Goal: Task Accomplishment & Management: Manage account settings

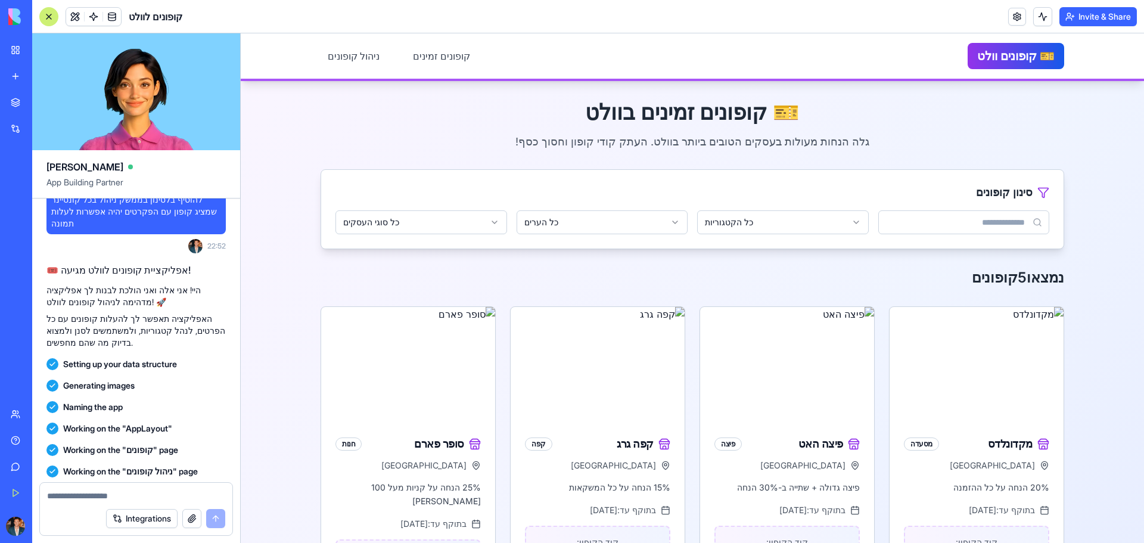
scroll to position [219, 0]
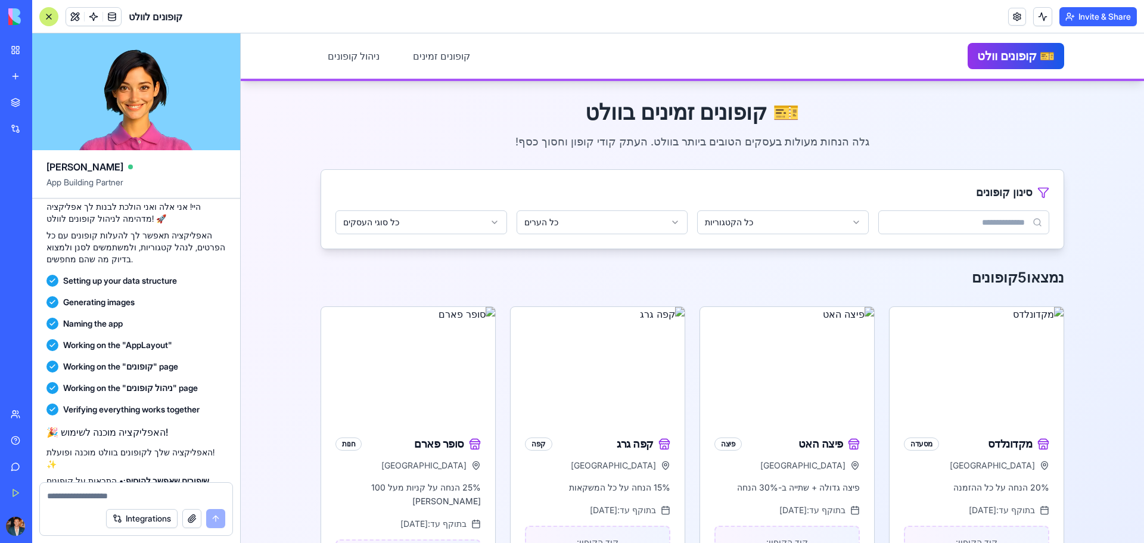
drag, startPoint x: 162, startPoint y: 401, endPoint x: 193, endPoint y: 428, distance: 41.0
click at [190, 429] on div "🎉 האפליקציה מוכנה לשימוש! האפליקציה שלך לקופונים בוולט מוכנה ופועלת! ✨ שיפורים …" at bounding box center [135, 474] width 179 height 98
click at [210, 475] on p "שיפורים שאפשר להוסיף: • התראות על קופונים שעומדים לפוג • מערכת דירוגים ומועדפים…" at bounding box center [135, 499] width 179 height 48
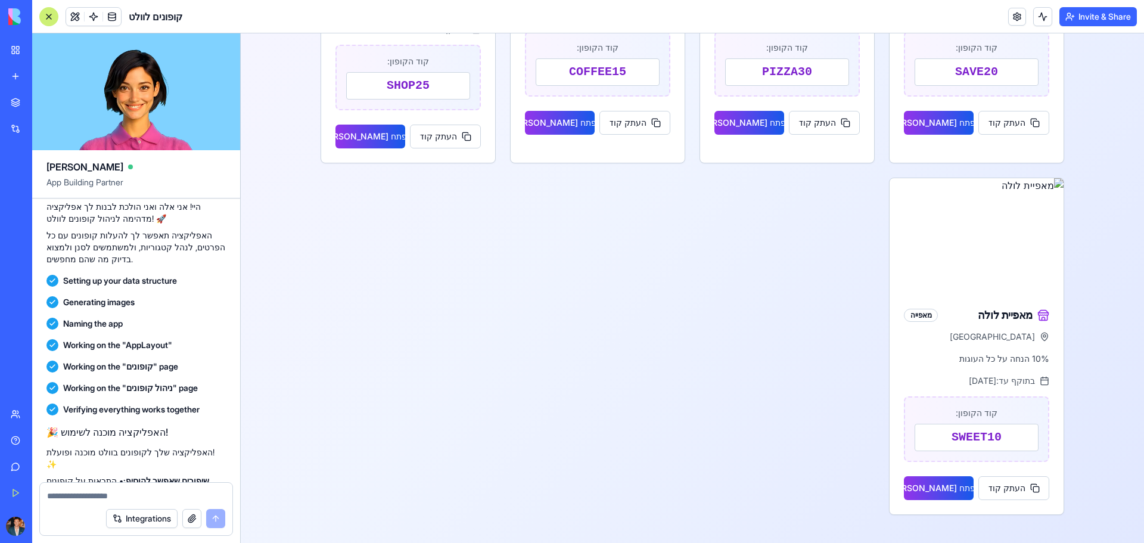
scroll to position [256, 0]
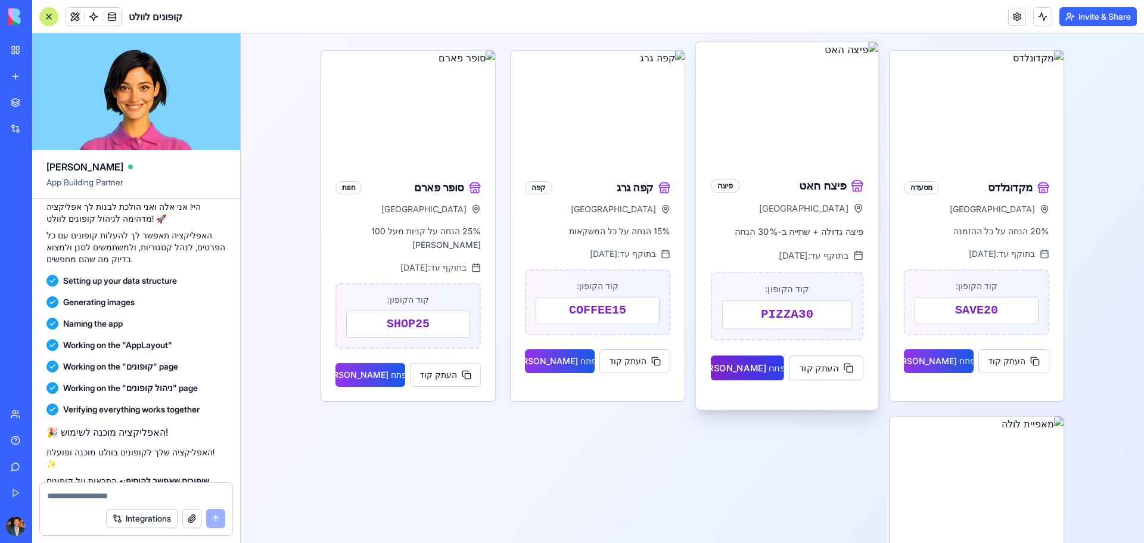
click at [721, 367] on button "פתח בוולט" at bounding box center [747, 367] width 73 height 25
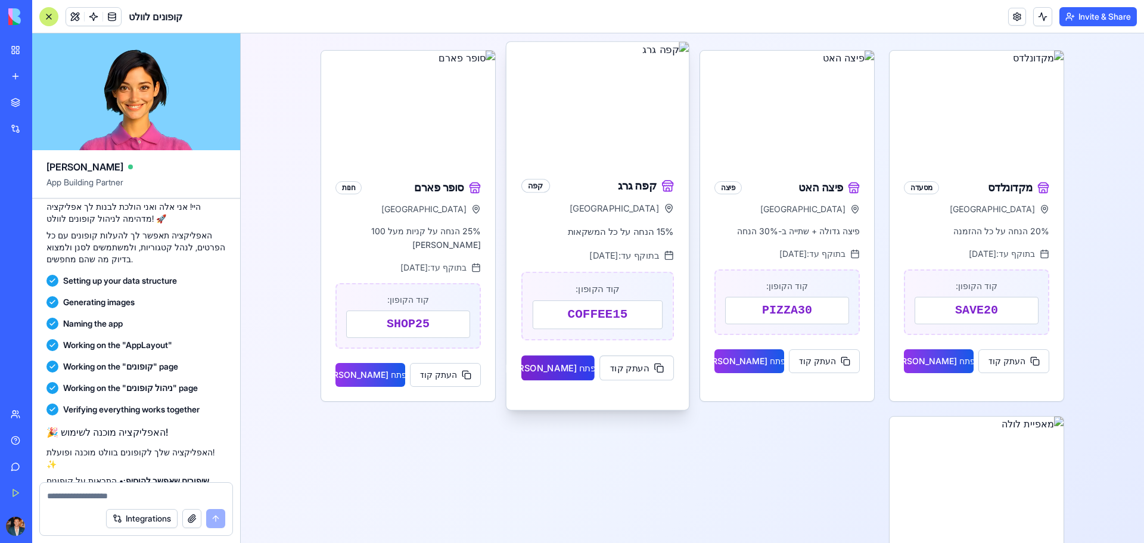
click at [556, 362] on button "פתח בוולט" at bounding box center [557, 367] width 73 height 25
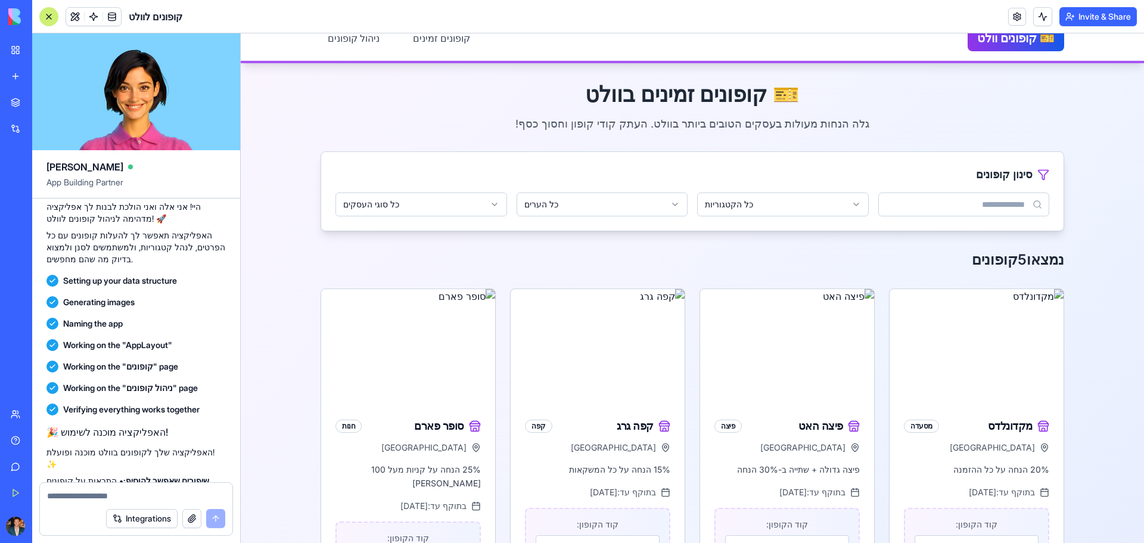
scroll to position [0, 0]
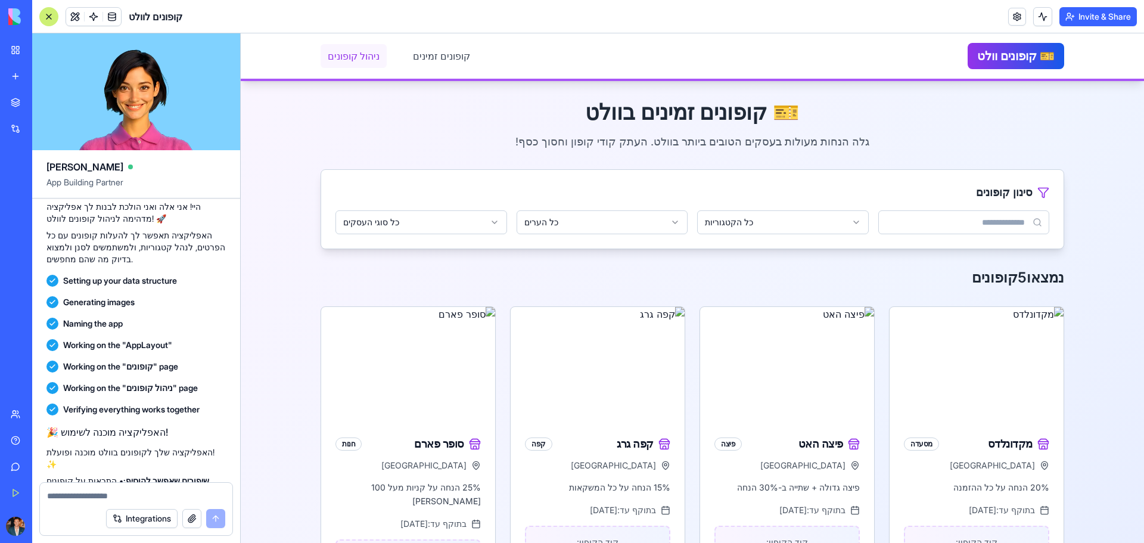
click at [345, 55] on link "ניהול קופונים" at bounding box center [353, 56] width 66 height 24
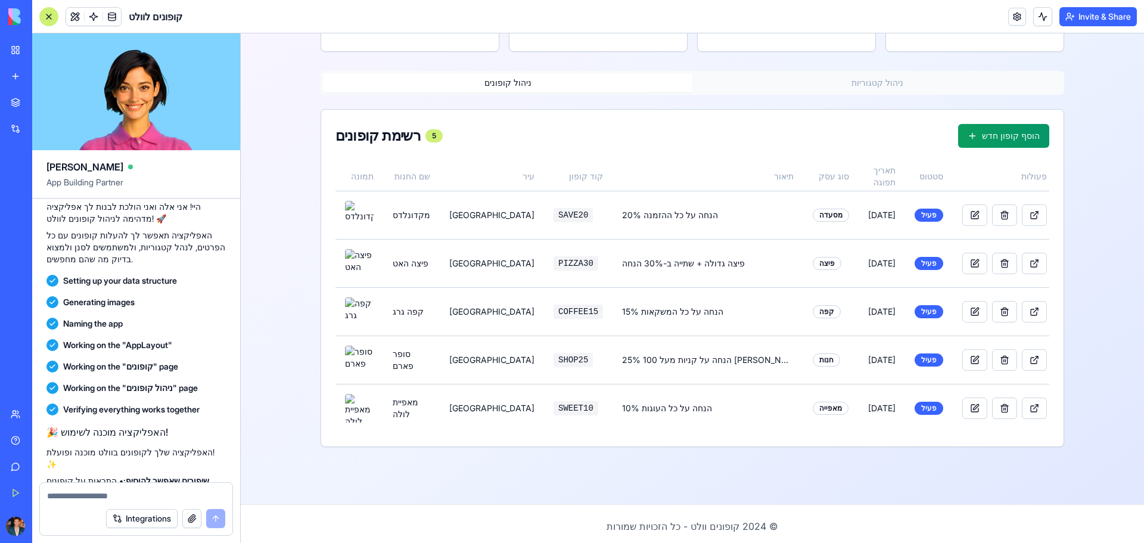
scroll to position [178, 0]
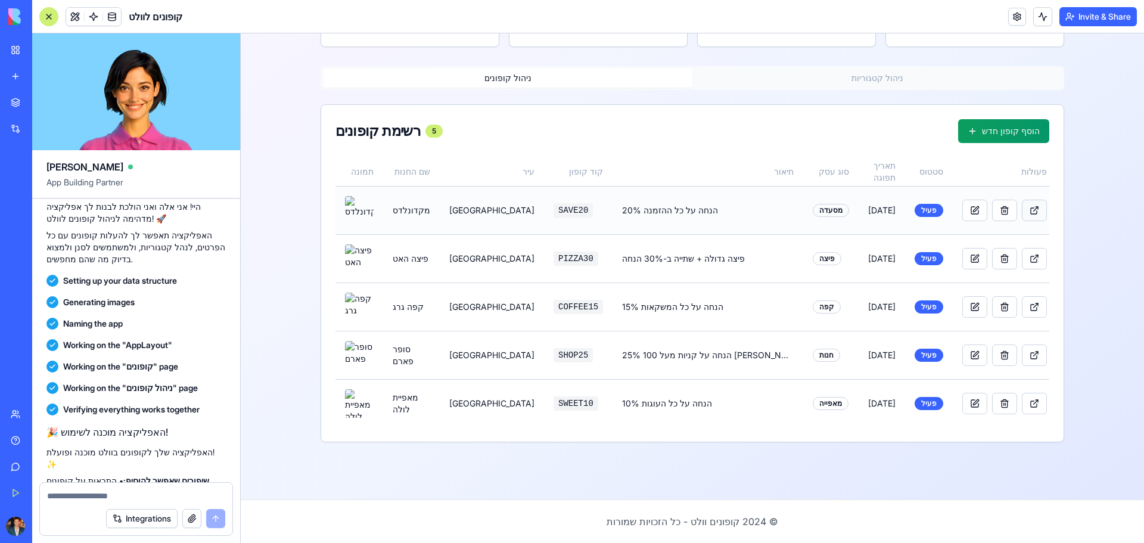
click at [1022, 209] on button at bounding box center [1034, 210] width 25 height 21
click at [812, 216] on div "מסעדה" at bounding box center [830, 210] width 36 height 13
click at [962, 207] on button at bounding box center [974, 210] width 25 height 21
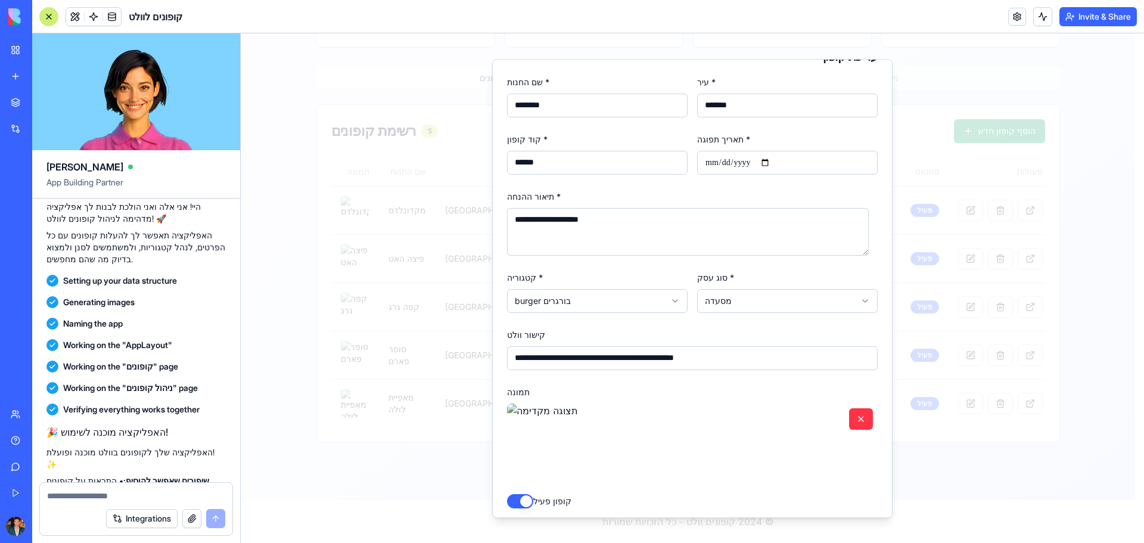
scroll to position [0, 0]
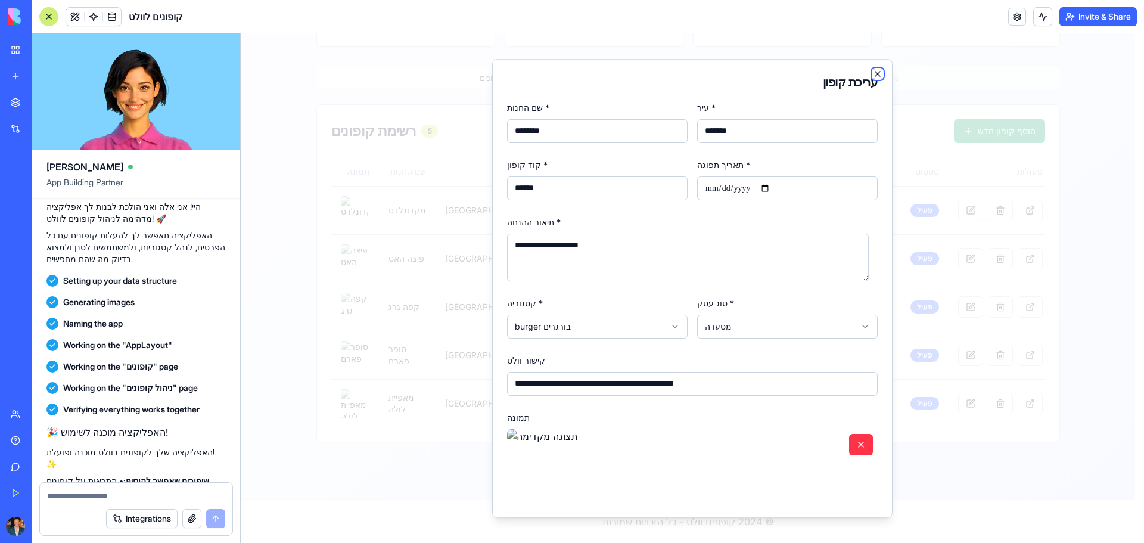
click at [873, 69] on icon "button" at bounding box center [878, 74] width 10 height 10
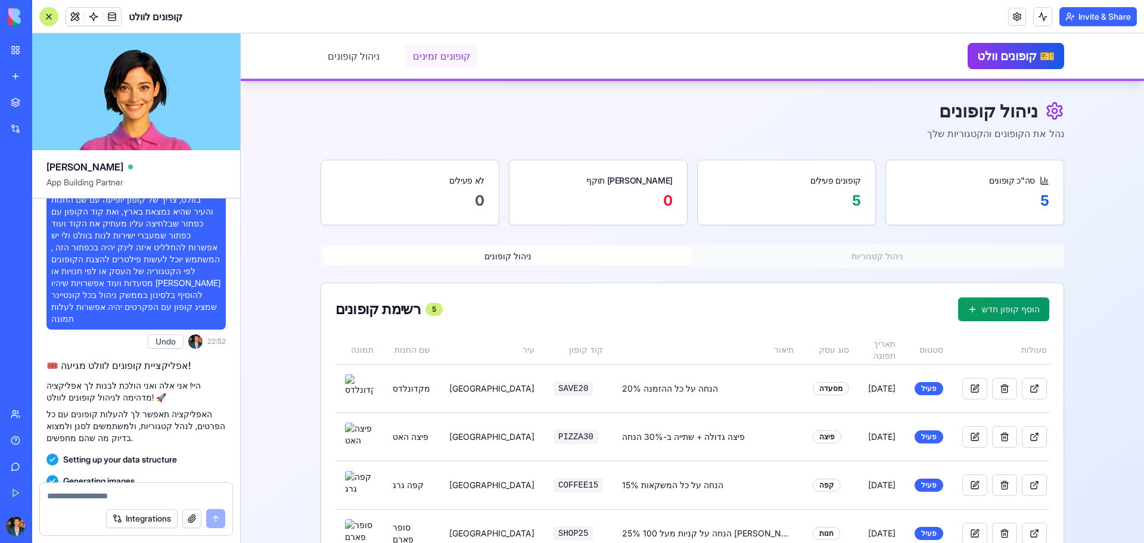
click at [422, 57] on link "קופונים זמינים" at bounding box center [441, 56] width 71 height 24
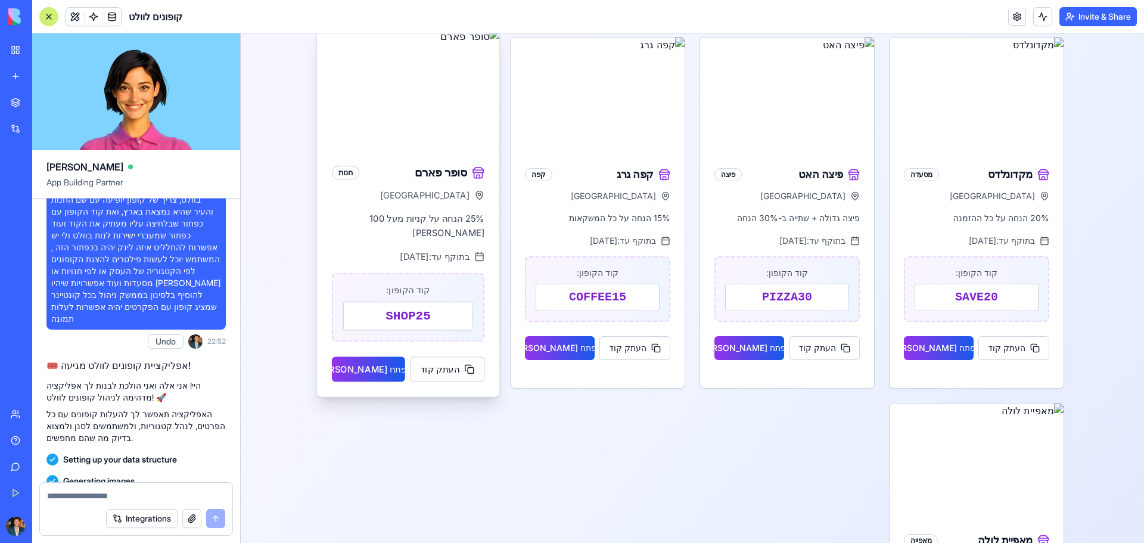
scroll to position [298, 0]
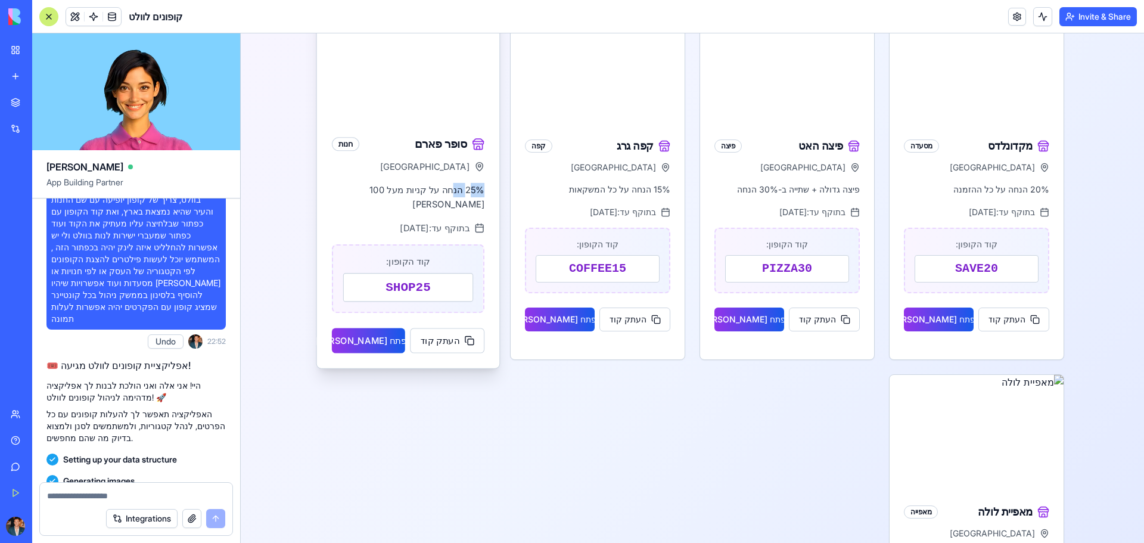
drag, startPoint x: 452, startPoint y: 188, endPoint x: 466, endPoint y: 191, distance: 13.9
click at [466, 191] on p "25% הנחה על קניות מעל 100 [PERSON_NAME]" at bounding box center [408, 197] width 152 height 29
click at [469, 186] on p "25% הנחה על קניות מעל 100 [PERSON_NAME]" at bounding box center [408, 197] width 152 height 29
drag, startPoint x: 406, startPoint y: 191, endPoint x: 387, endPoint y: 193, distance: 18.6
click at [387, 193] on p "25% הנחה על קניות מעל 100 [PERSON_NAME]" at bounding box center [408, 197] width 152 height 29
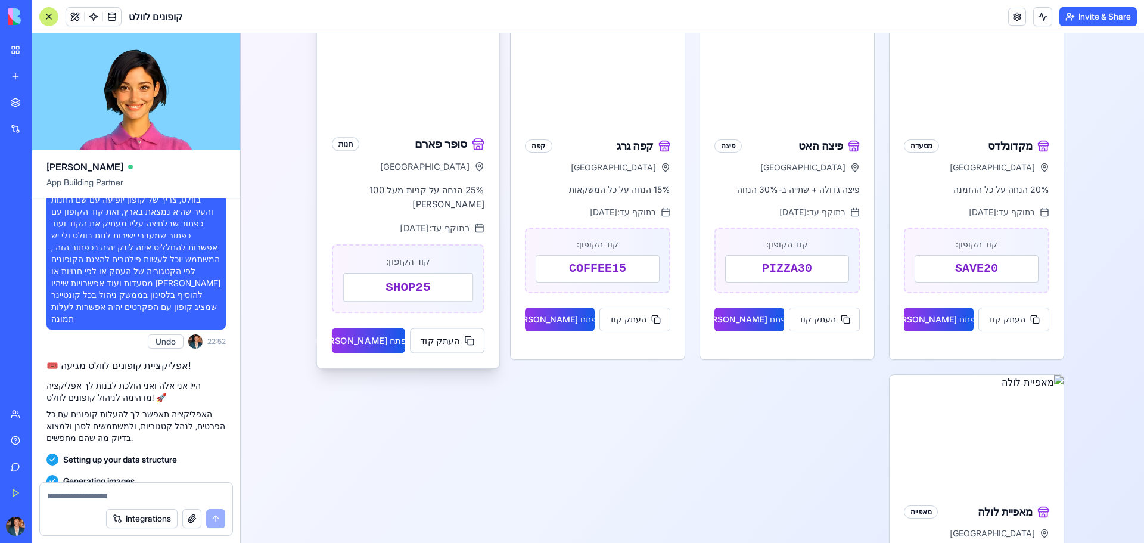
click at [441, 221] on span "בתוקף עד: 31/12/2025" at bounding box center [435, 227] width 70 height 13
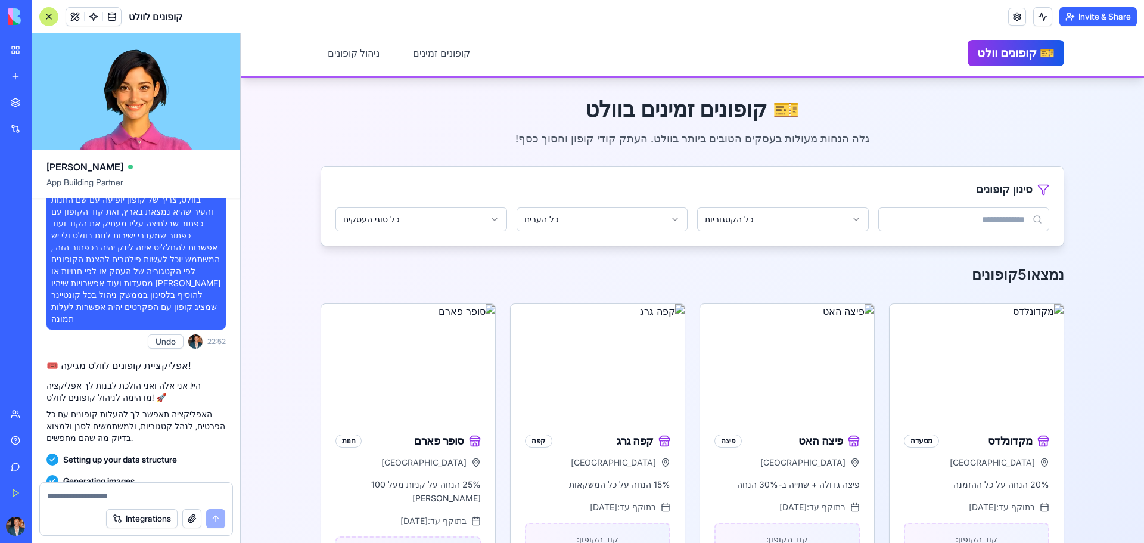
scroll to position [0, 0]
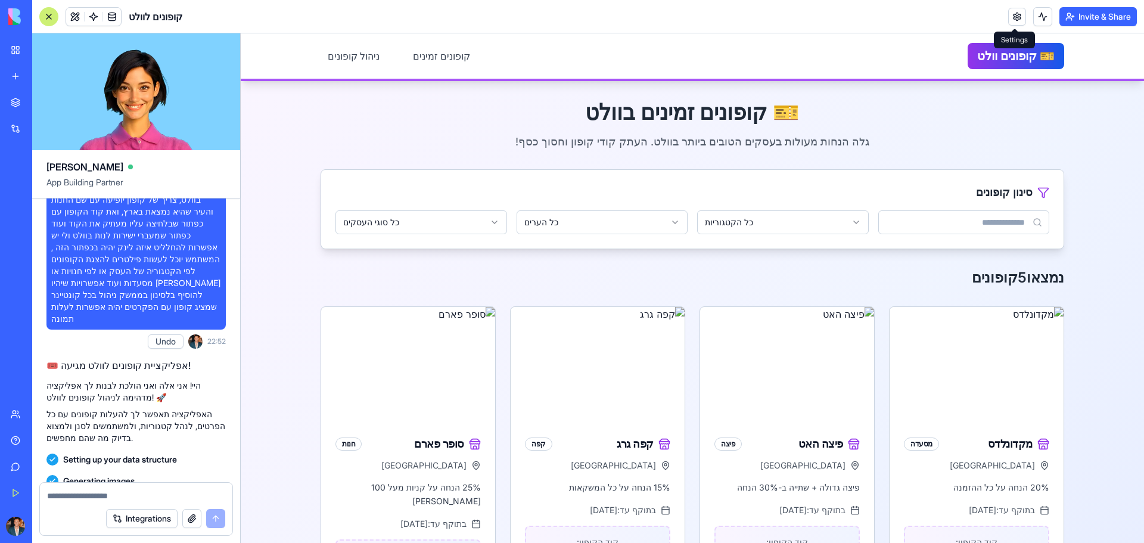
click at [1011, 13] on link at bounding box center [1017, 17] width 18 height 18
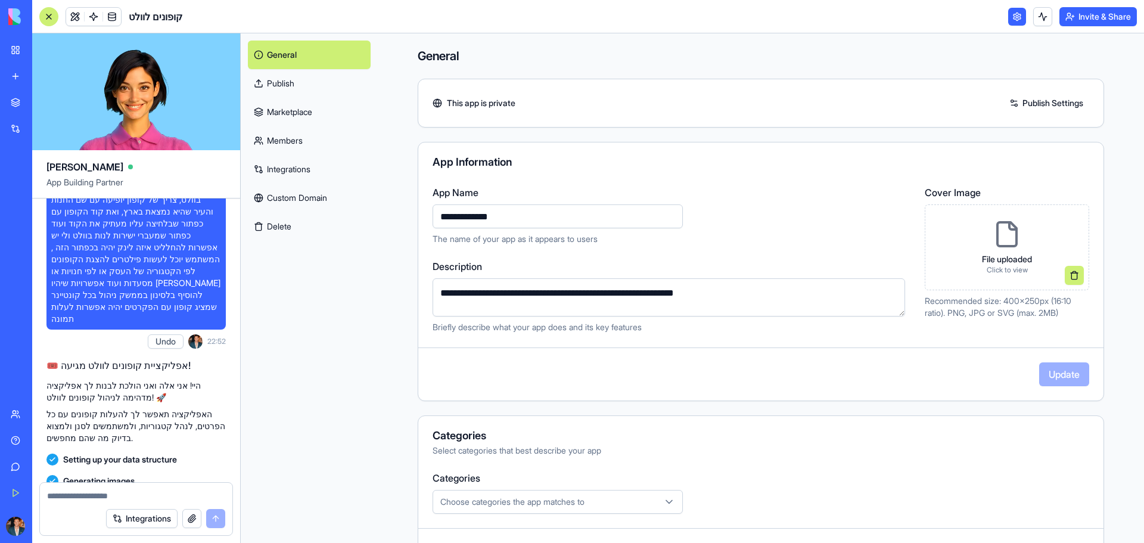
click at [550, 113] on div "This app is private Publish Settings" at bounding box center [761, 103] width 686 height 49
click at [1035, 102] on link "Publish Settings" at bounding box center [1046, 103] width 86 height 19
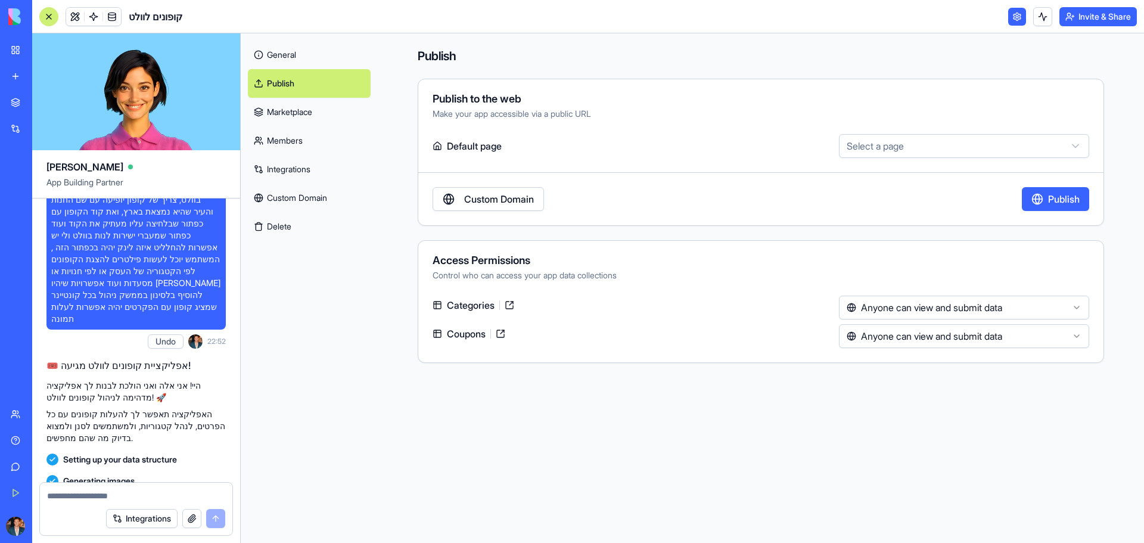
click at [503, 203] on link "Custom Domain" at bounding box center [487, 199] width 111 height 24
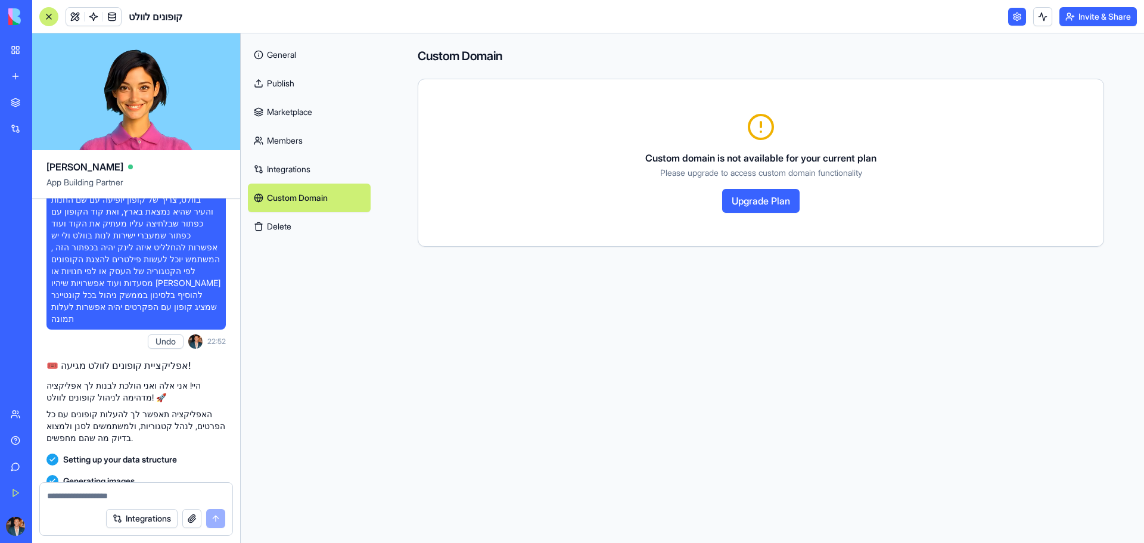
drag, startPoint x: 524, startPoint y: 204, endPoint x: 415, endPoint y: 193, distance: 109.5
click at [524, 204] on div "Custom domain is not available for your current plan Please upgrade to access c…" at bounding box center [760, 163] width 656 height 100
click at [289, 49] on link "General" at bounding box center [309, 55] width 123 height 29
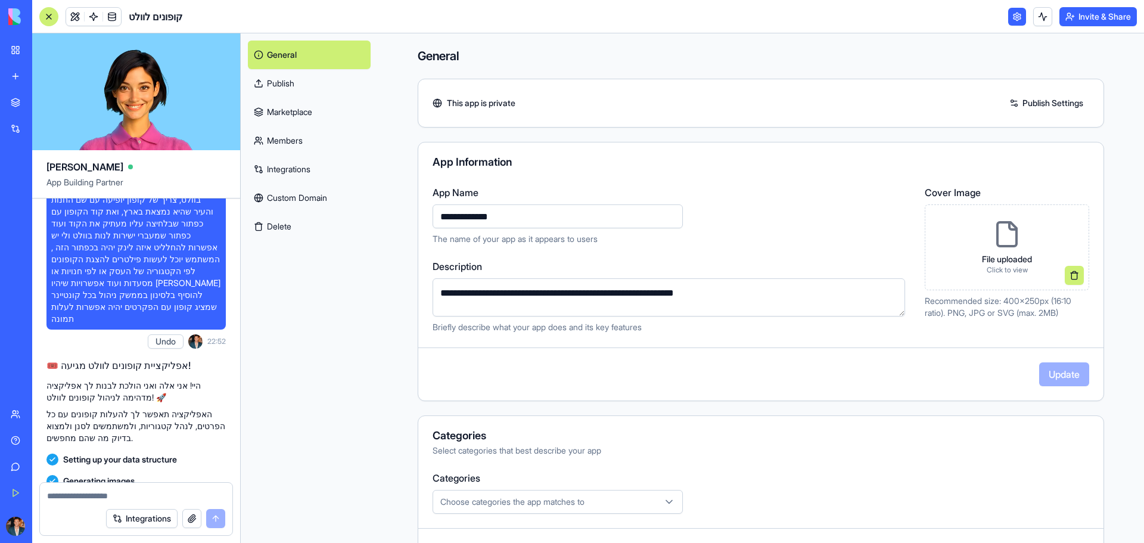
click at [756, 223] on div "**********" at bounding box center [671, 215] width 478 height 60
click at [1047, 105] on link "Publish Settings" at bounding box center [1046, 103] width 86 height 19
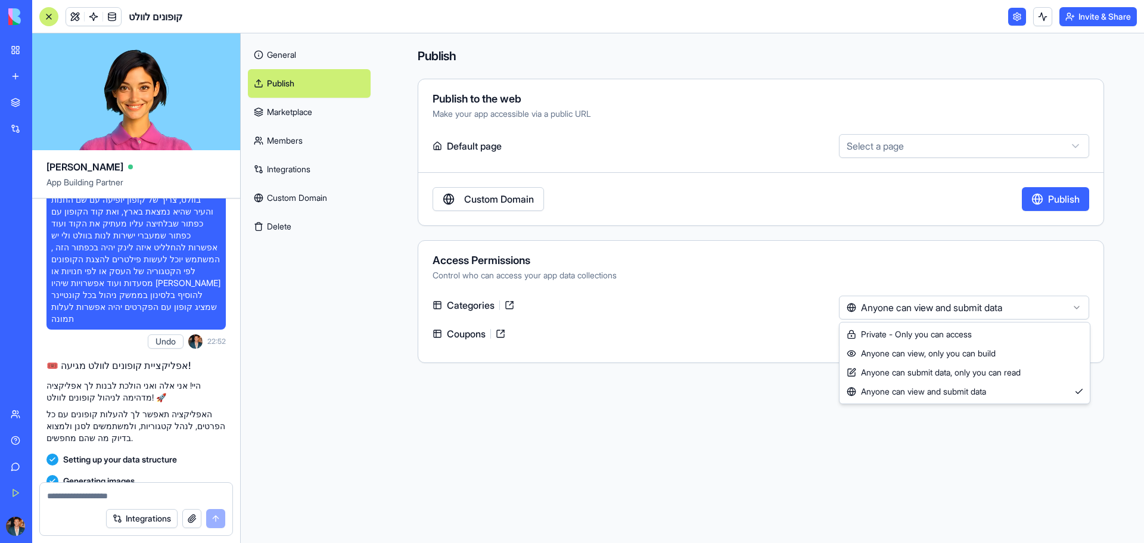
click at [1040, 315] on html "BETA My Workspace New app Marketplace Integrations Recent Untitled App AI Logo …" at bounding box center [572, 271] width 1144 height 543
click at [1025, 338] on html "BETA My Workspace New app Marketplace Integrations Recent Untitled App AI Logo …" at bounding box center [572, 271] width 1144 height 543
click at [1037, 379] on main "**********" at bounding box center [761, 287] width 766 height 509
click at [1074, 196] on button "Publish" at bounding box center [1055, 199] width 67 height 24
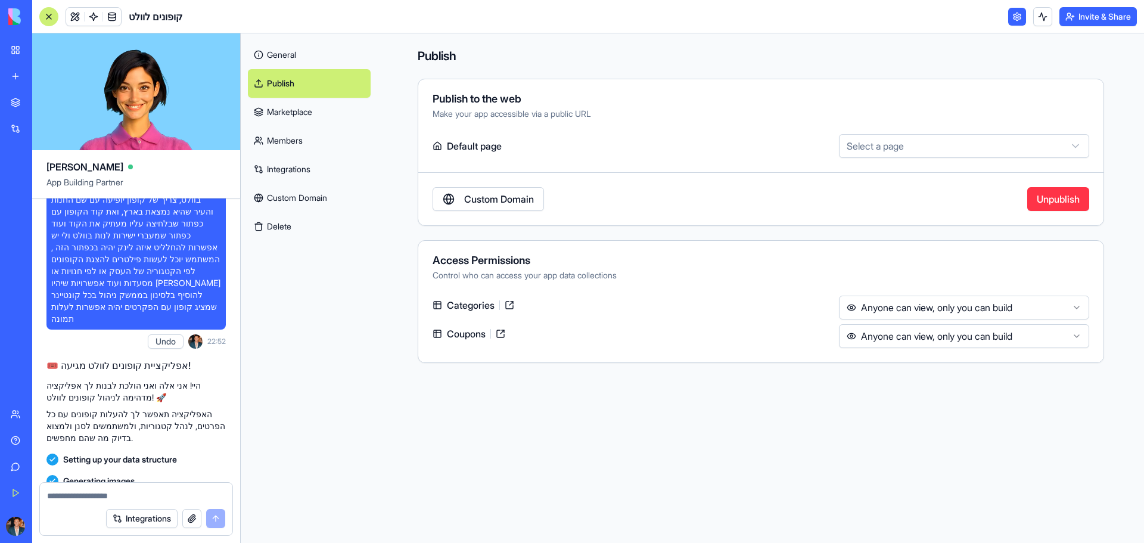
click at [1089, 20] on button "Invite & Share" at bounding box center [1097, 16] width 77 height 19
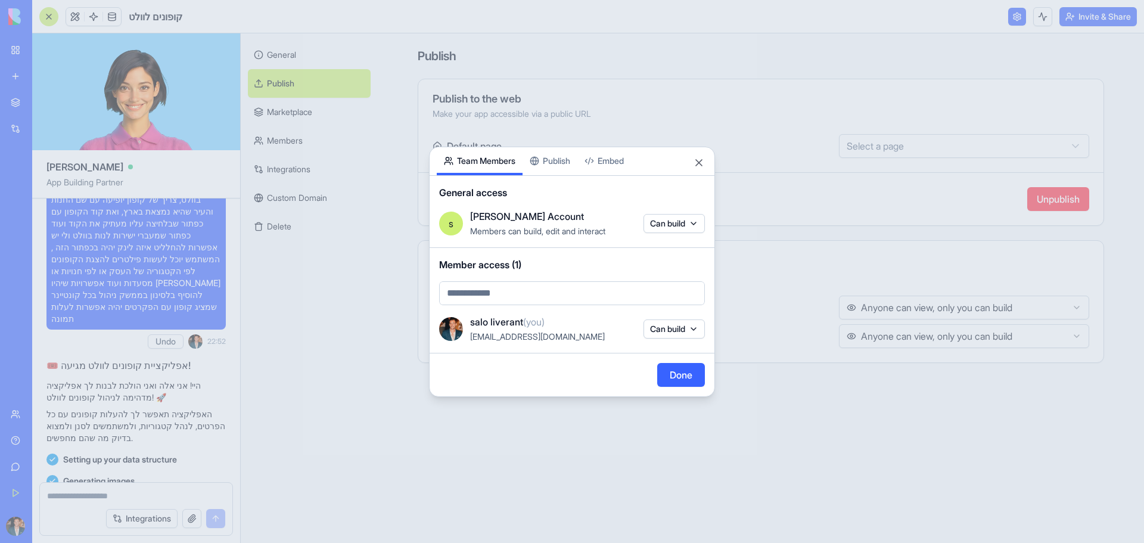
click at [561, 160] on div "Share App Team Members Publish Embed General access s salo's Account Members ca…" at bounding box center [572, 272] width 286 height 250
click at [485, 117] on body "BETA My Workspace New app Marketplace Integrations Recent Untitled App AI Logo …" at bounding box center [572, 271] width 1144 height 543
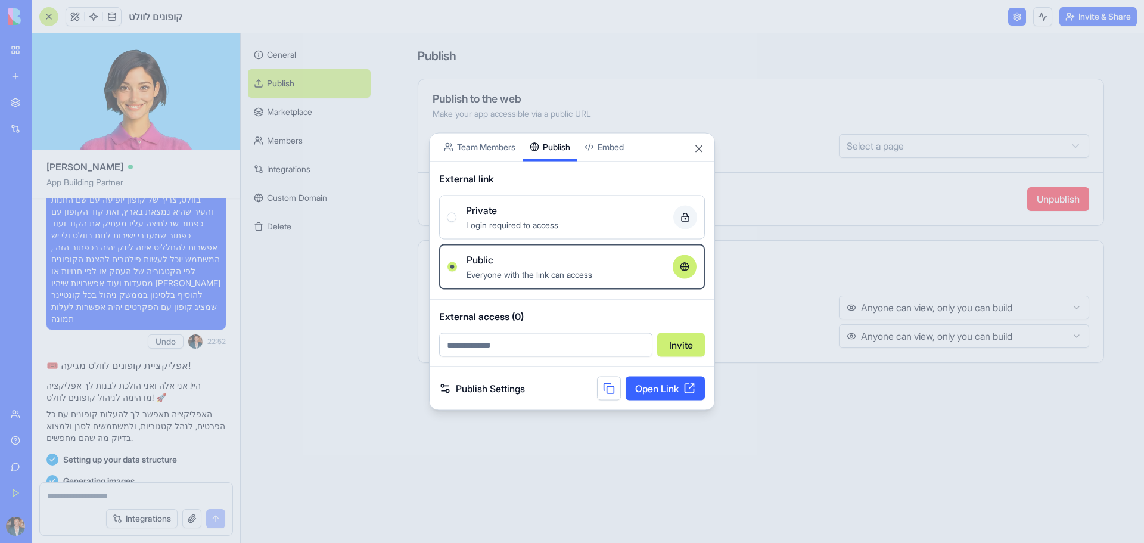
click at [561, 161] on div "Share App Team Members Publish Embed External link Private Login required to ac…" at bounding box center [572, 271] width 286 height 278
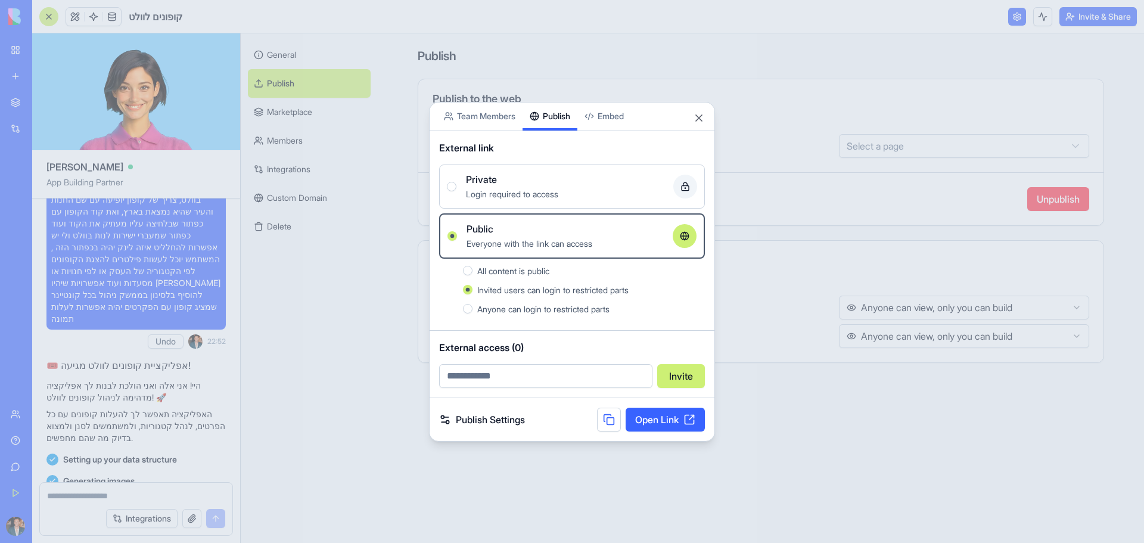
click at [678, 421] on link "Open Link" at bounding box center [664, 419] width 79 height 24
click at [178, 491] on div at bounding box center [572, 271] width 1144 height 543
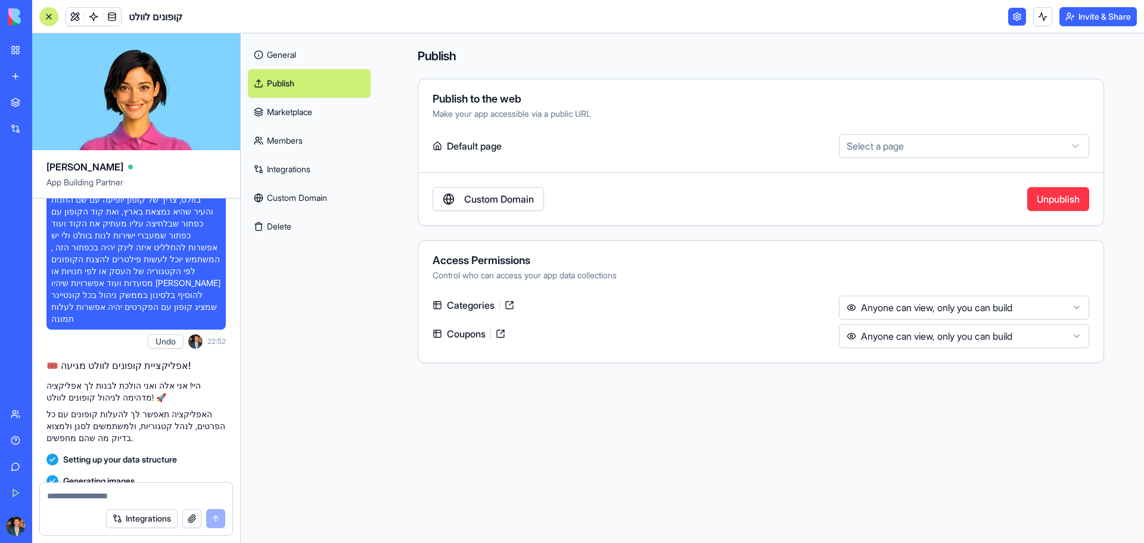
click at [90, 494] on textarea at bounding box center [136, 496] width 178 height 12
type textarea "**********"
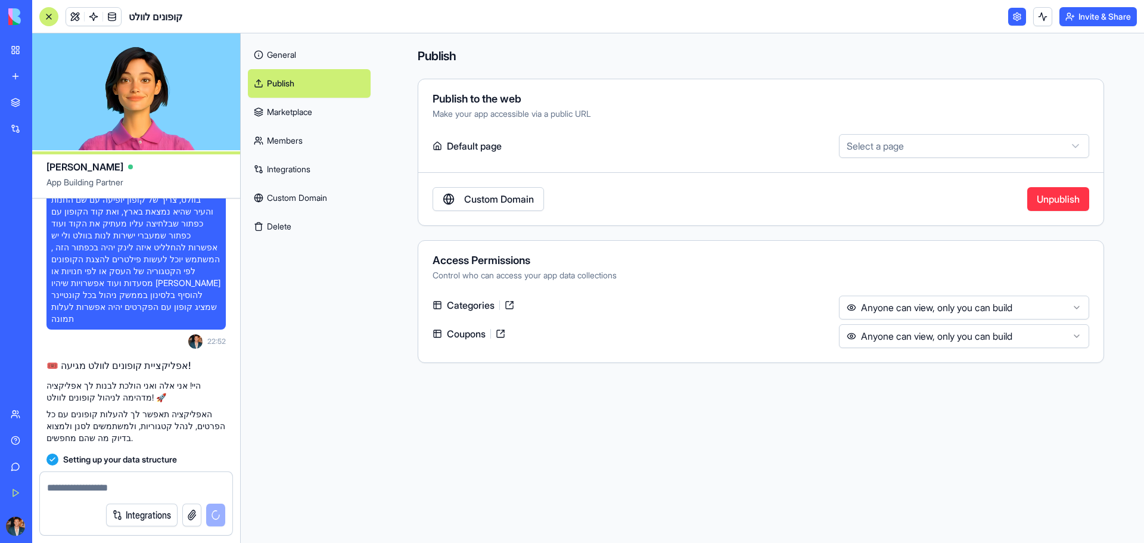
scroll to position [288, 0]
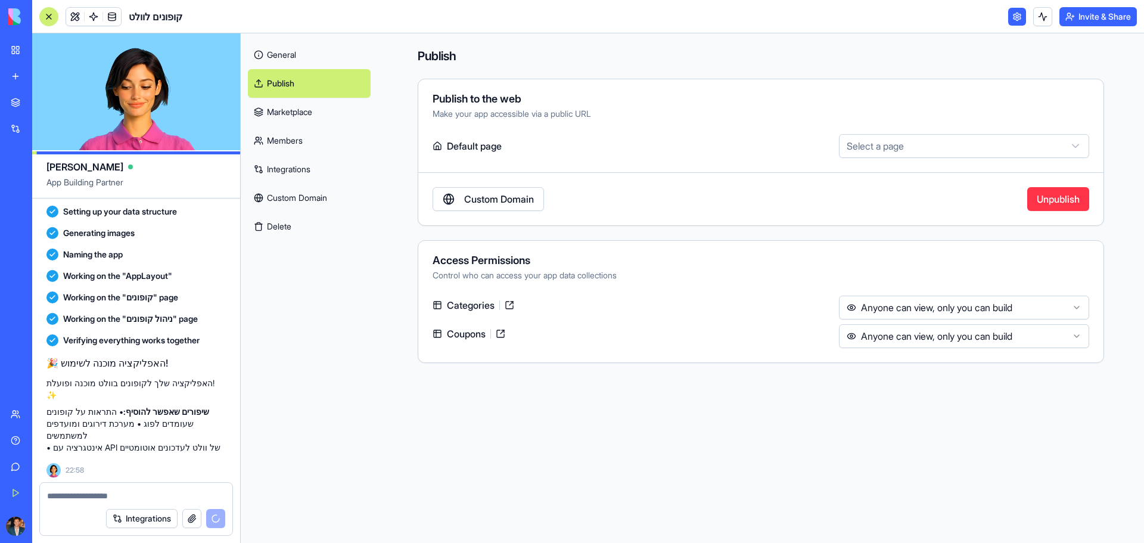
click at [983, 20] on header "קופונים לוולט Invite & Share" at bounding box center [587, 16] width 1111 height 33
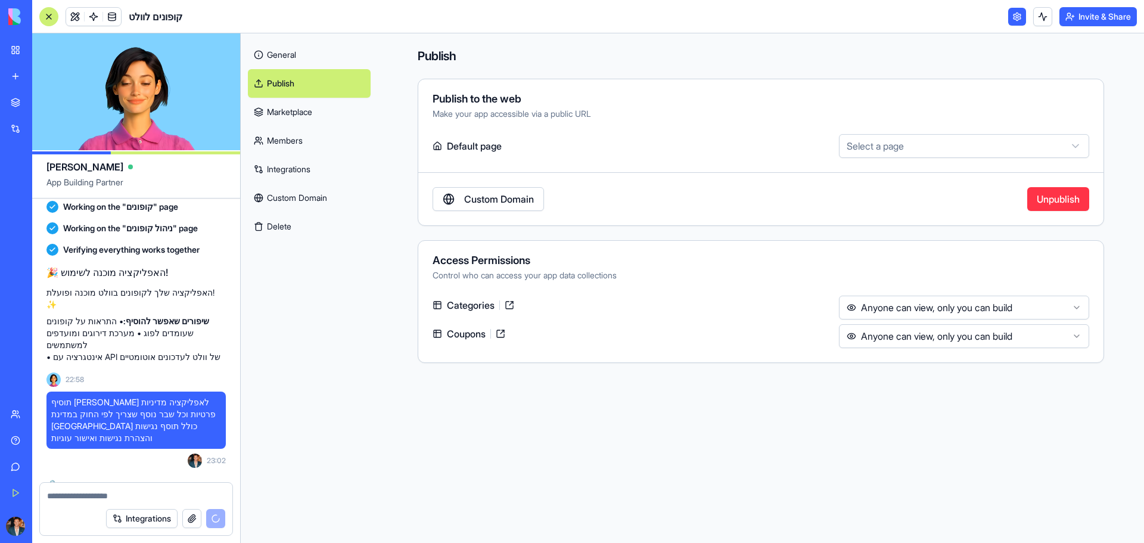
scroll to position [498, 0]
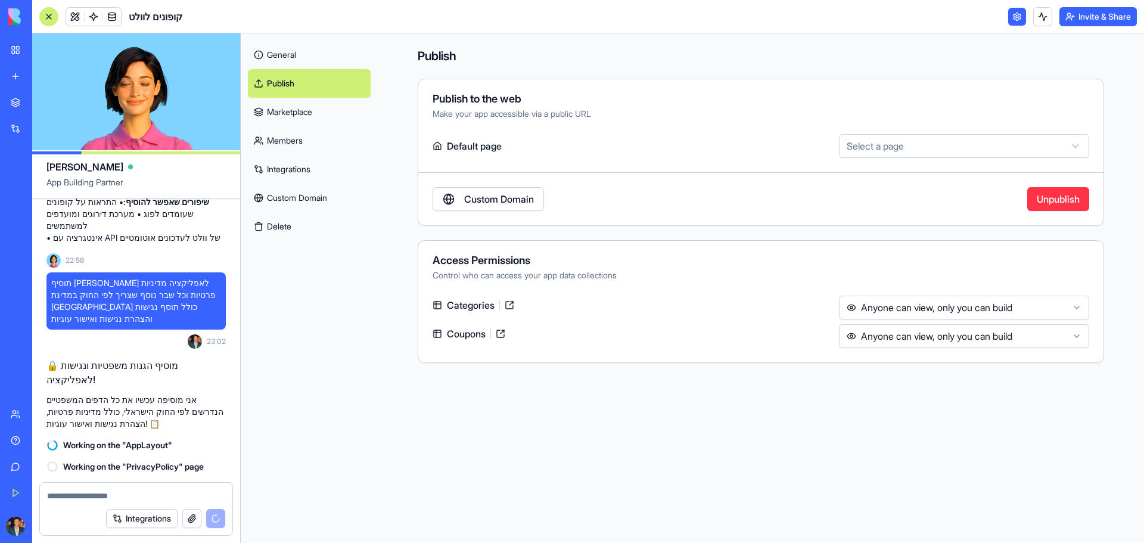
click at [304, 55] on link "General" at bounding box center [309, 55] width 123 height 29
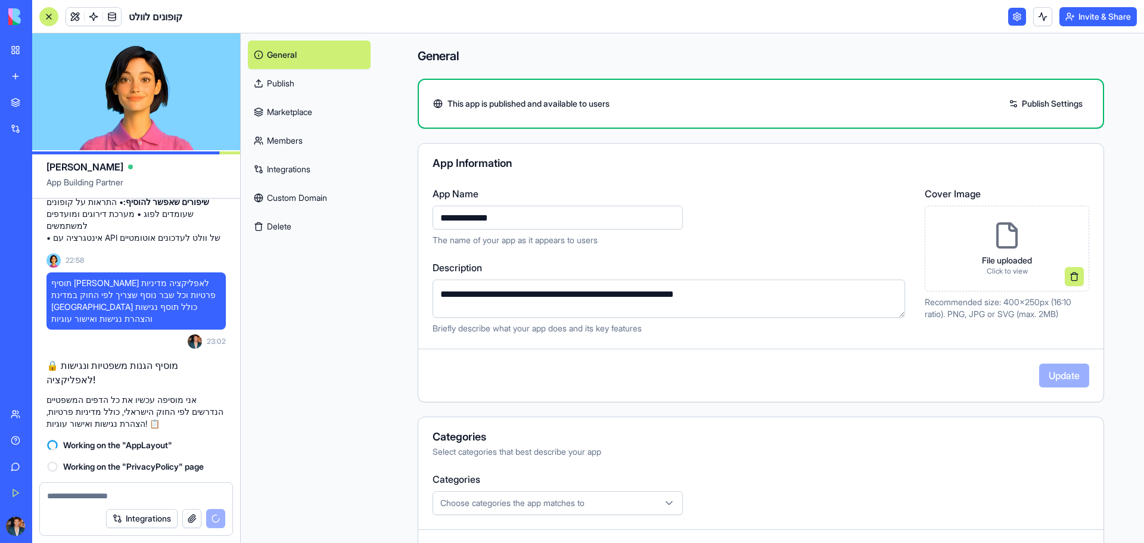
click at [752, 183] on div "**********" at bounding box center [761, 272] width 686 height 259
click at [305, 147] on link "Members" at bounding box center [309, 140] width 123 height 29
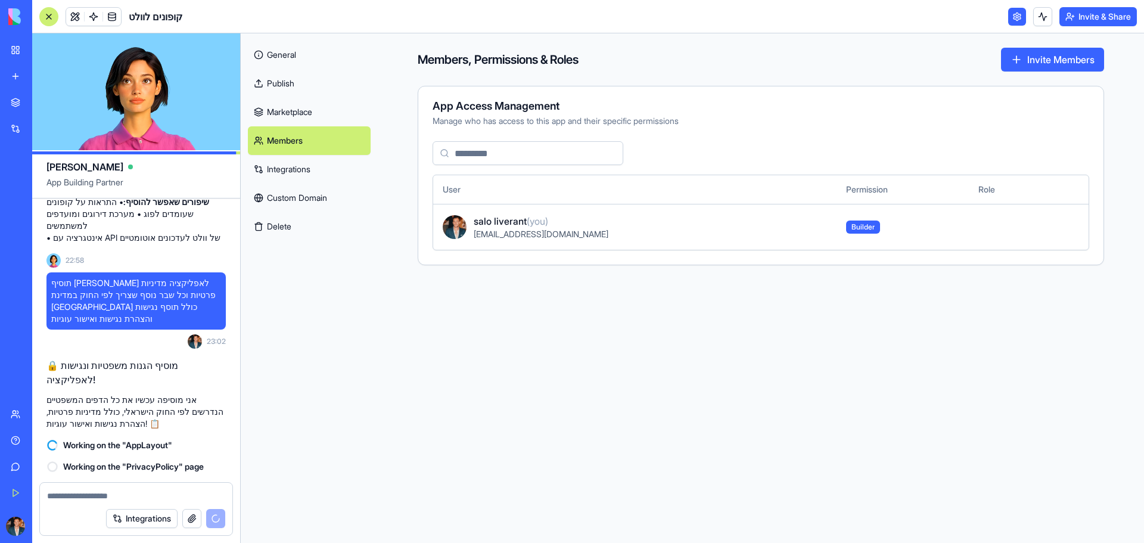
click at [1013, 17] on link at bounding box center [1017, 17] width 18 height 18
click at [1008, 17] on link at bounding box center [1017, 17] width 18 height 18
click at [1014, 17] on link at bounding box center [1017, 17] width 18 height 18
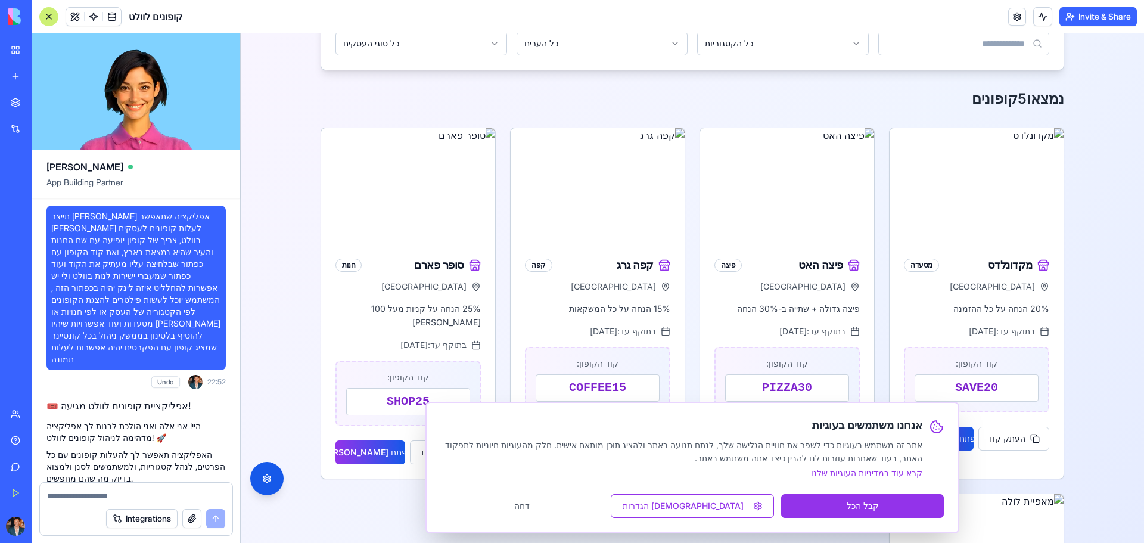
scroll to position [708, 0]
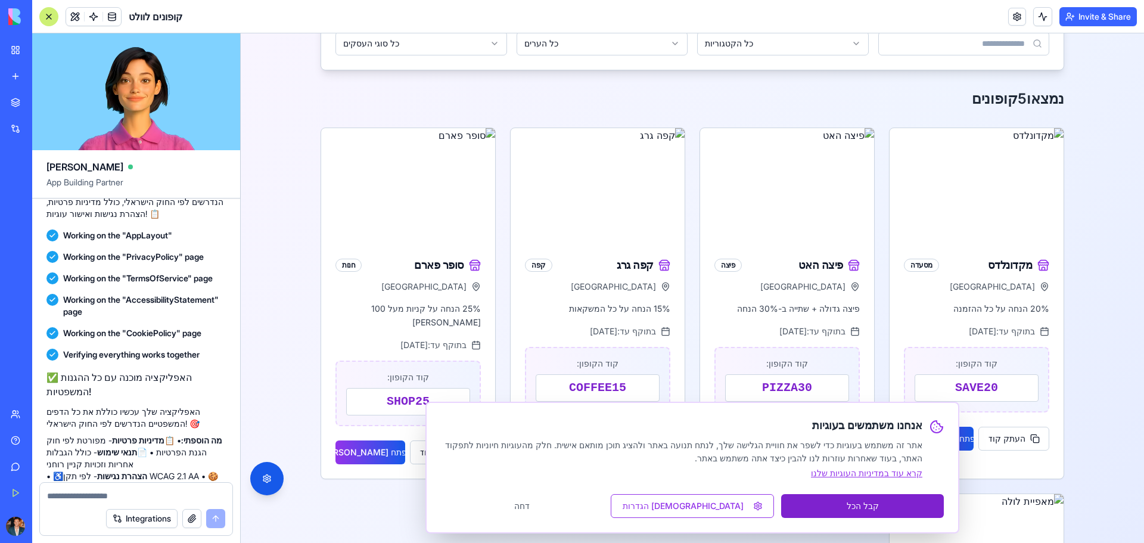
click at [852, 502] on button "קבל הכל" at bounding box center [862, 506] width 163 height 24
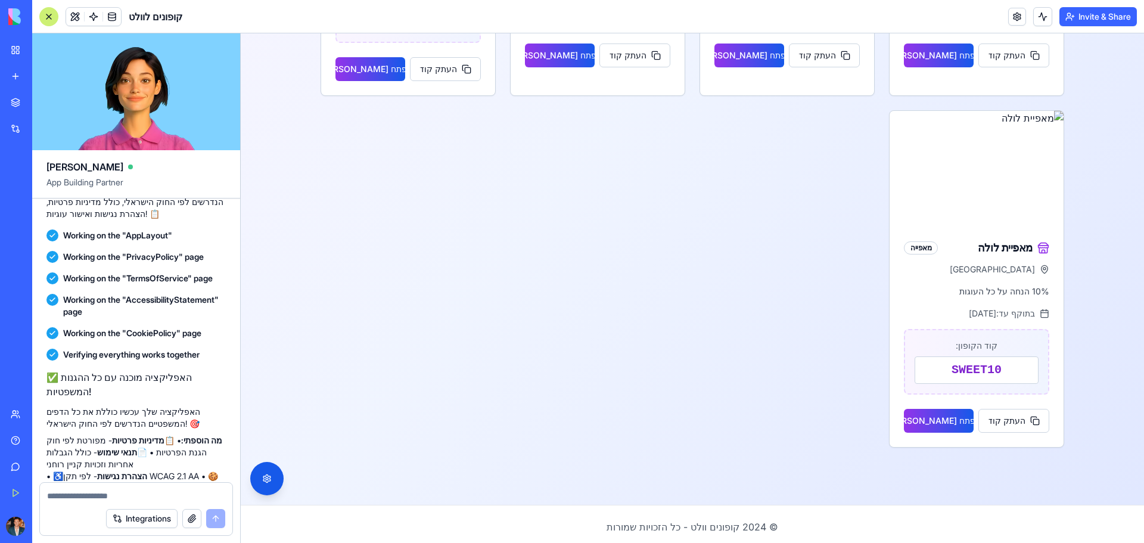
scroll to position [575, 0]
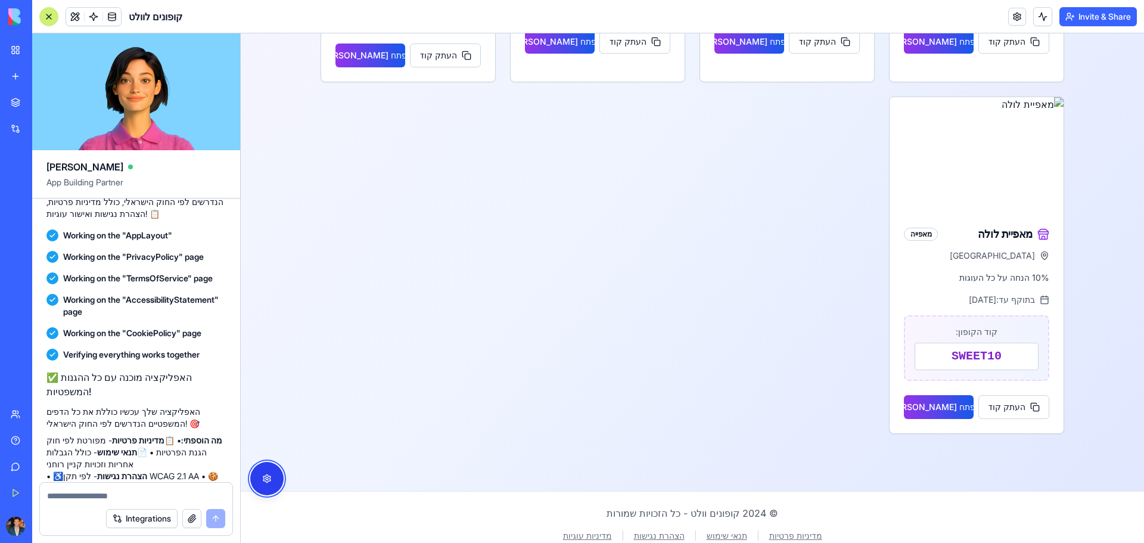
click at [270, 477] on button "פתח תפריט נגישות" at bounding box center [266, 478] width 33 height 33
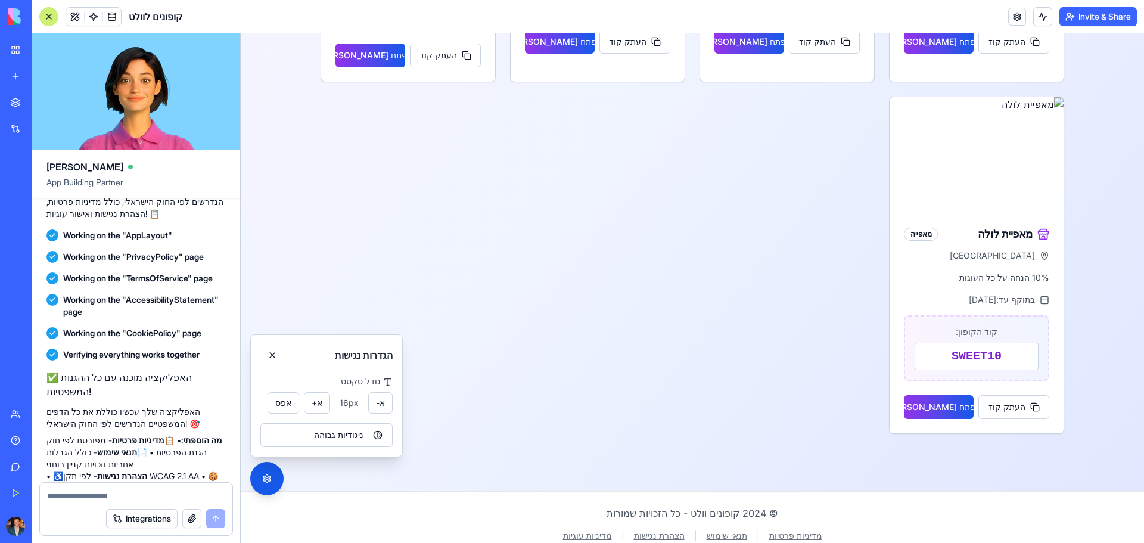
click at [598, 371] on div "מקדונלדס מסעדה [GEOGRAPHIC_DATA] 20% הנחה על כל ההזמנה בתוקף עד: [DATE] קוד הקו…" at bounding box center [691, 82] width 743 height 703
click at [267, 479] on button "פתח תפריט נגישות" at bounding box center [266, 478] width 33 height 33
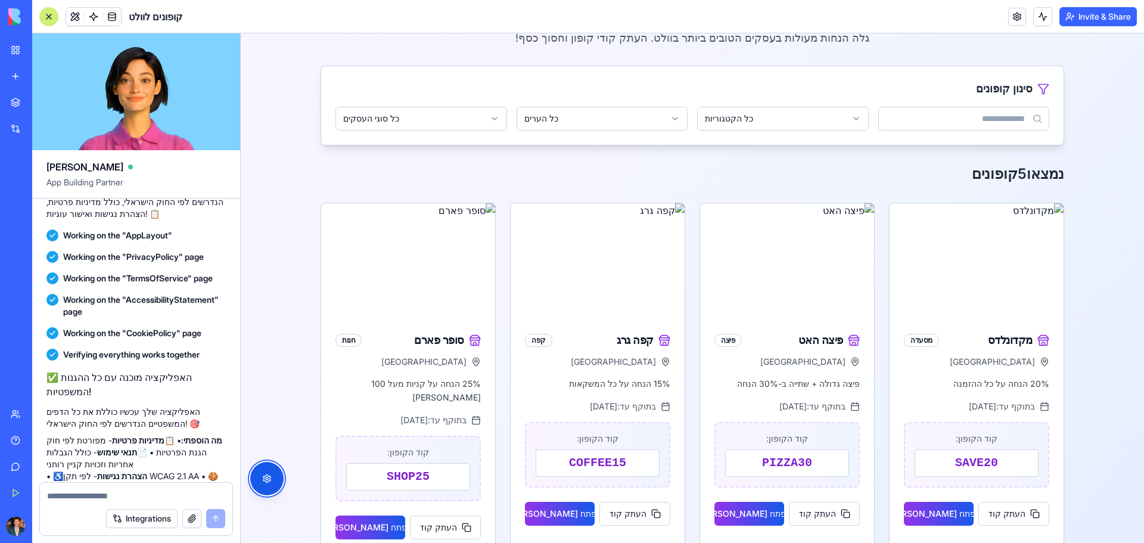
scroll to position [99, 0]
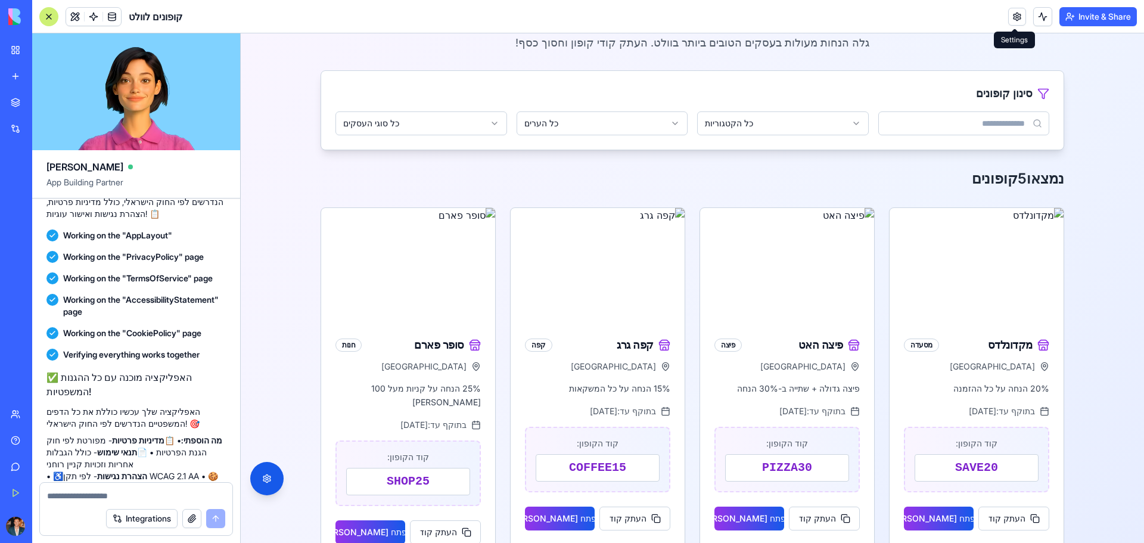
click at [1014, 15] on link at bounding box center [1017, 17] width 18 height 18
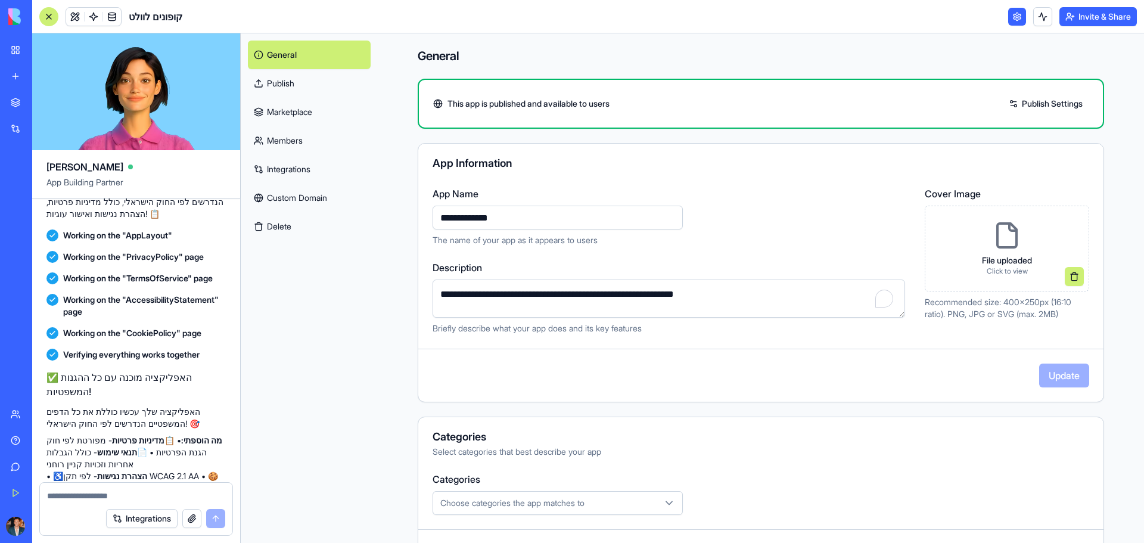
click at [696, 292] on textarea "**********" at bounding box center [668, 298] width 472 height 38
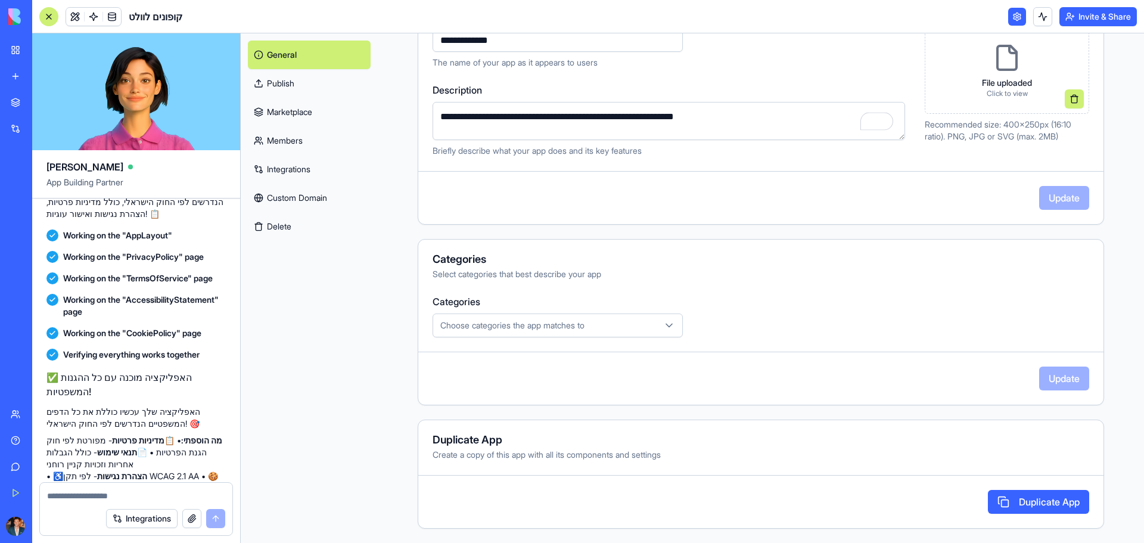
scroll to position [178, 0]
click at [293, 198] on link "Custom Domain" at bounding box center [309, 197] width 123 height 29
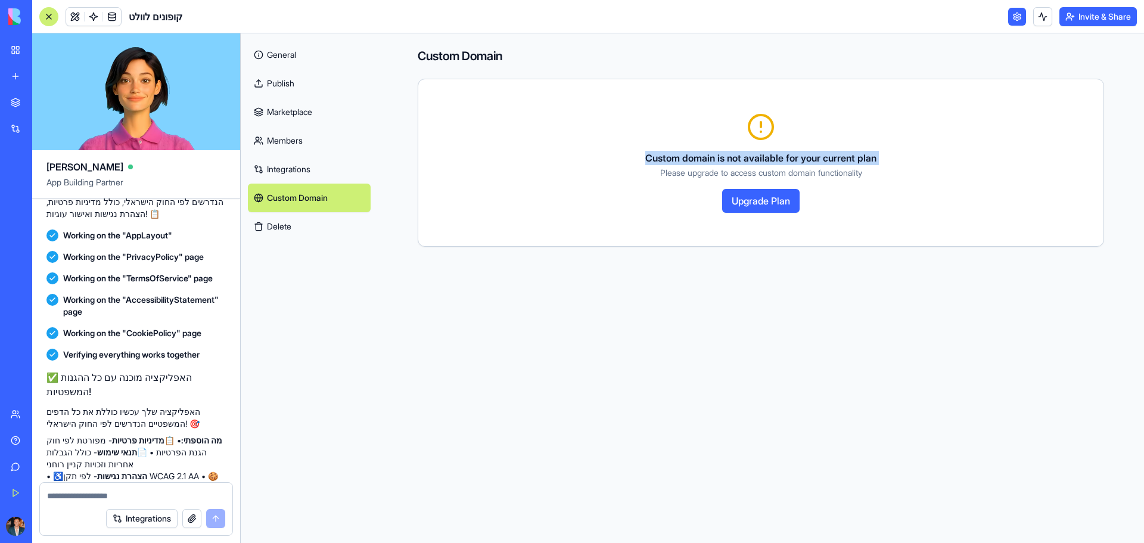
drag, startPoint x: 650, startPoint y: 167, endPoint x: 633, endPoint y: 143, distance: 29.6
click at [633, 143] on div "Custom domain is not available for your current plan Please upgrade to access c…" at bounding box center [760, 163] width 656 height 100
click at [891, 173] on div "Custom domain is not available for your current plan Please upgrade to access c…" at bounding box center [760, 163] width 656 height 100
click at [279, 140] on link "Members" at bounding box center [309, 140] width 123 height 29
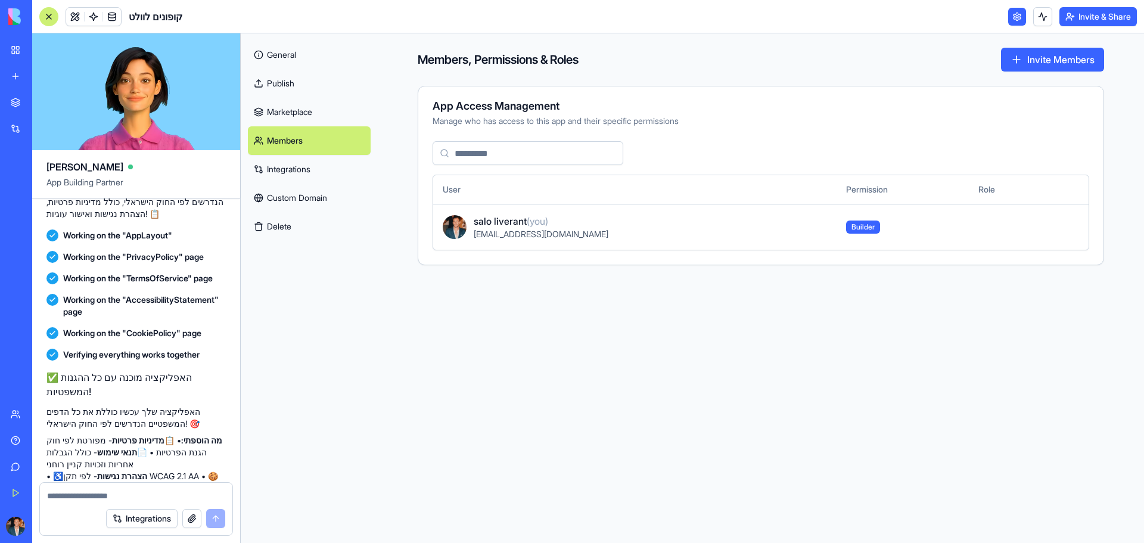
click at [312, 53] on link "General" at bounding box center [309, 55] width 123 height 29
click at [80, 15] on link at bounding box center [75, 17] width 18 height 18
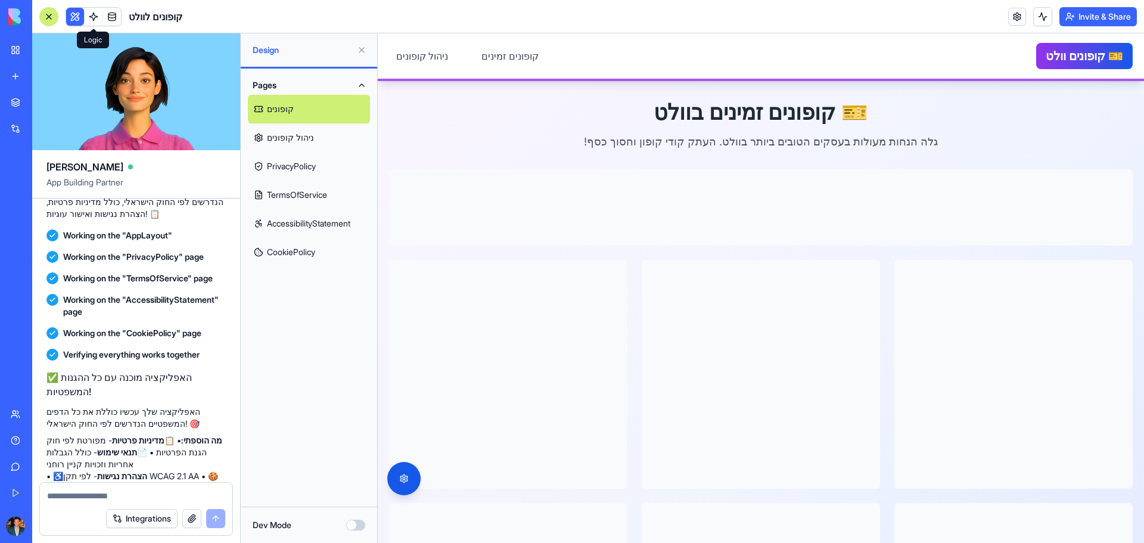
click at [94, 14] on link at bounding box center [94, 17] width 18 height 18
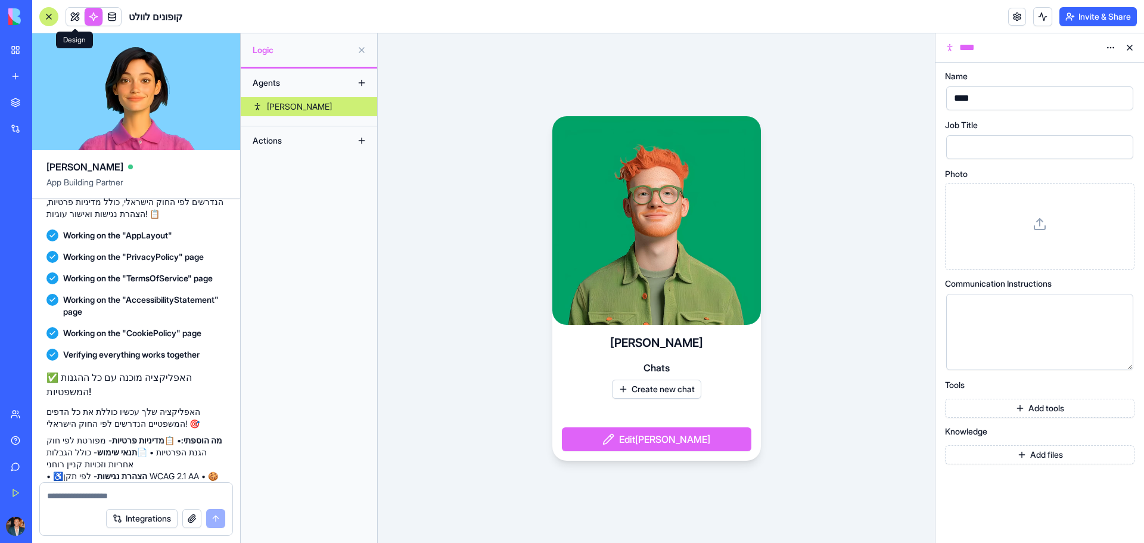
click at [77, 12] on link at bounding box center [75, 17] width 18 height 18
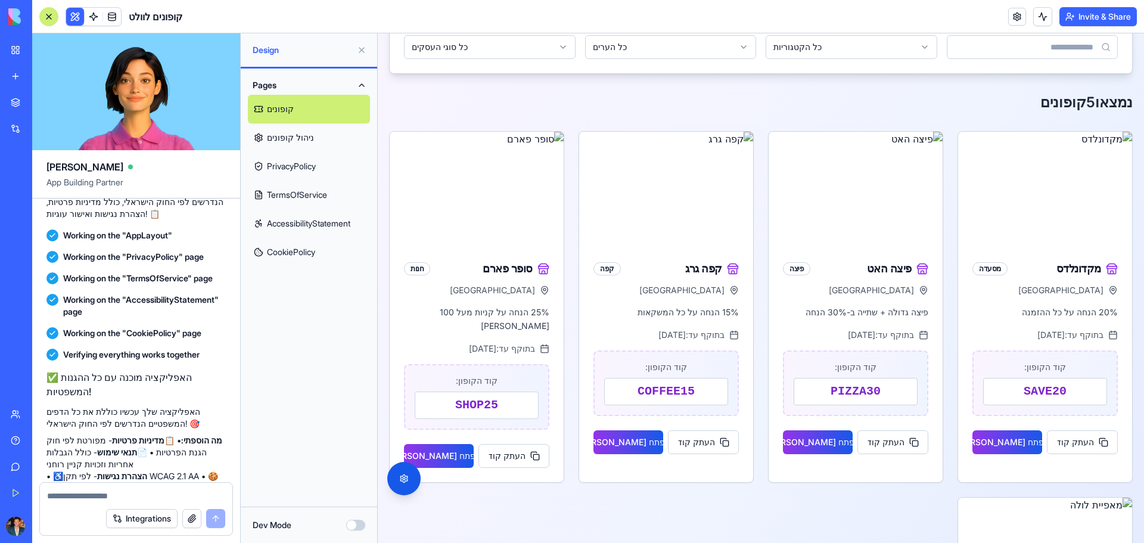
scroll to position [60, 0]
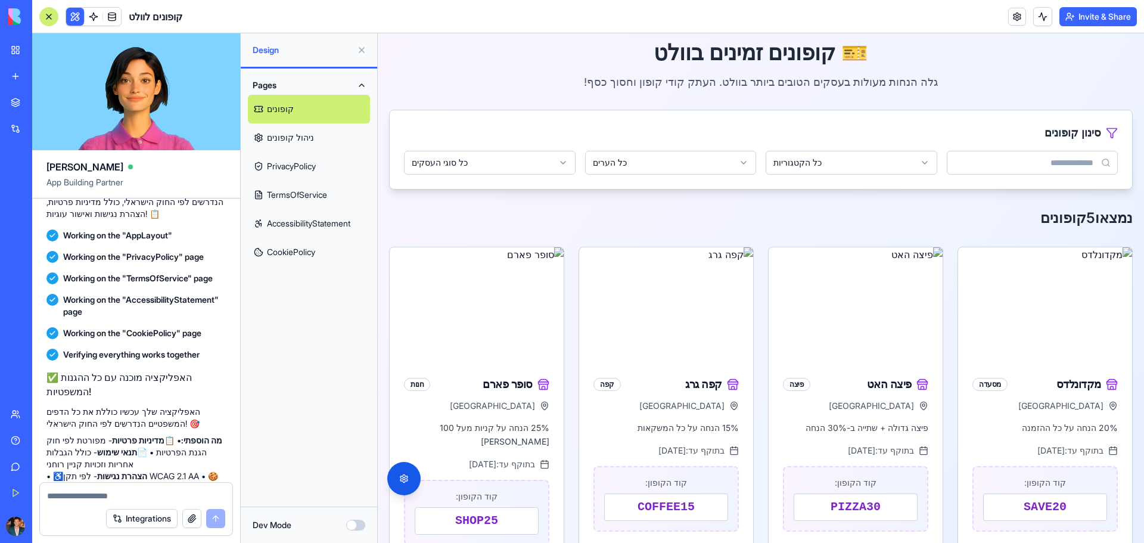
click at [137, 491] on textarea at bounding box center [136, 496] width 178 height 12
type textarea "**********"
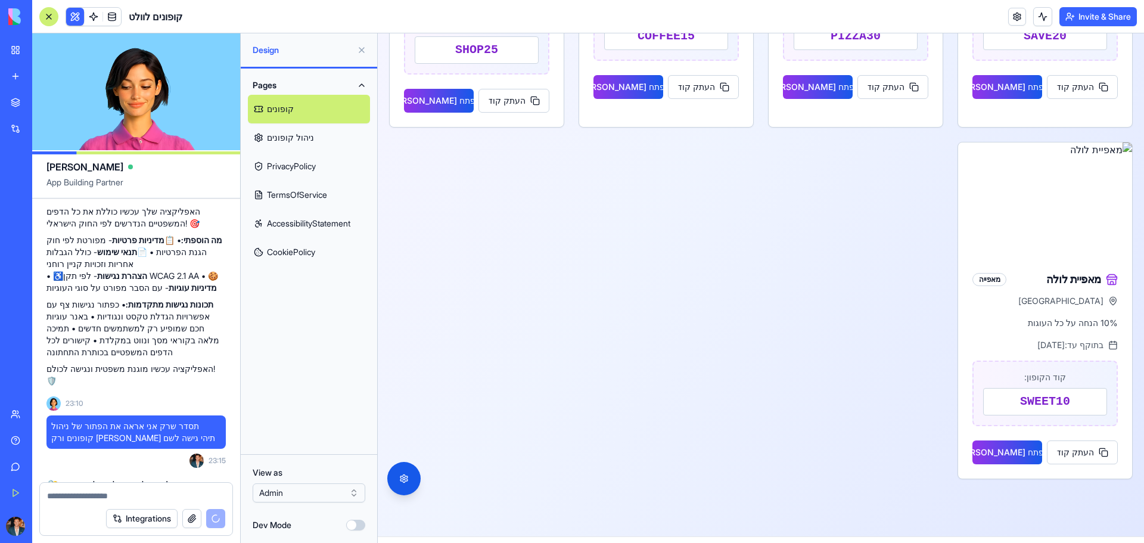
scroll to position [575, 0]
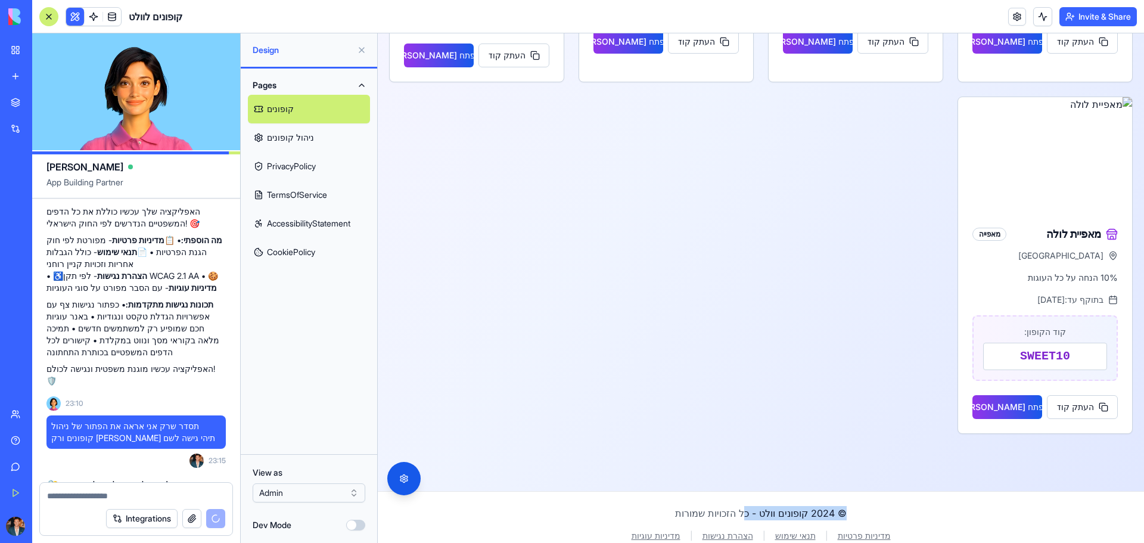
drag, startPoint x: 848, startPoint y: 493, endPoint x: 737, endPoint y: 474, distance: 112.3
click at [739, 491] on footer "© 2024 קופונים וולט - כל הזכויות שמורות מדיניות פרטיות | תנאי שימוש | הצהרת נגי…" at bounding box center [761, 523] width 766 height 65
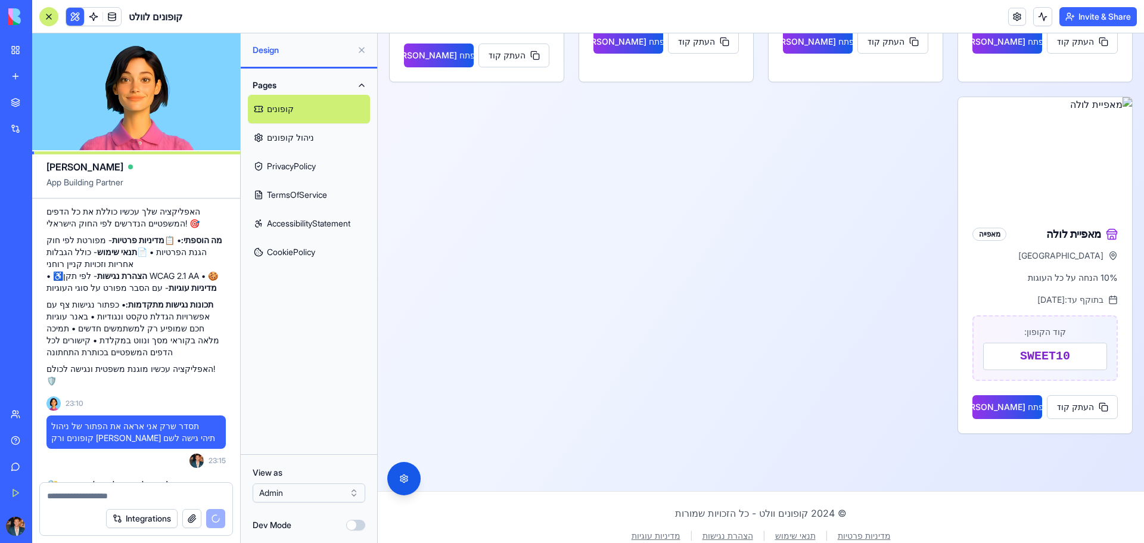
click at [730, 415] on div "מקדונלדס מסעדה [GEOGRAPHIC_DATA] 20% הנחה על כל ההזמנה בתוקף עד: [DATE] קוד הקו…" at bounding box center [760, 82] width 743 height 703
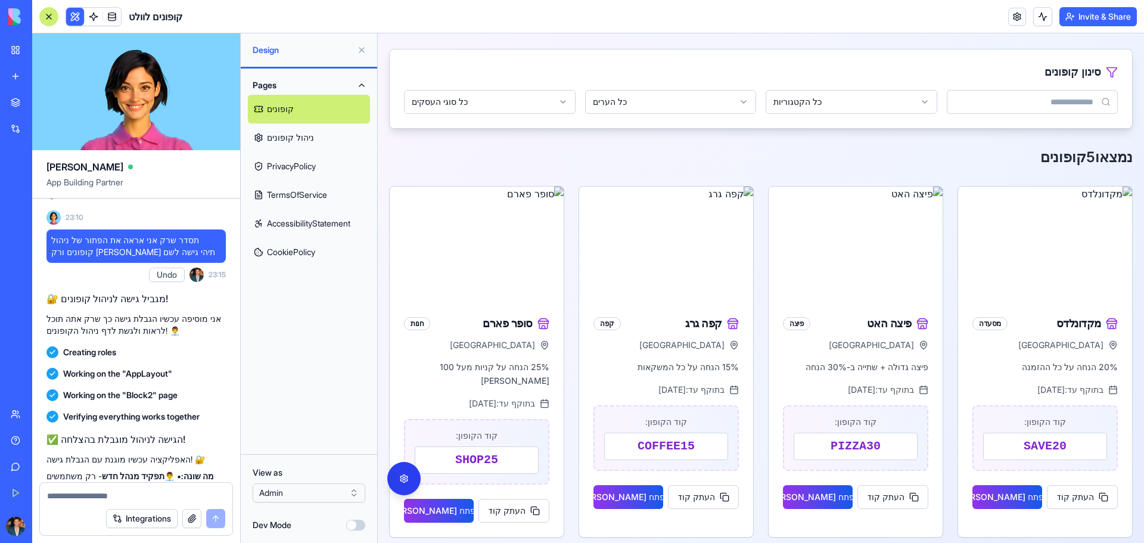
scroll to position [0, 0]
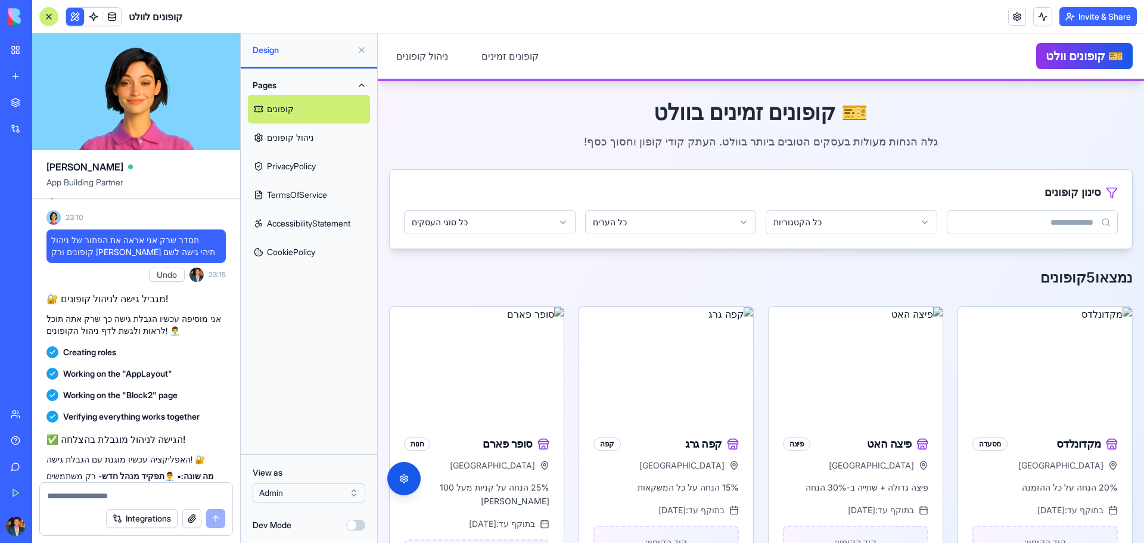
click at [331, 499] on html "BETA My Workspace New app Marketplace Integrations Recent Untitled App AI Logo …" at bounding box center [572, 271] width 1144 height 543
click at [353, 491] on html "BETA My Workspace New app Marketplace Integrations Recent Untitled App AI Logo …" at bounding box center [572, 271] width 1144 height 543
click at [346, 428] on div "Pages קופונים ניהול קופונים PrivacyPolicy TermsOfService AccessibilityStatement…" at bounding box center [309, 260] width 136 height 385
click at [356, 523] on button "Dev Mode" at bounding box center [355, 524] width 19 height 11
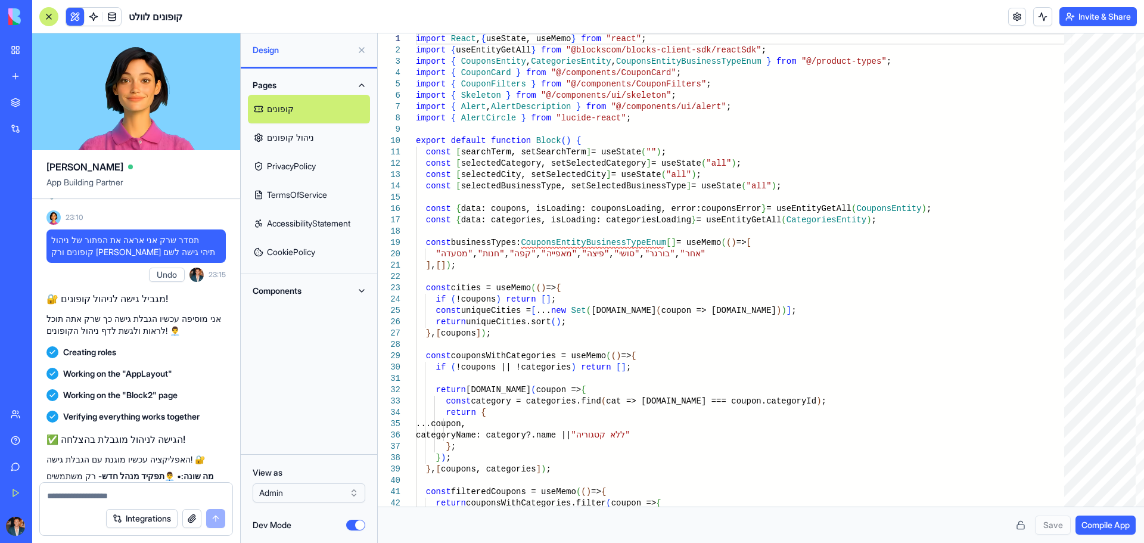
click at [357, 524] on button "Dev Mode" at bounding box center [355, 524] width 19 height 11
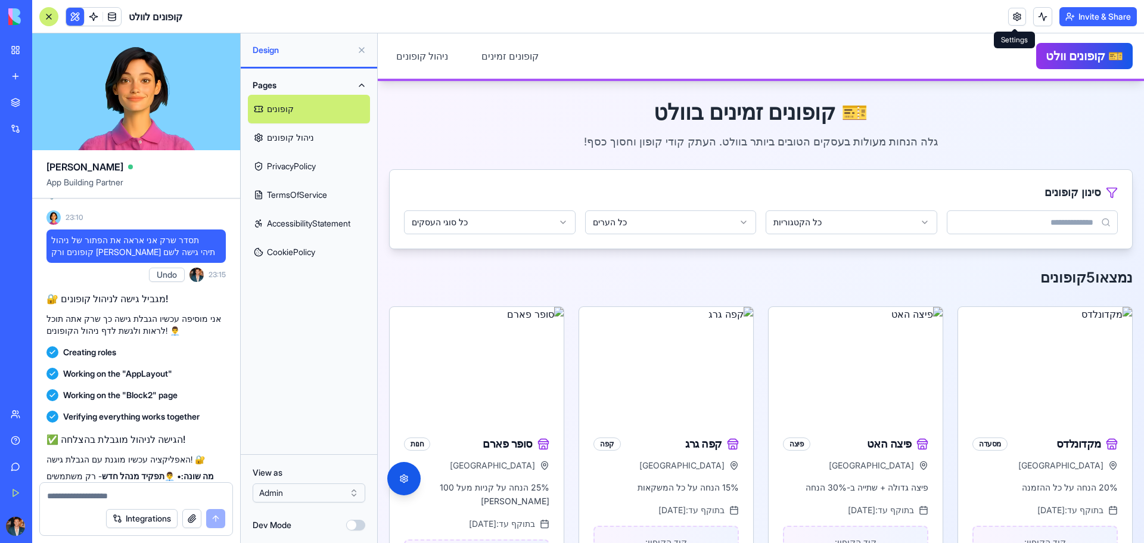
click at [1009, 17] on link at bounding box center [1017, 17] width 18 height 18
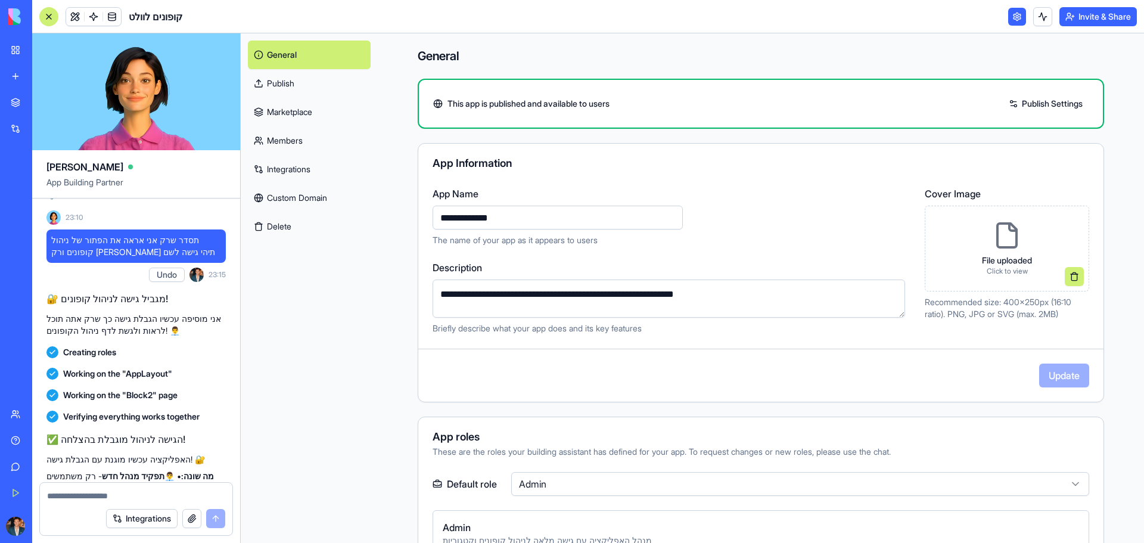
click at [281, 80] on link "Publish" at bounding box center [309, 83] width 123 height 29
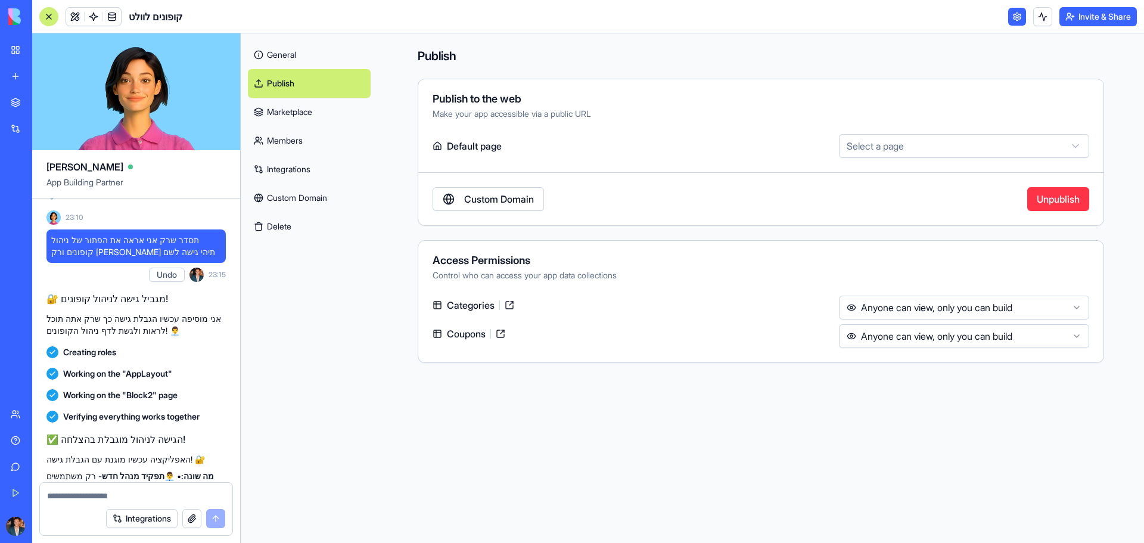
click at [300, 98] on link "Marketplace" at bounding box center [309, 112] width 123 height 29
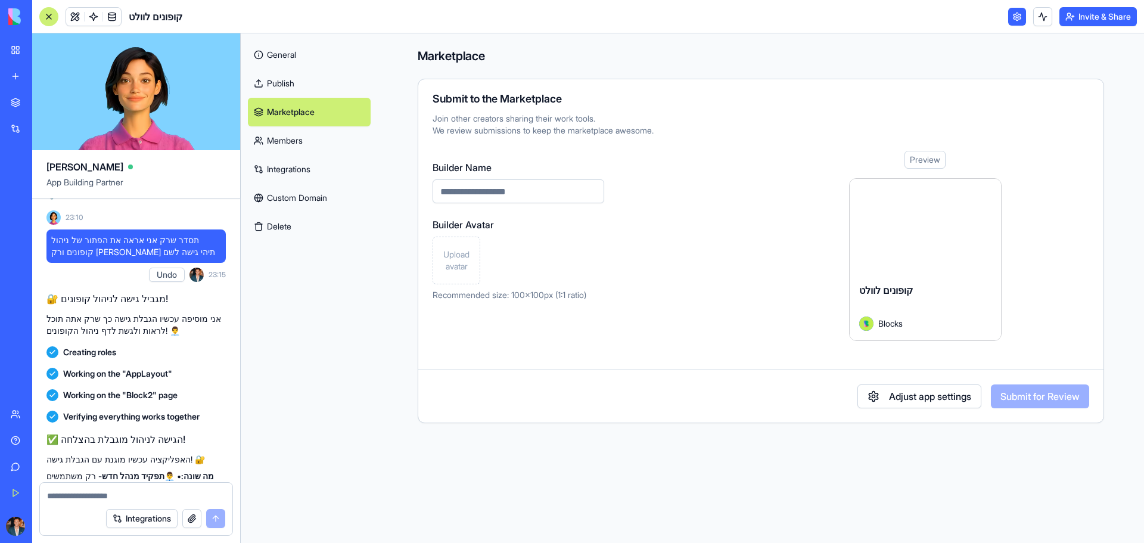
click at [342, 137] on link "Members" at bounding box center [309, 140] width 123 height 29
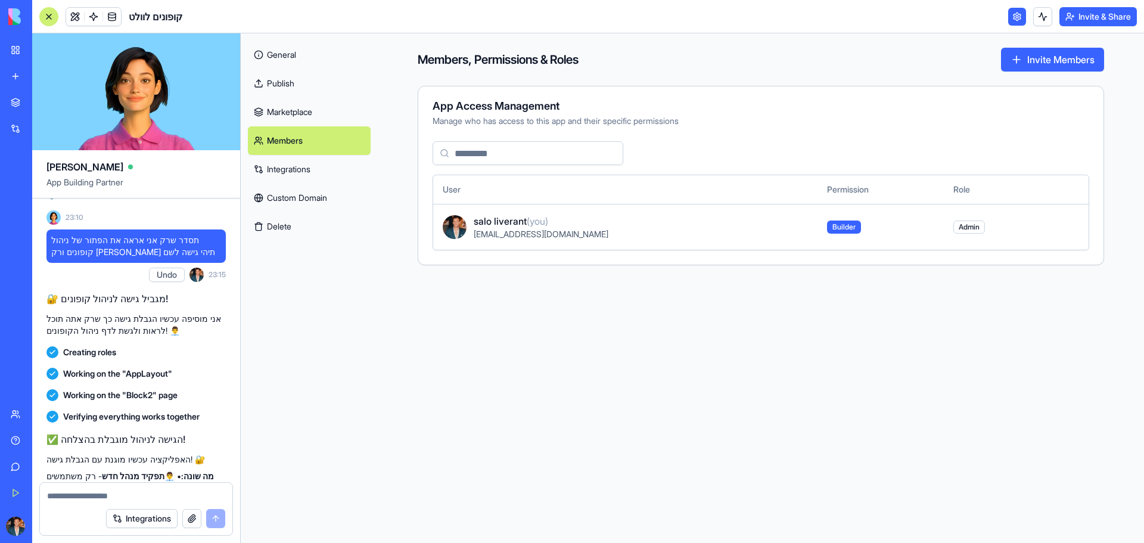
click at [303, 116] on link "Marketplace" at bounding box center [309, 112] width 123 height 29
click at [285, 54] on link "General" at bounding box center [309, 55] width 123 height 29
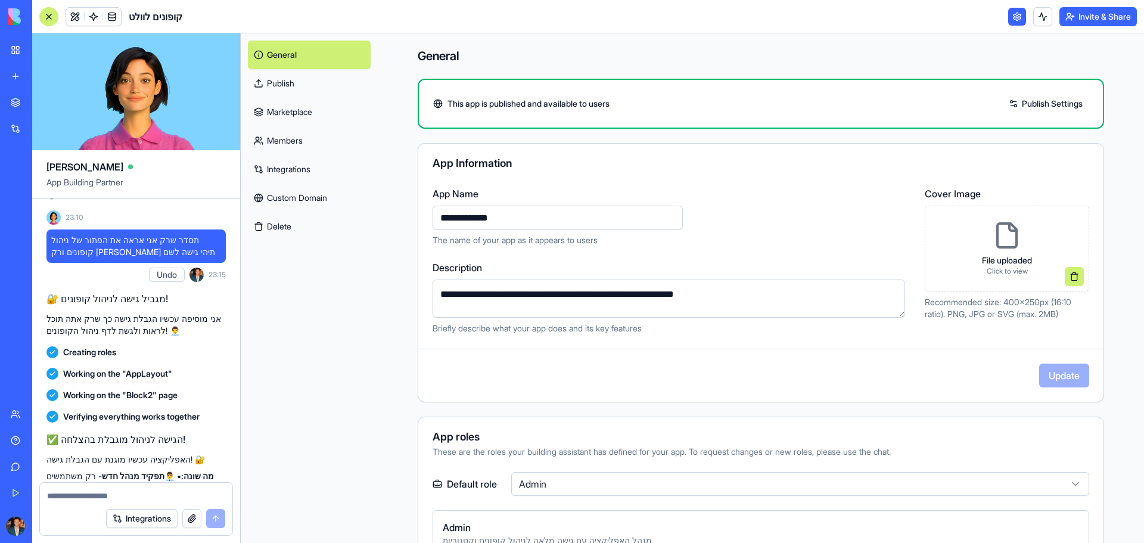
click at [318, 57] on link "General" at bounding box center [309, 55] width 123 height 29
click at [1010, 19] on link at bounding box center [1017, 17] width 18 height 18
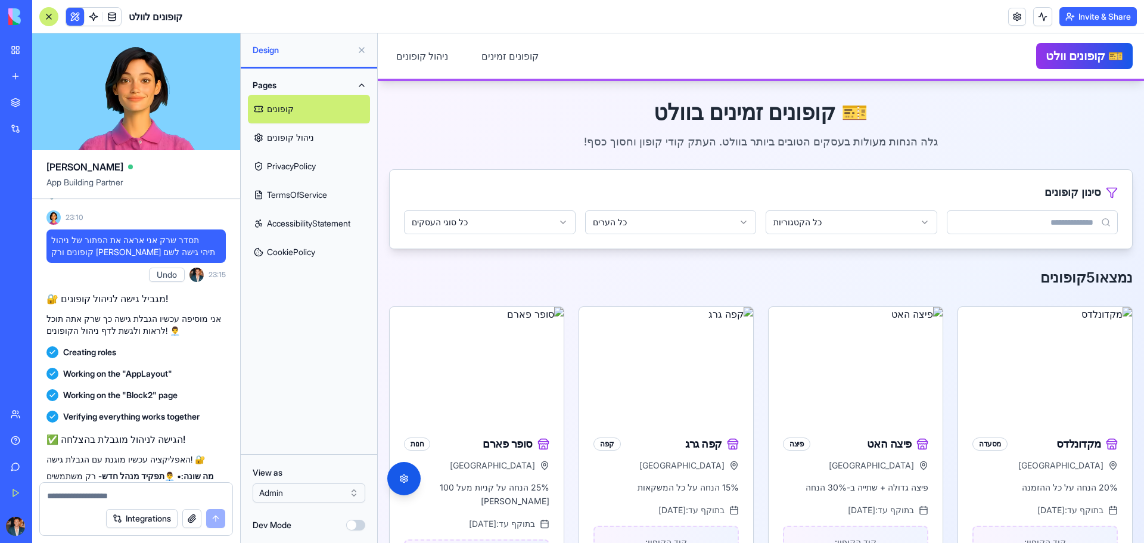
click at [264, 51] on span "Design" at bounding box center [302, 50] width 99 height 12
click at [335, 109] on link "קופונים" at bounding box center [309, 109] width 122 height 29
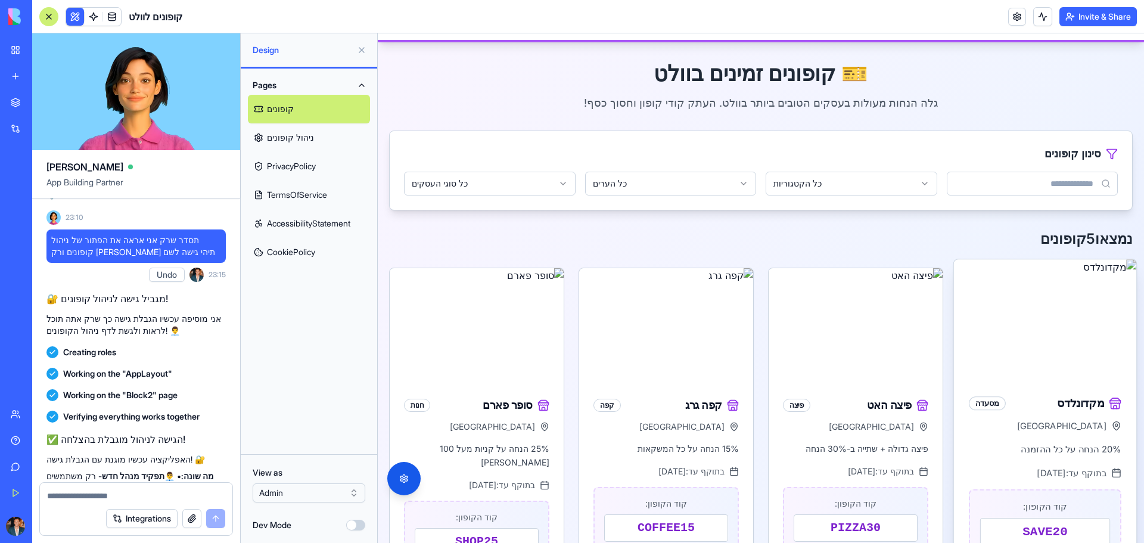
scroll to position [60, 0]
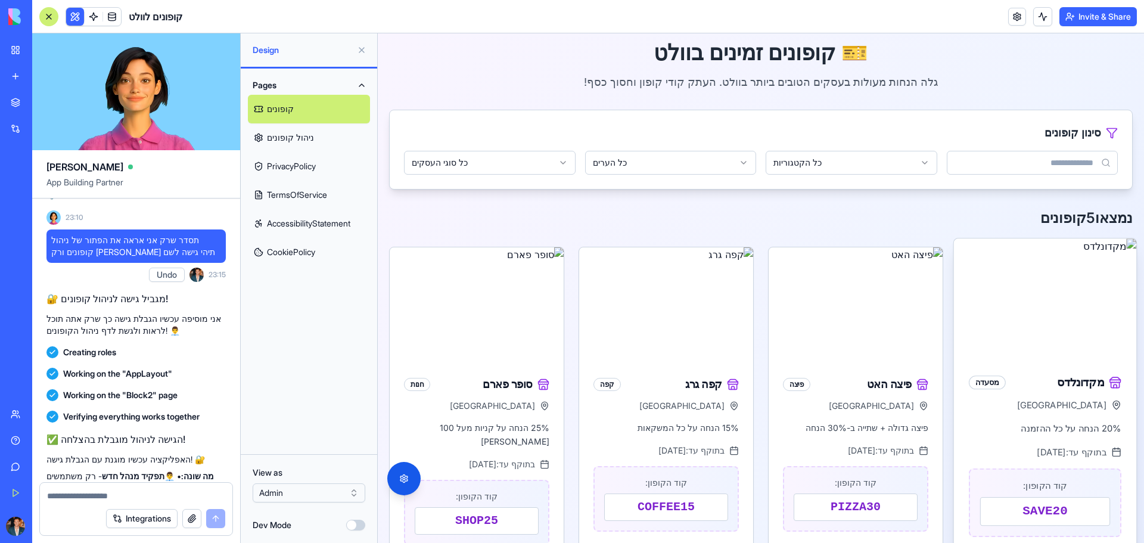
click at [967, 323] on img at bounding box center [1045, 298] width 183 height 120
click at [291, 139] on link "ניהול קופונים" at bounding box center [309, 137] width 122 height 29
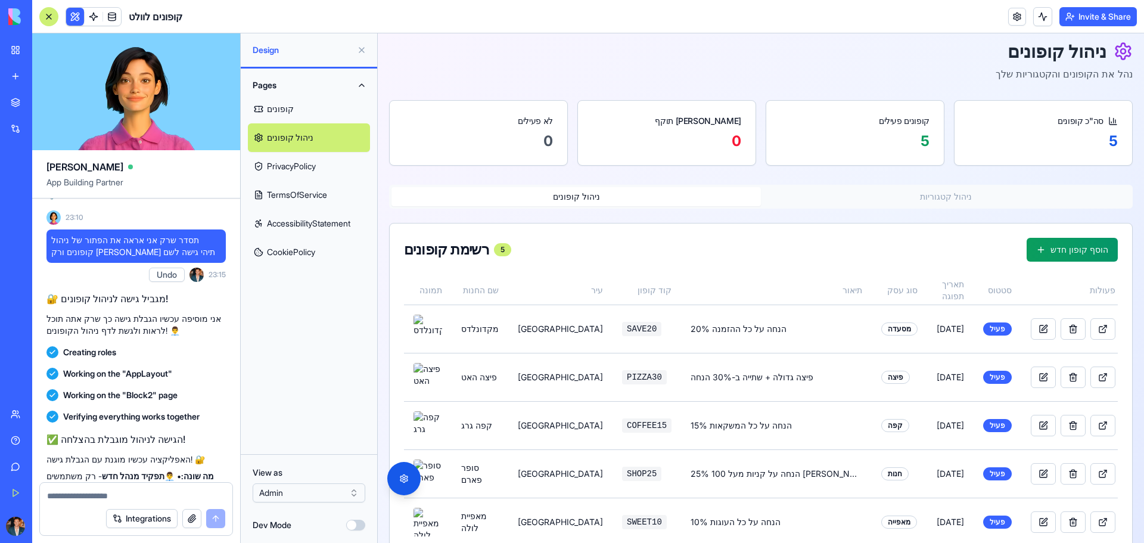
click at [296, 115] on link "קופונים" at bounding box center [309, 109] width 122 height 29
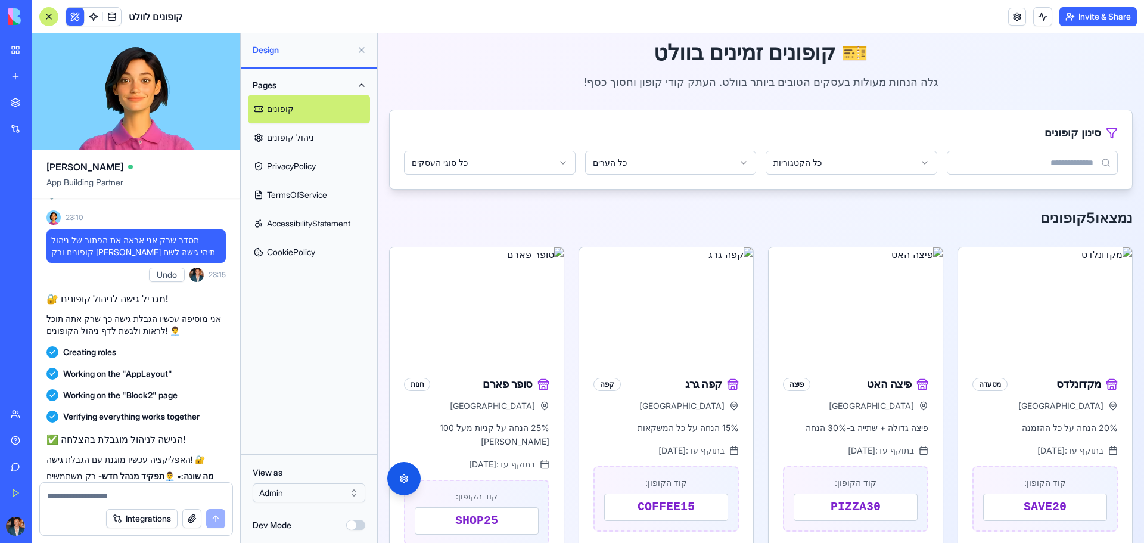
click at [275, 171] on link "PrivacyPolicy" at bounding box center [309, 166] width 122 height 29
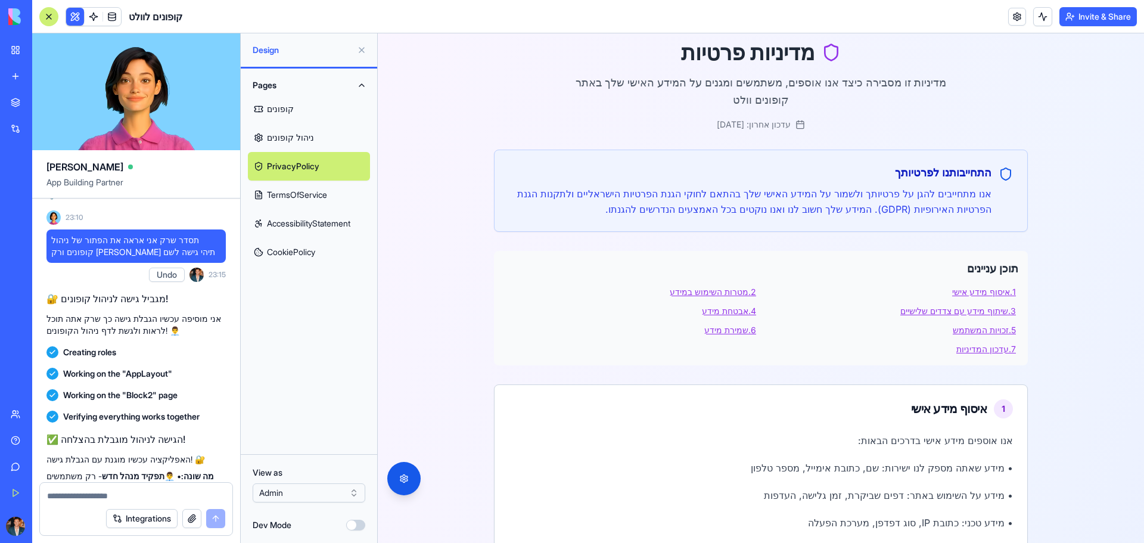
click at [278, 189] on link "TermsOfService" at bounding box center [309, 194] width 122 height 29
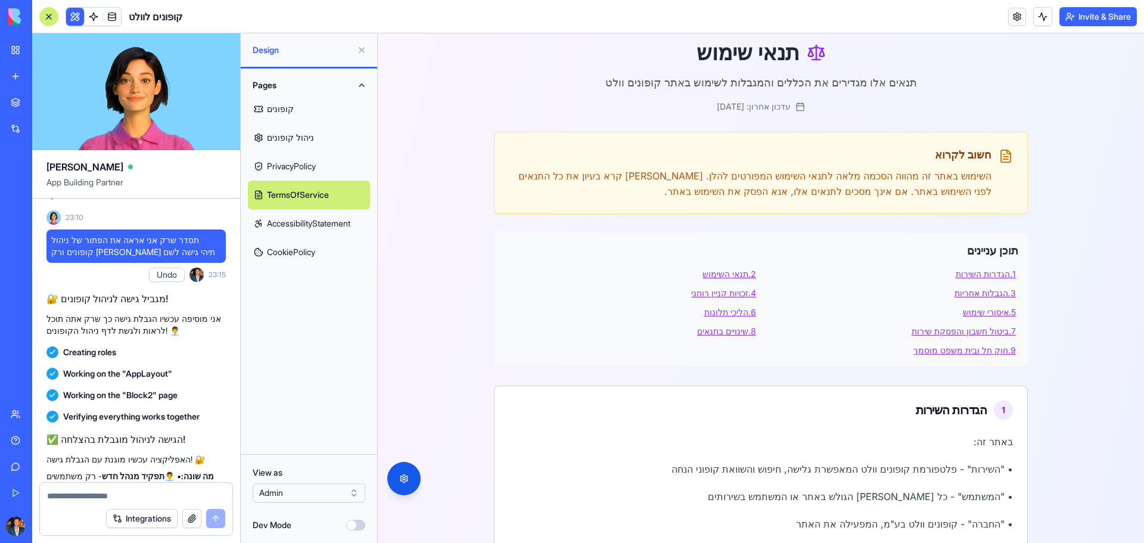
click at [287, 223] on link "AccessibilityStatement" at bounding box center [309, 223] width 122 height 29
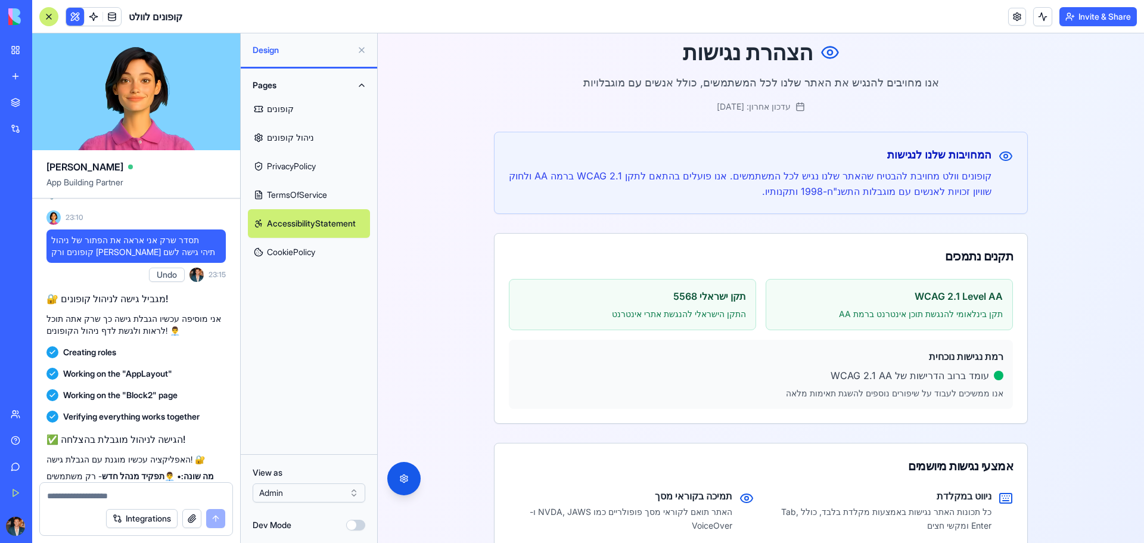
click at [288, 112] on link "קופונים" at bounding box center [309, 109] width 122 height 29
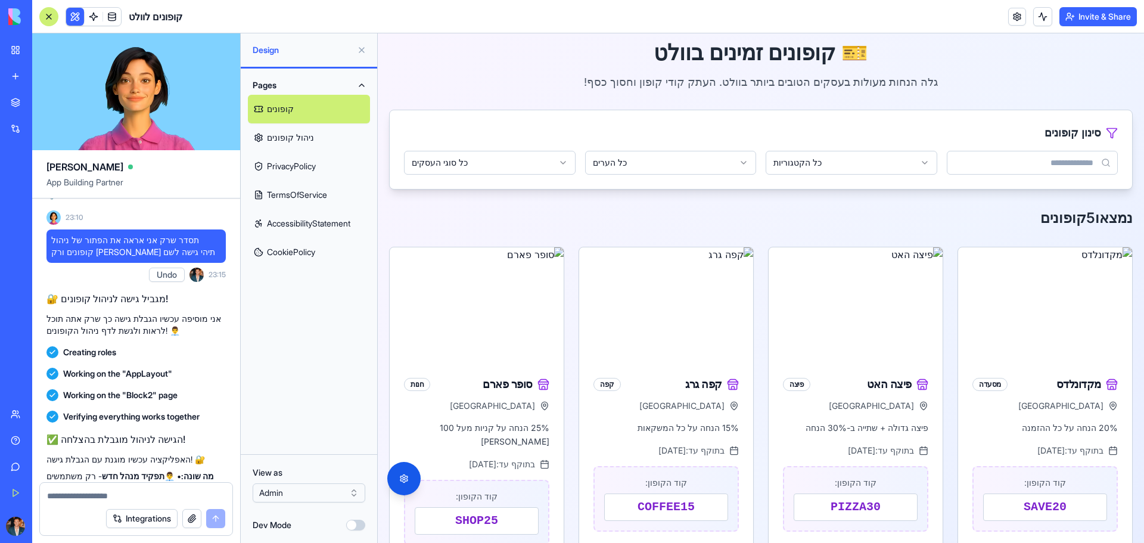
click at [363, 50] on button at bounding box center [361, 50] width 19 height 19
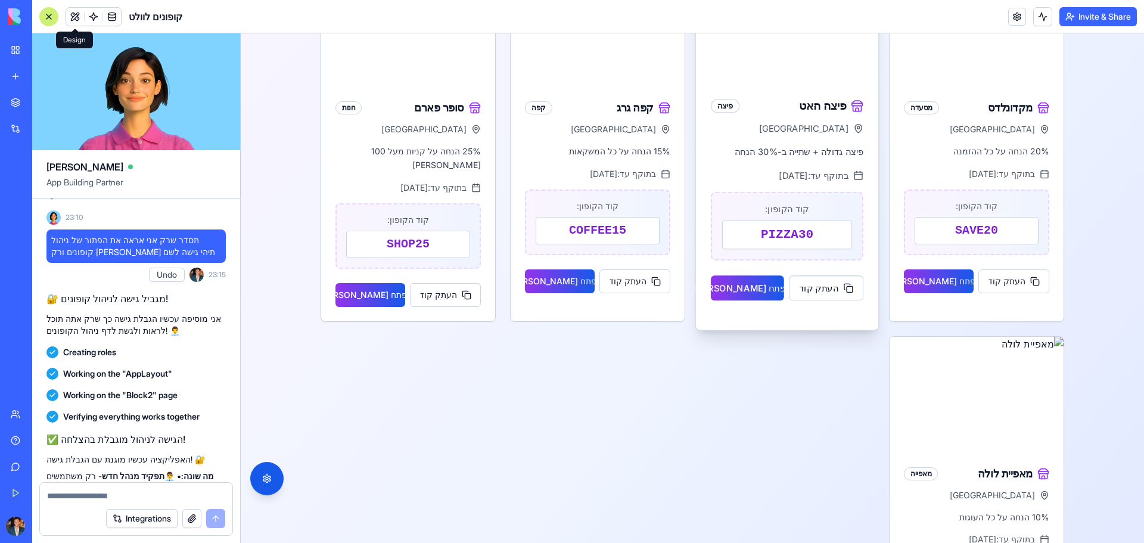
scroll to position [298, 0]
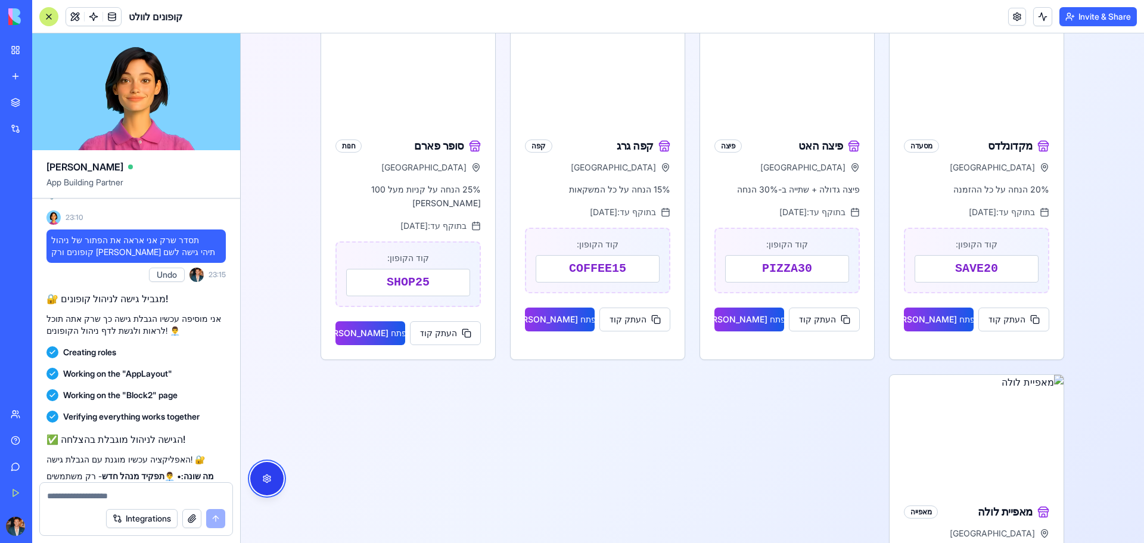
click at [260, 476] on button "פתח תפריט נגישות" at bounding box center [266, 478] width 33 height 33
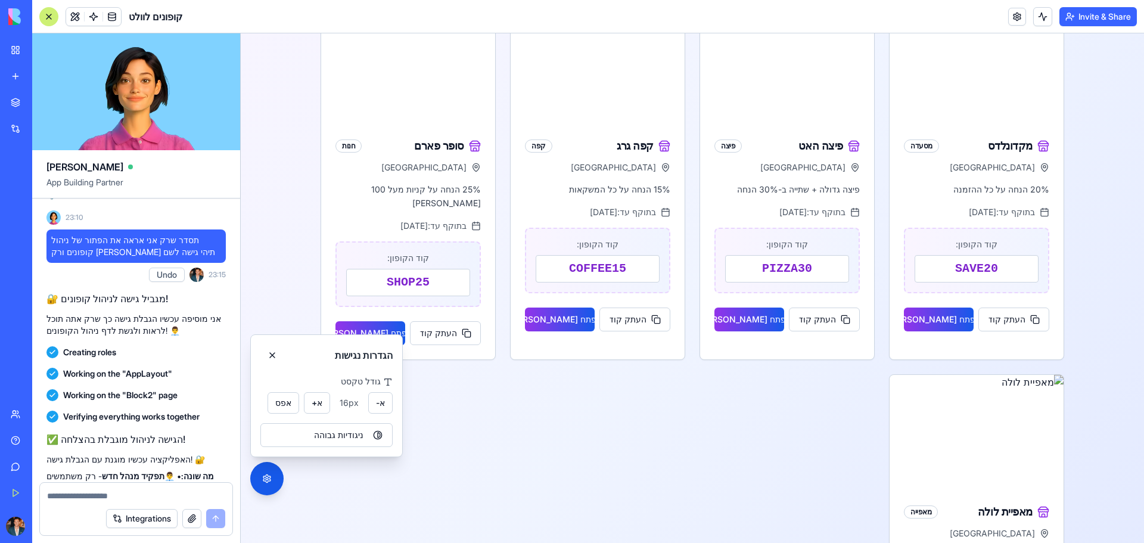
click at [493, 419] on div "מקדונלדס מסעדה [GEOGRAPHIC_DATA] 20% הנחה על כל ההזמנה בתוקף עד: [DATE] קוד הקו…" at bounding box center [691, 359] width 743 height 703
click at [278, 477] on button "פתח תפריט נגישות" at bounding box center [266, 478] width 33 height 33
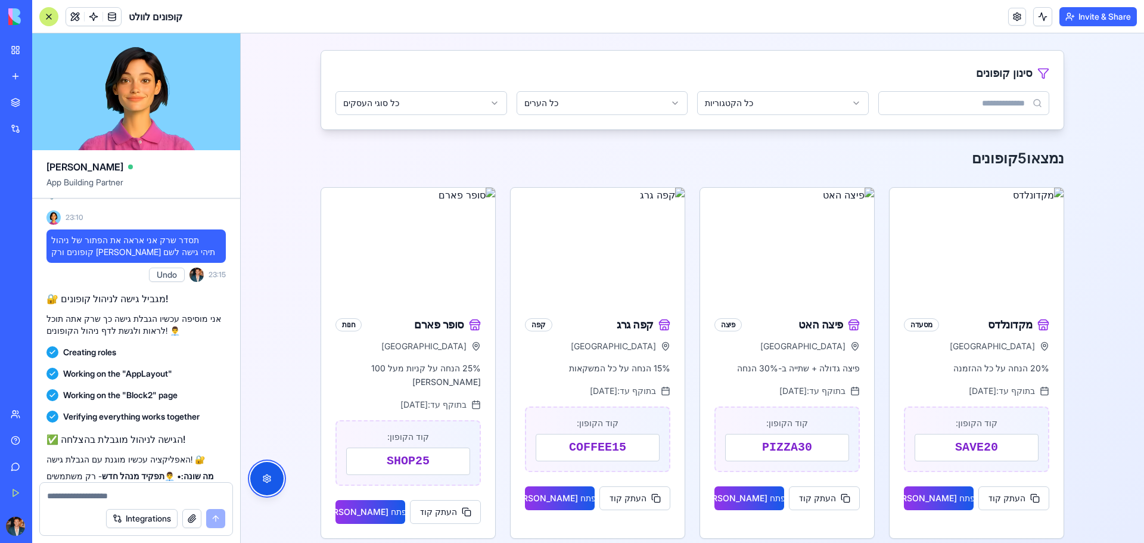
scroll to position [0, 0]
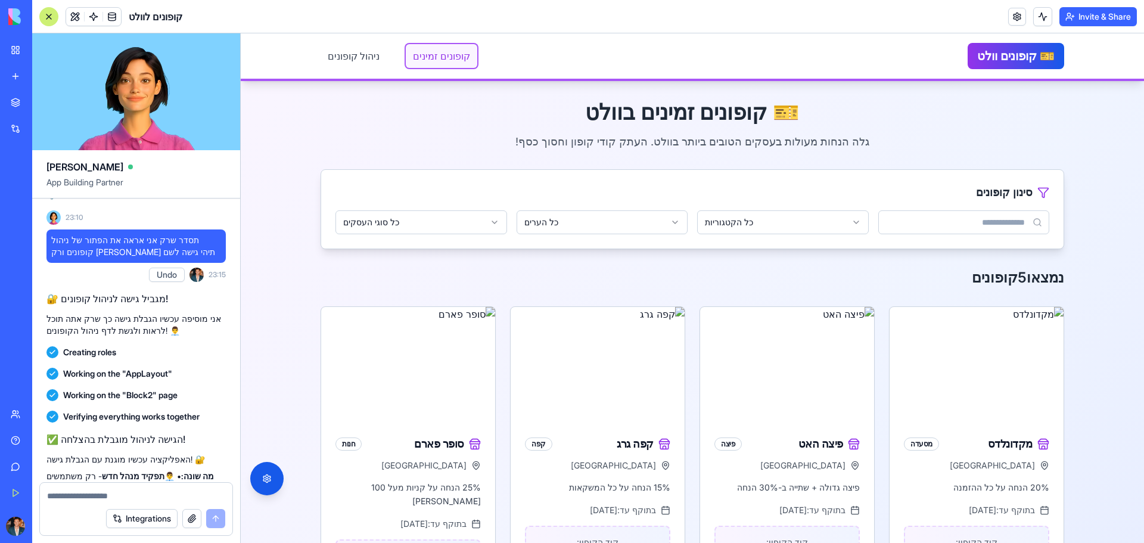
click at [407, 52] on link "קופונים זמינים" at bounding box center [441, 56] width 71 height 24
click at [360, 54] on link "ניהול קופונים" at bounding box center [353, 56] width 66 height 24
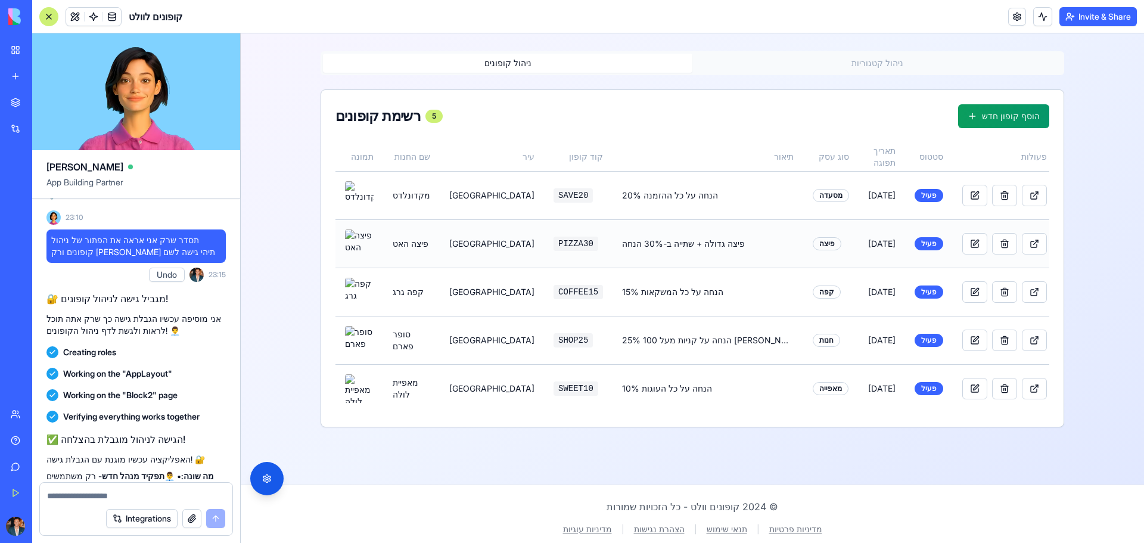
scroll to position [200, 0]
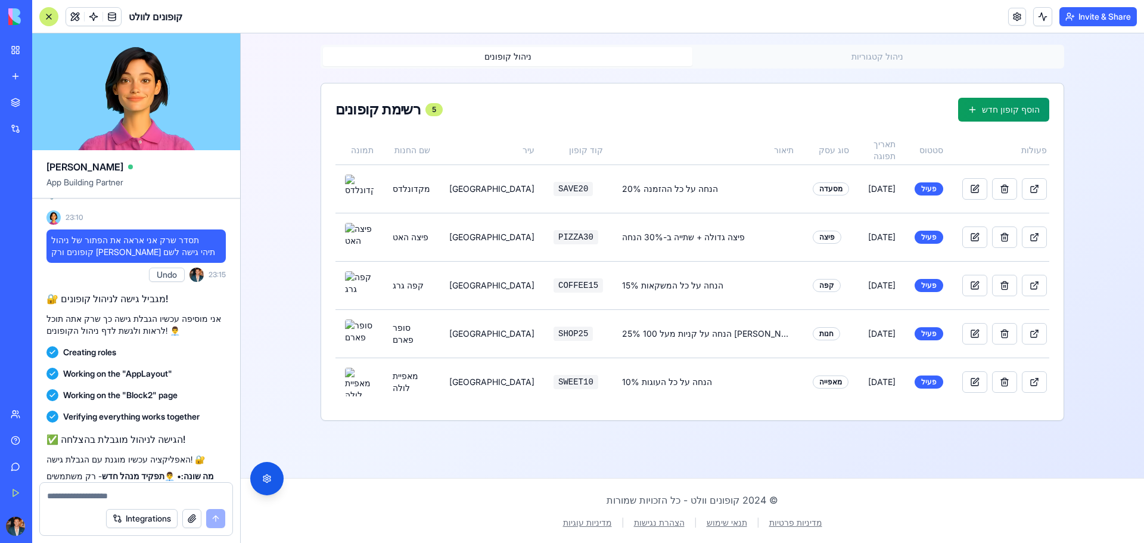
click at [153, 491] on textarea at bounding box center [136, 496] width 178 height 12
type textarea "*"
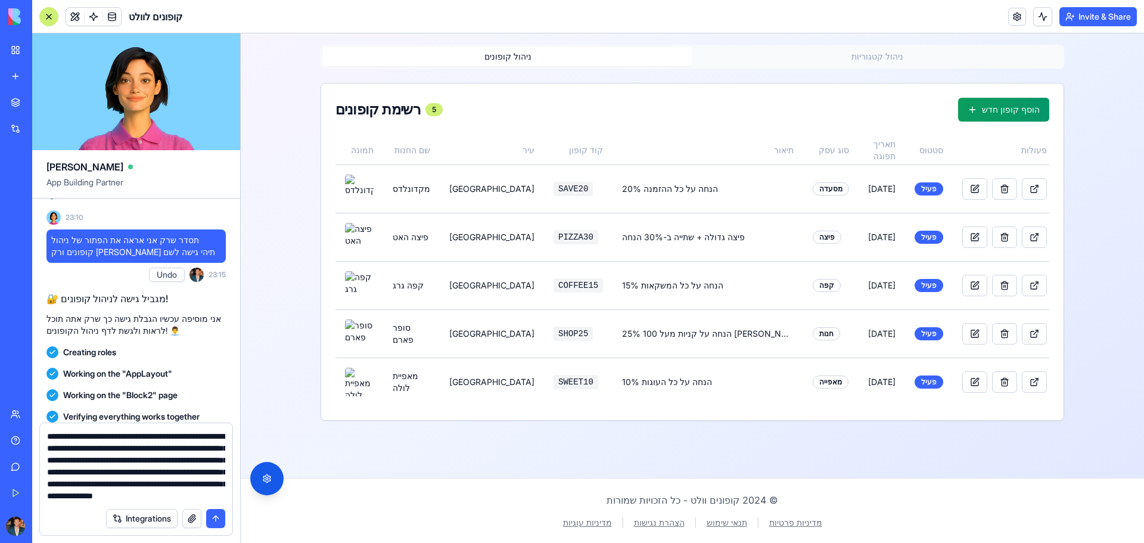
type textarea "**********"
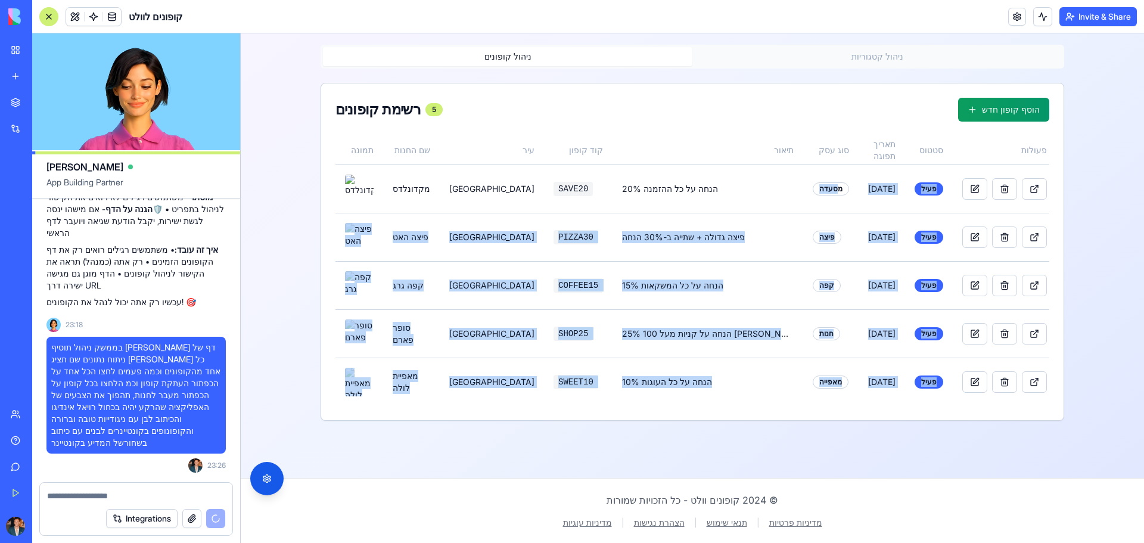
drag, startPoint x: 764, startPoint y: 186, endPoint x: 1042, endPoint y: 441, distance: 376.9
click at [1042, 441] on div "דלג לתוכן הראשי 🎫 קופונים וולט קופונים זמינים ניהול קופונים קופונים זמינים ניהו…" at bounding box center [692, 188] width 903 height 709
click at [1042, 440] on div "דלג לתוכן הראשי 🎫 קופונים וולט קופונים זמינים ניהול קופונים קופונים זמינים ניהו…" at bounding box center [692, 188] width 903 height 709
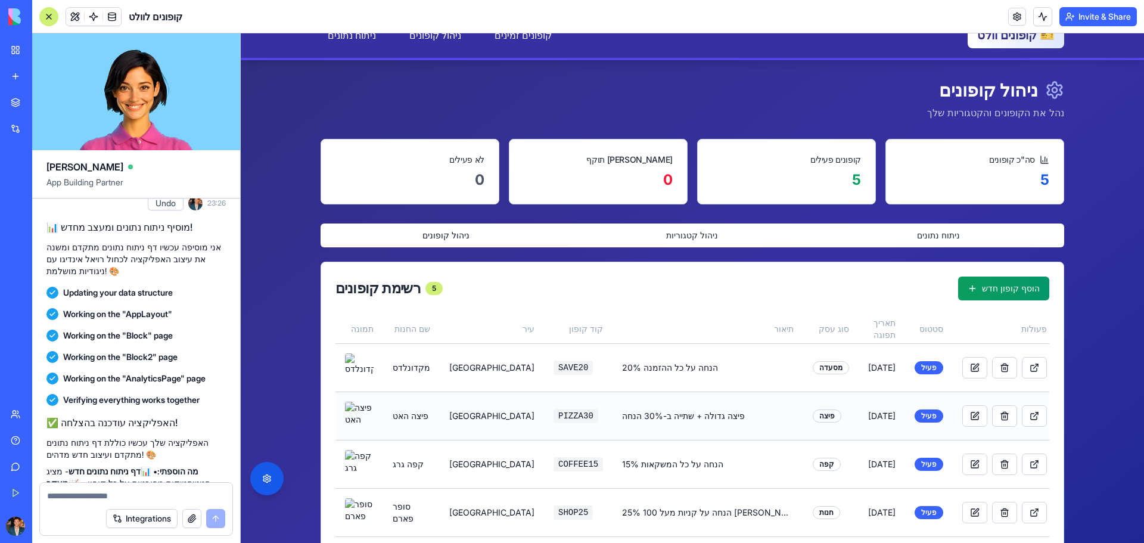
scroll to position [0, 0]
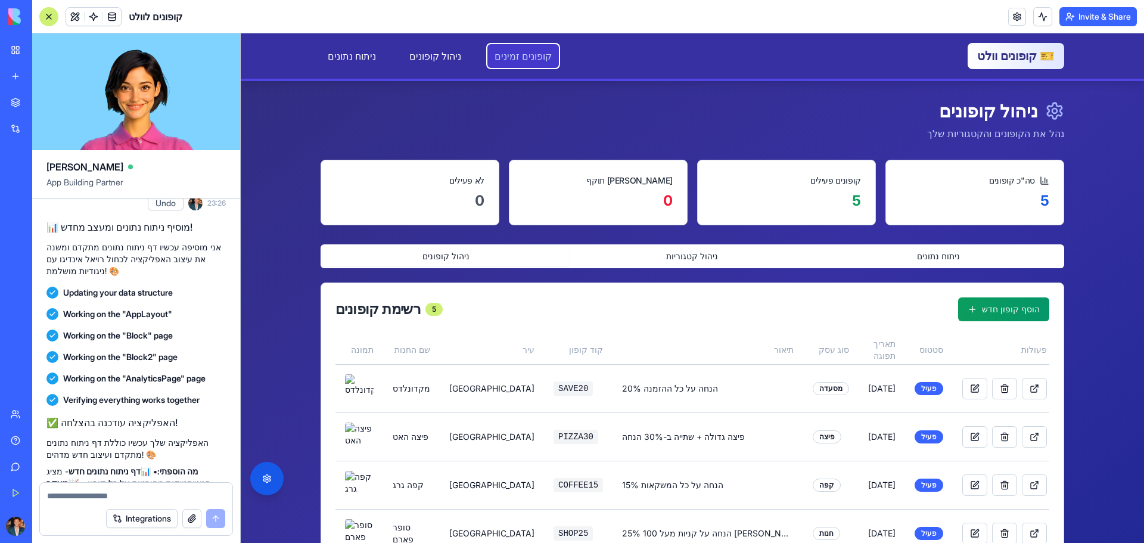
click at [503, 55] on link "קופונים זמינים" at bounding box center [522, 56] width 71 height 24
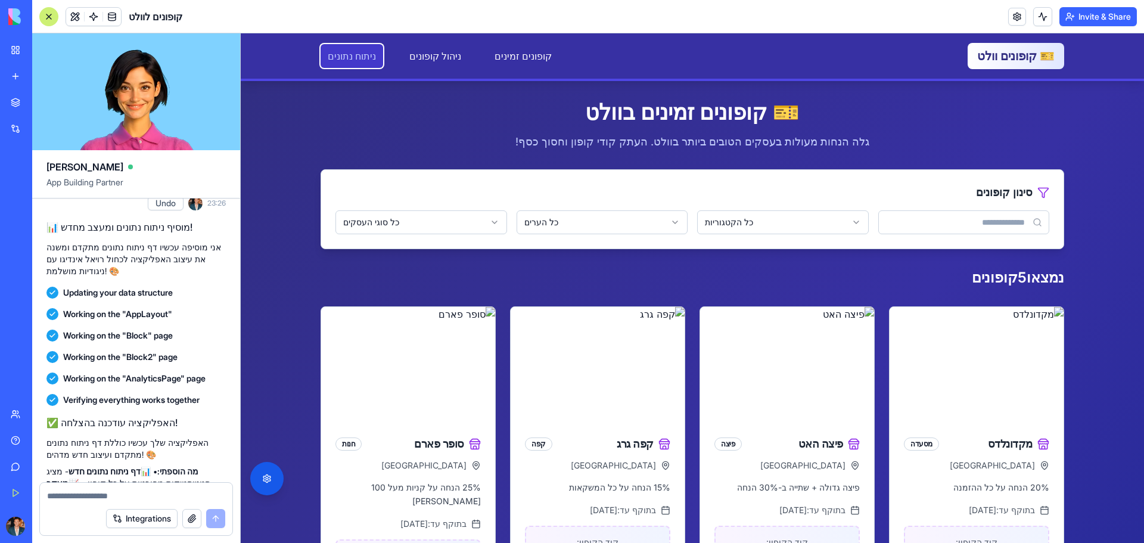
click at [340, 56] on link "ניתוח נתונים" at bounding box center [351, 56] width 63 height 24
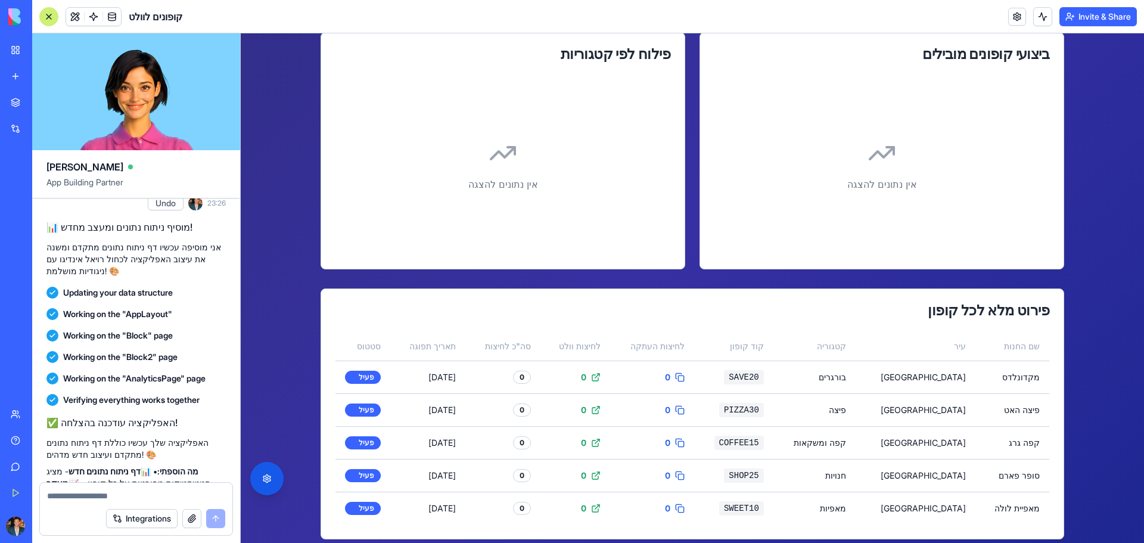
scroll to position [357, 0]
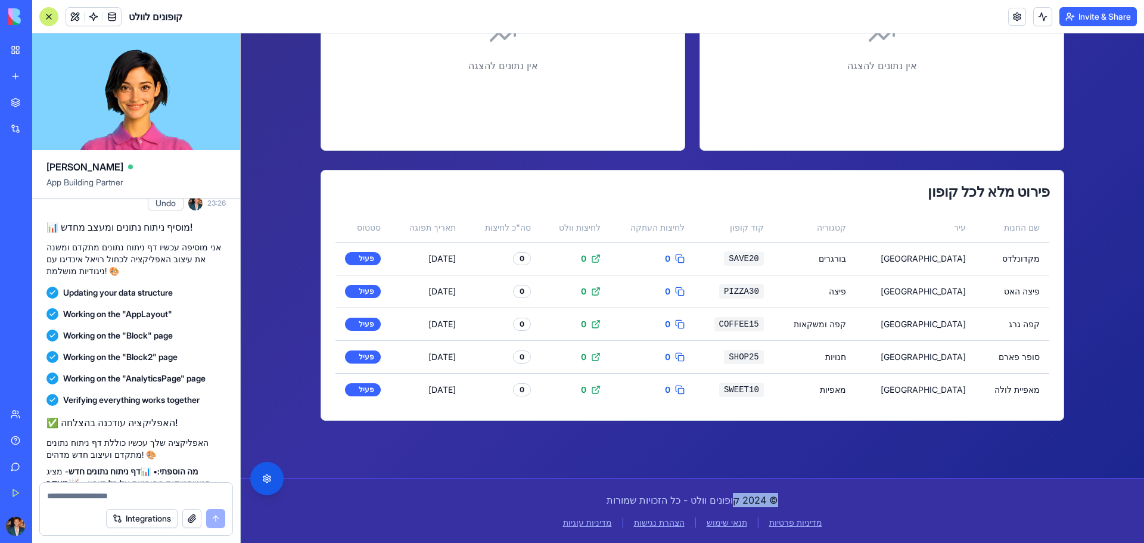
drag, startPoint x: 762, startPoint y: 498, endPoint x: 721, endPoint y: 500, distance: 41.1
click at [721, 500] on p "© 2024 קופונים וולט - כל הזכויות שמורות" at bounding box center [691, 500] width 743 height 14
click at [686, 505] on p "© 2024 קופונים וולט - כל הזכויות שמורות" at bounding box center [691, 500] width 743 height 14
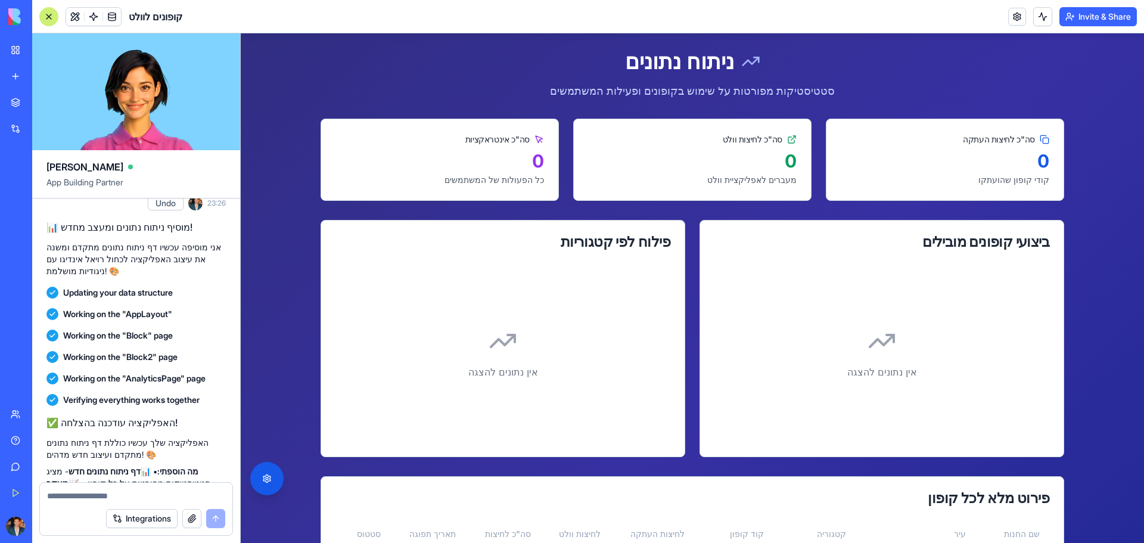
scroll to position [0, 0]
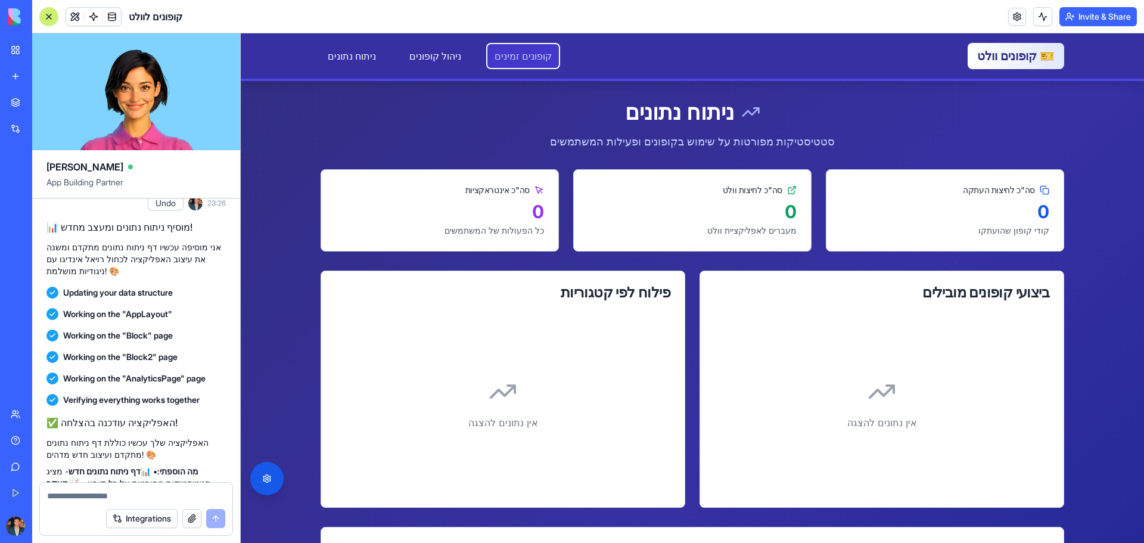
click at [512, 60] on link "קופונים זמינים" at bounding box center [522, 56] width 71 height 24
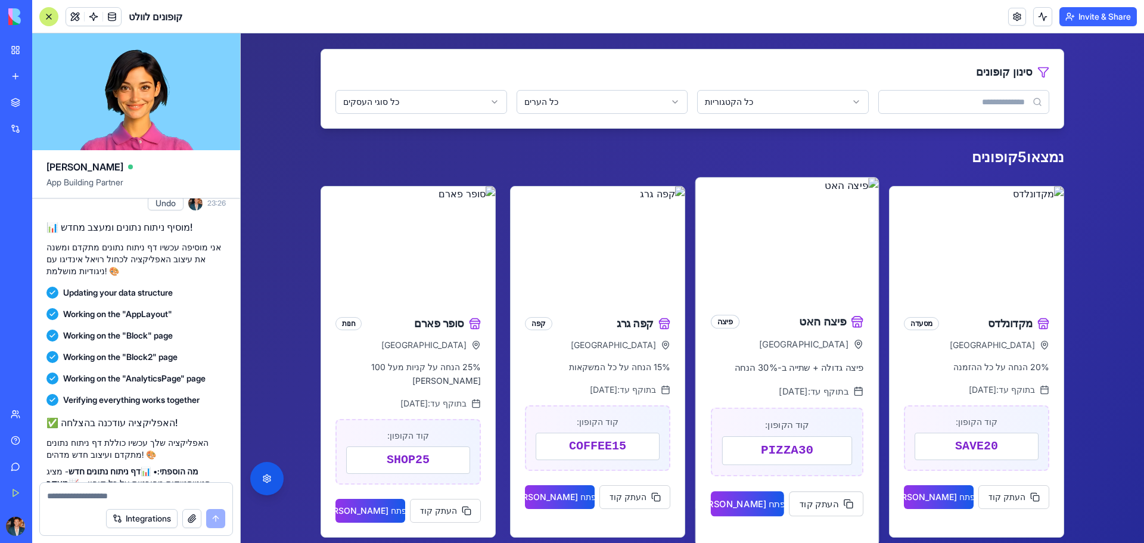
scroll to position [119, 0]
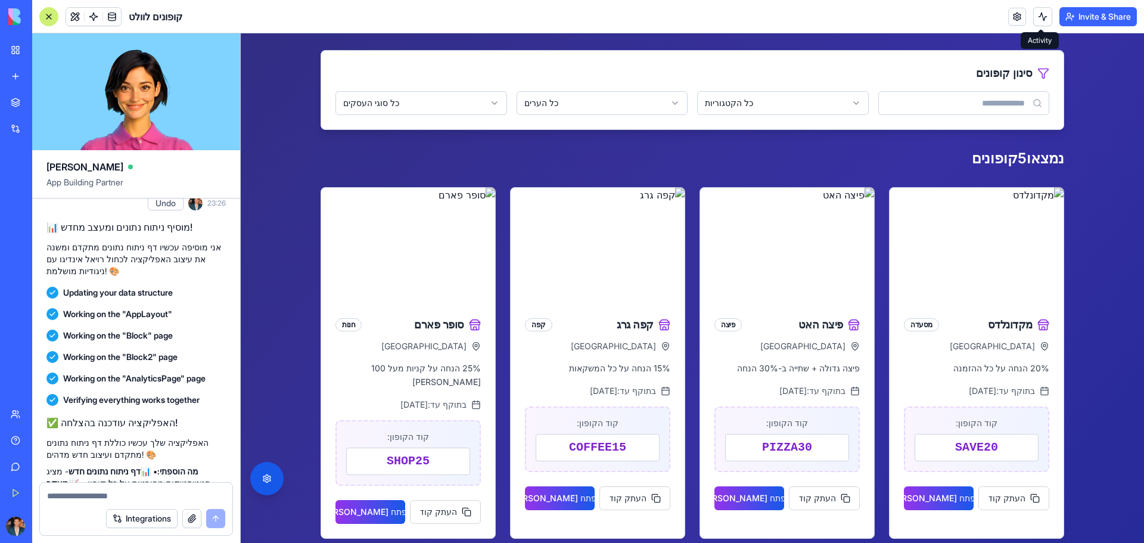
click at [1035, 17] on button at bounding box center [1042, 16] width 19 height 19
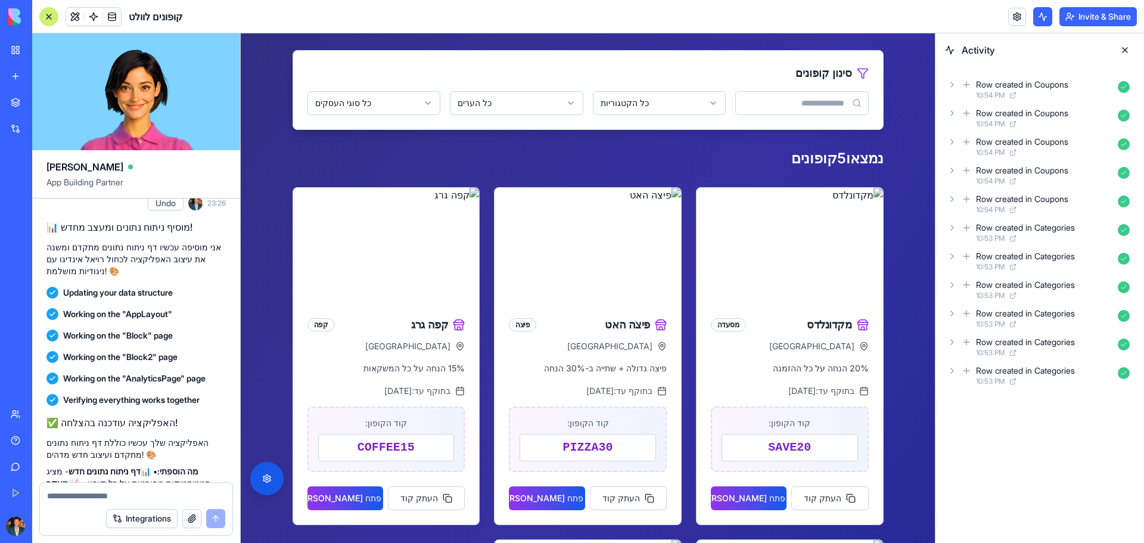
click at [1035, 17] on button at bounding box center [1042, 16] width 19 height 19
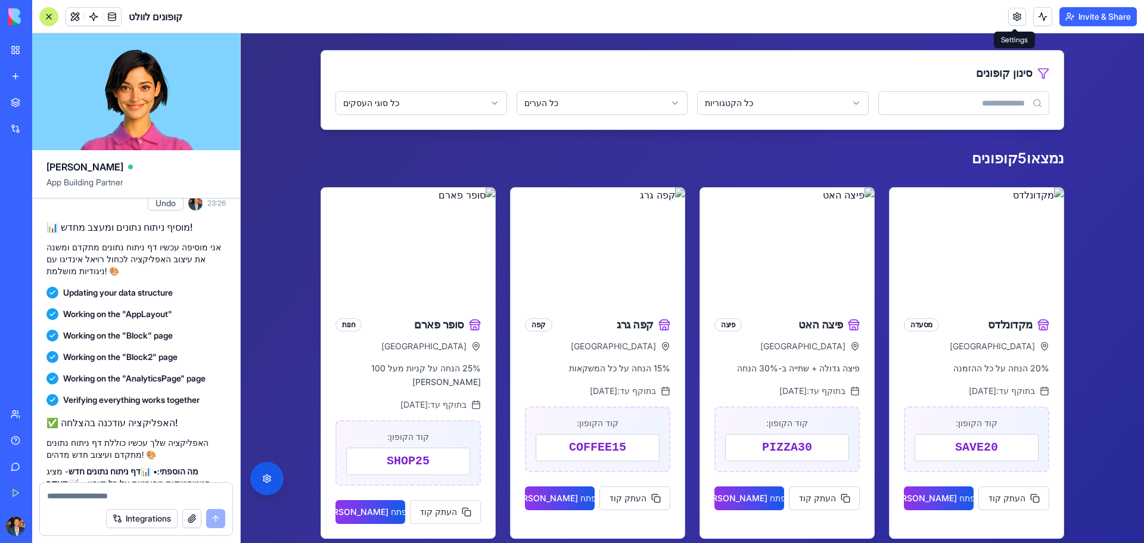
click at [1017, 14] on link at bounding box center [1017, 17] width 18 height 18
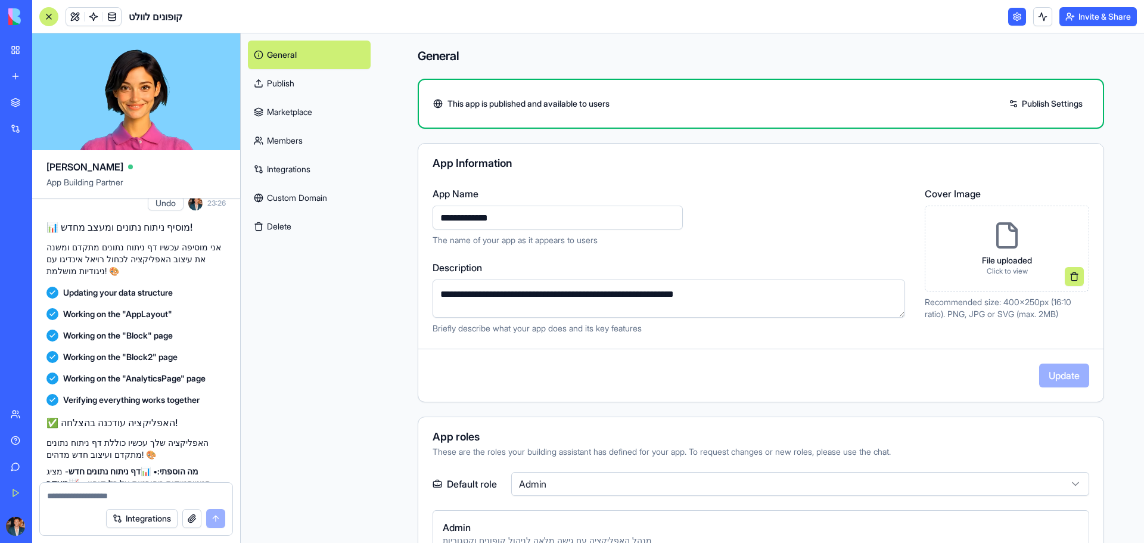
click at [291, 199] on link "Custom Domain" at bounding box center [309, 197] width 123 height 29
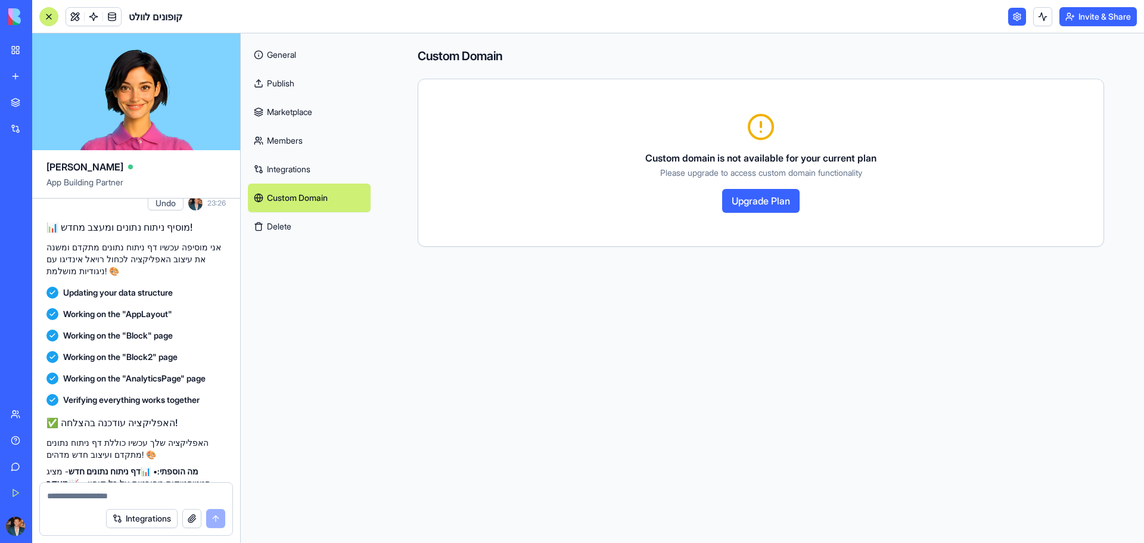
click at [282, 142] on link "Members" at bounding box center [309, 140] width 123 height 29
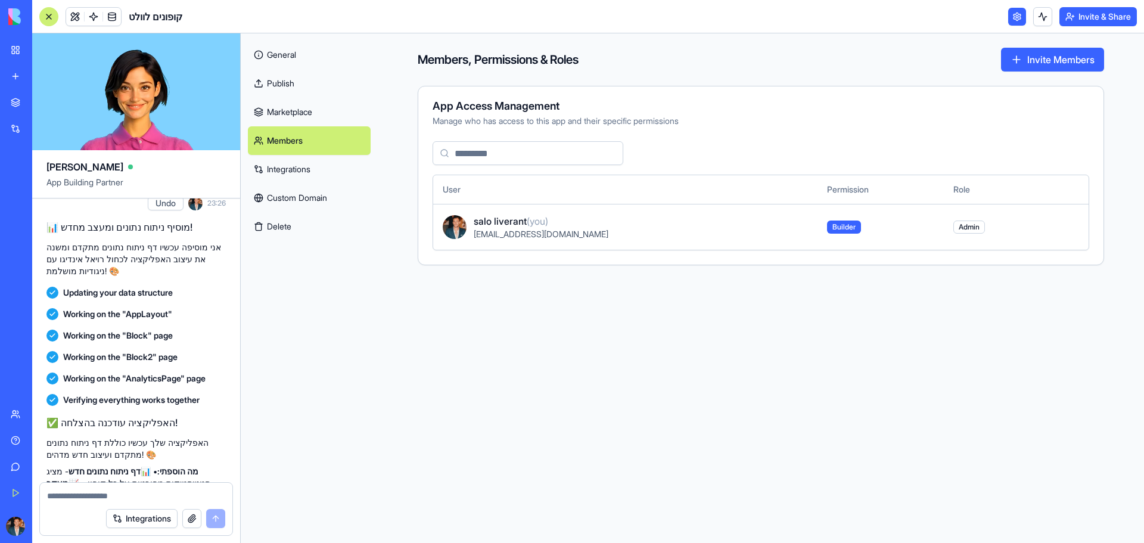
click at [289, 99] on link "Marketplace" at bounding box center [309, 112] width 123 height 29
click at [294, 47] on link "General" at bounding box center [309, 55] width 123 height 29
click at [284, 58] on link "General" at bounding box center [309, 55] width 123 height 29
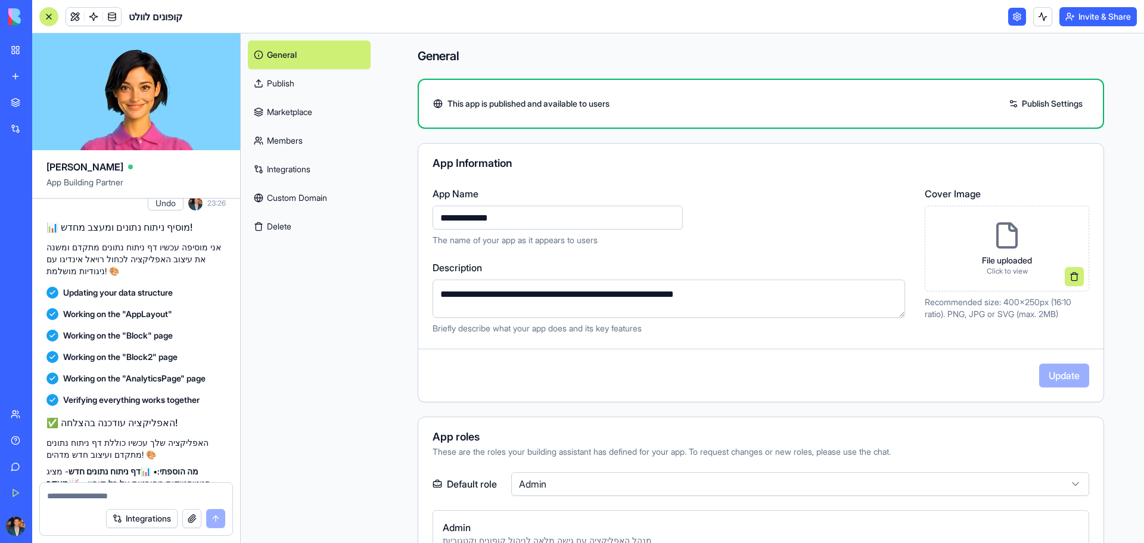
click at [401, 315] on div "**********" at bounding box center [760, 461] width 762 height 856
click at [297, 77] on link "Publish" at bounding box center [309, 83] width 123 height 29
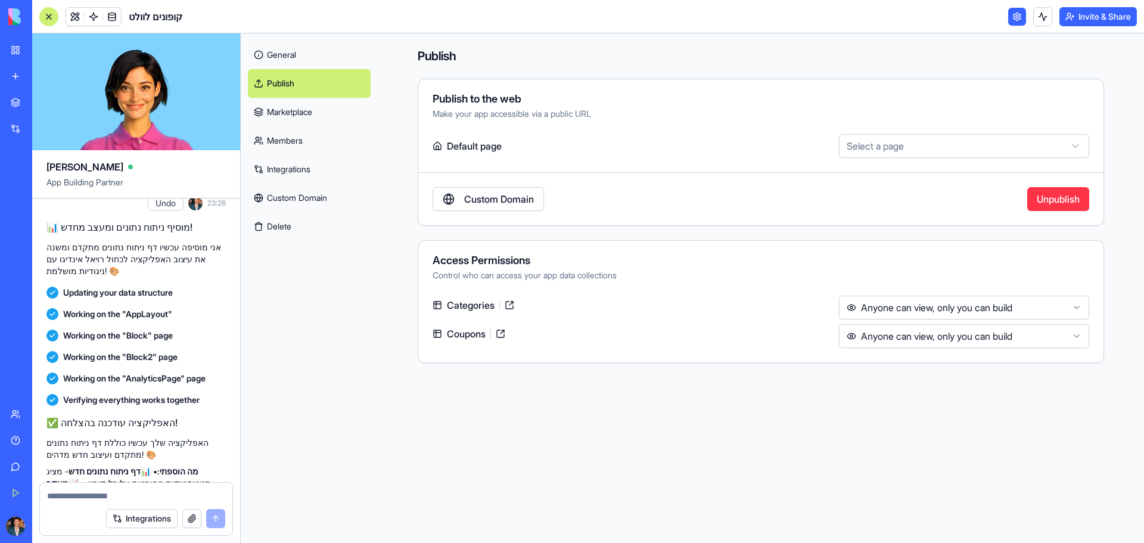
click at [946, 157] on body "BETA My Workspace New app Marketplace Integrations Recent Untitled App AI Logo …" at bounding box center [572, 271] width 1144 height 543
click at [721, 145] on html "BETA My Workspace New app Marketplace Integrations Recent Untitled App AI Logo …" at bounding box center [572, 271] width 1144 height 543
click at [1071, 310] on html "BETA My Workspace New app Marketplace Integrations Recent Untitled App AI Logo …" at bounding box center [572, 271] width 1144 height 543
click at [1050, 334] on html "BETA My Workspace New app Marketplace Integrations Recent Untitled App AI Logo …" at bounding box center [572, 271] width 1144 height 543
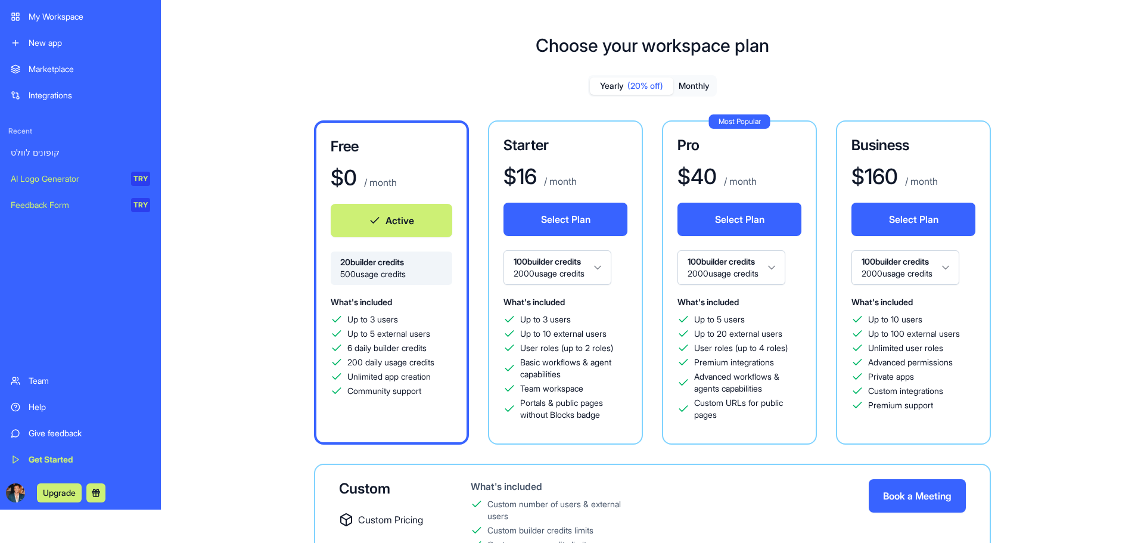
scroll to position [2, 0]
click at [692, 86] on button "Monthly" at bounding box center [694, 86] width 42 height 17
drag, startPoint x: 766, startPoint y: 364, endPoint x: 736, endPoint y: 394, distance: 42.5
click at [736, 394] on div "Up to 5 users Up to 20 external users User roles (up to 4 roles) Premium integr…" at bounding box center [739, 367] width 124 height 107
click at [783, 385] on span "Advanced workflows & agents capabilities" at bounding box center [747, 383] width 107 height 24
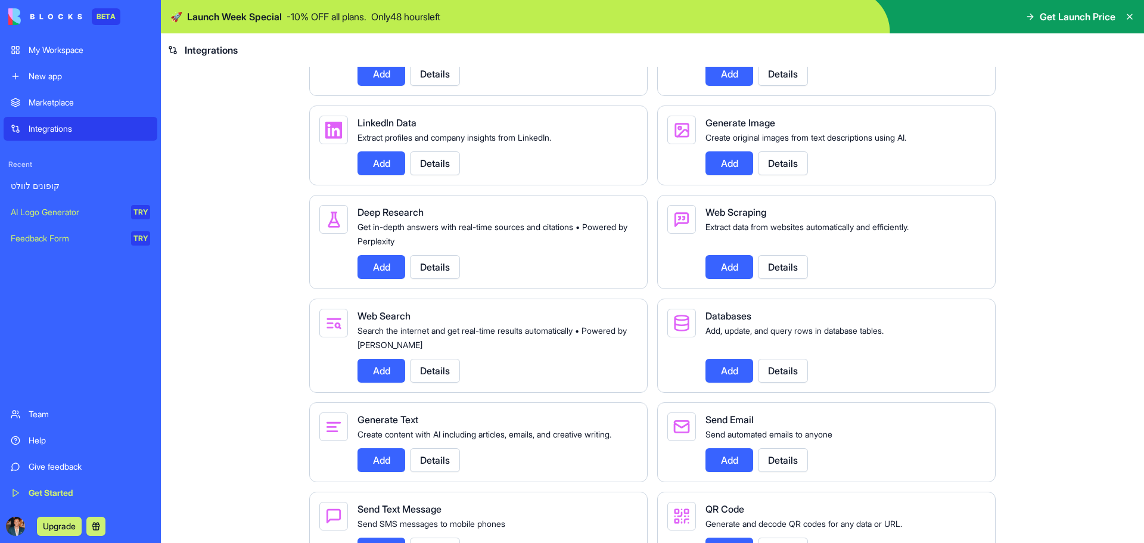
scroll to position [1236, 0]
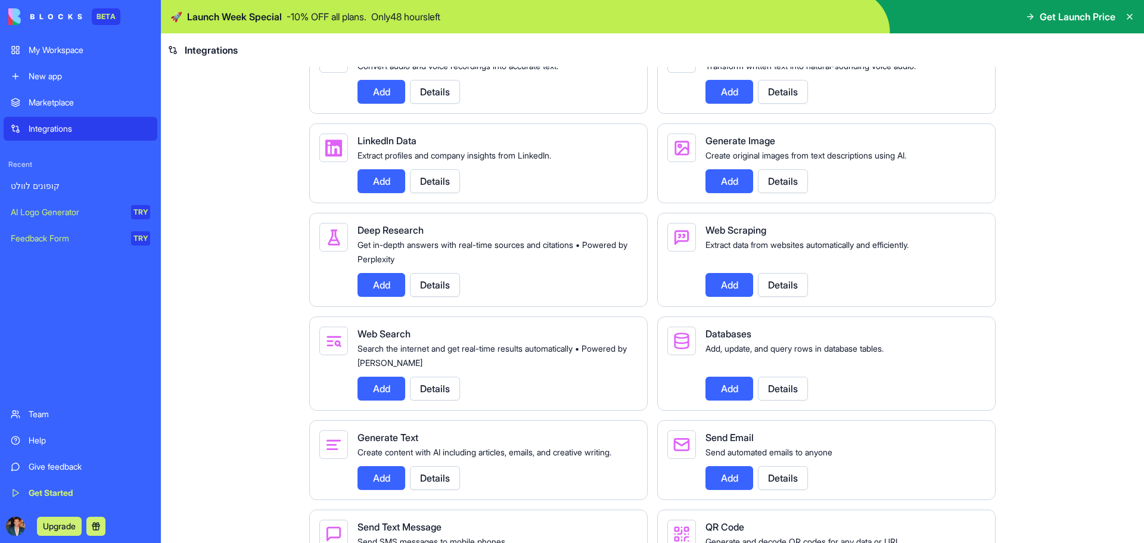
click at [788, 297] on button "Details" at bounding box center [783, 285] width 50 height 24
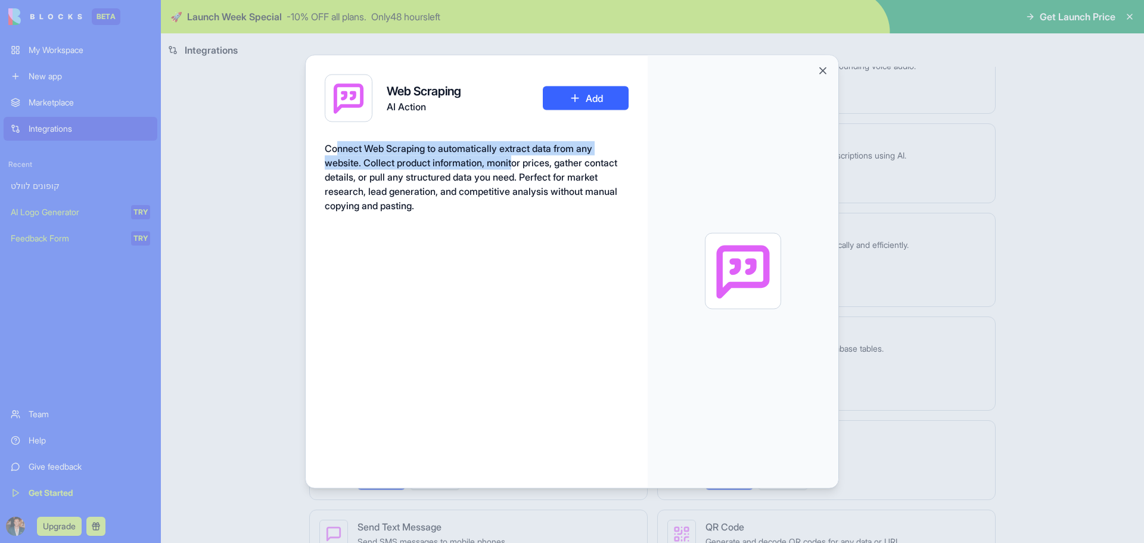
drag, startPoint x: 376, startPoint y: 150, endPoint x: 522, endPoint y: 156, distance: 146.1
click at [522, 156] on span "Connect Web Scraping to automatically extract data from any website. Collect pr…" at bounding box center [471, 176] width 292 height 69
click at [612, 101] on button "Add" at bounding box center [586, 98] width 86 height 24
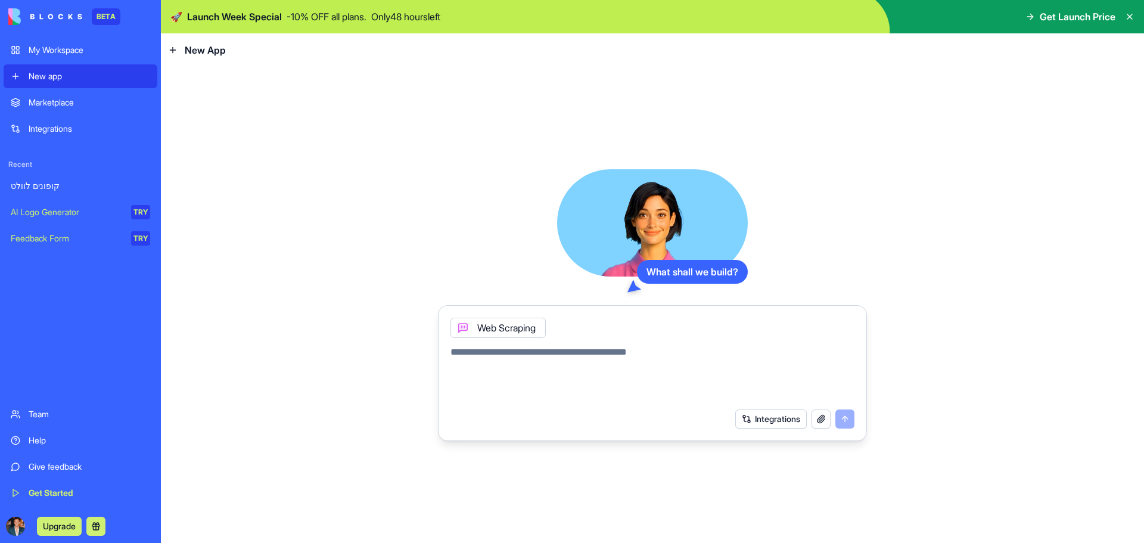
click at [515, 365] on textarea at bounding box center [652, 373] width 404 height 57
click at [513, 381] on textarea "To enrich screen reader interactions, please activate Accessibility in Grammarl…" at bounding box center [652, 373] width 404 height 57
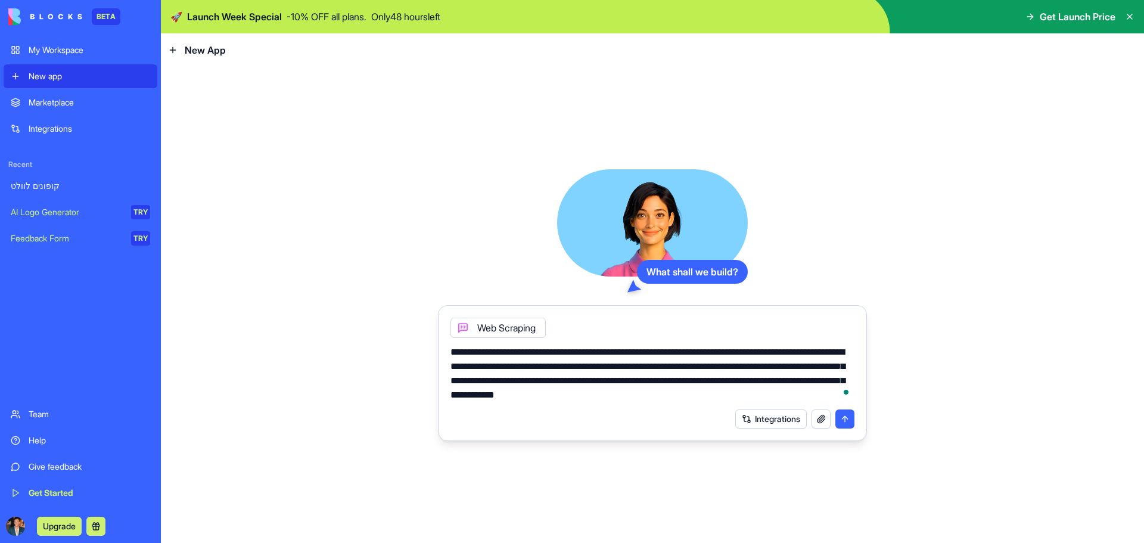
paste textarea "**********"
type textarea "**********"
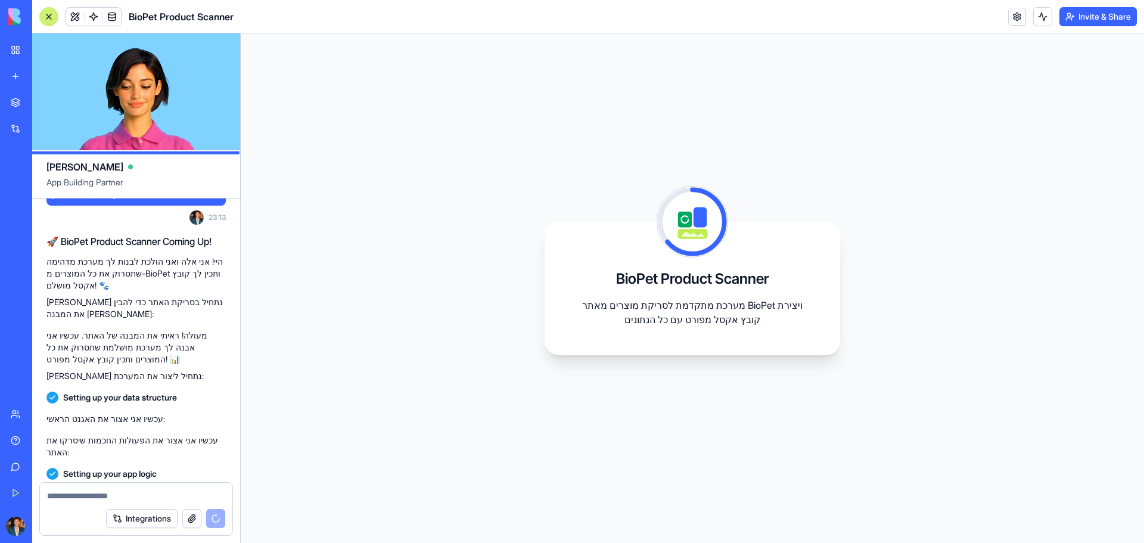
scroll to position [248, 0]
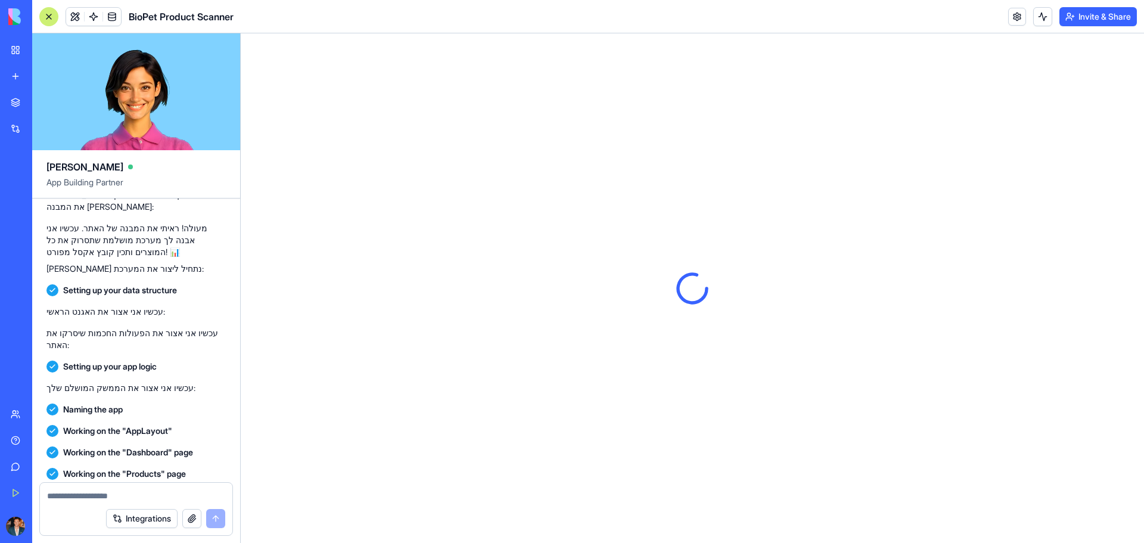
scroll to position [434, 0]
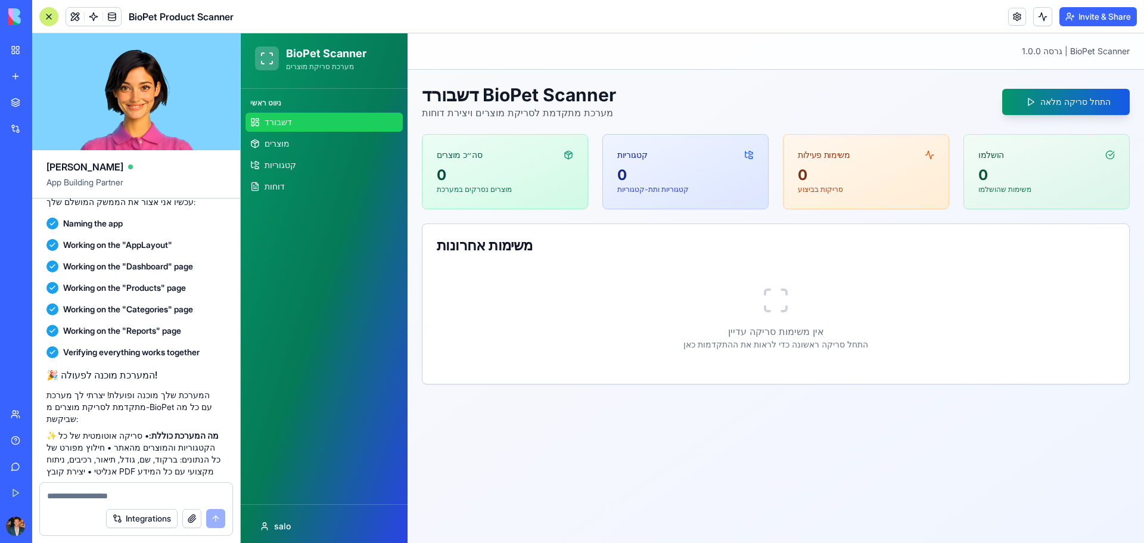
click at [1099, 98] on button "התחל סריקה מלאה" at bounding box center [1065, 102] width 127 height 26
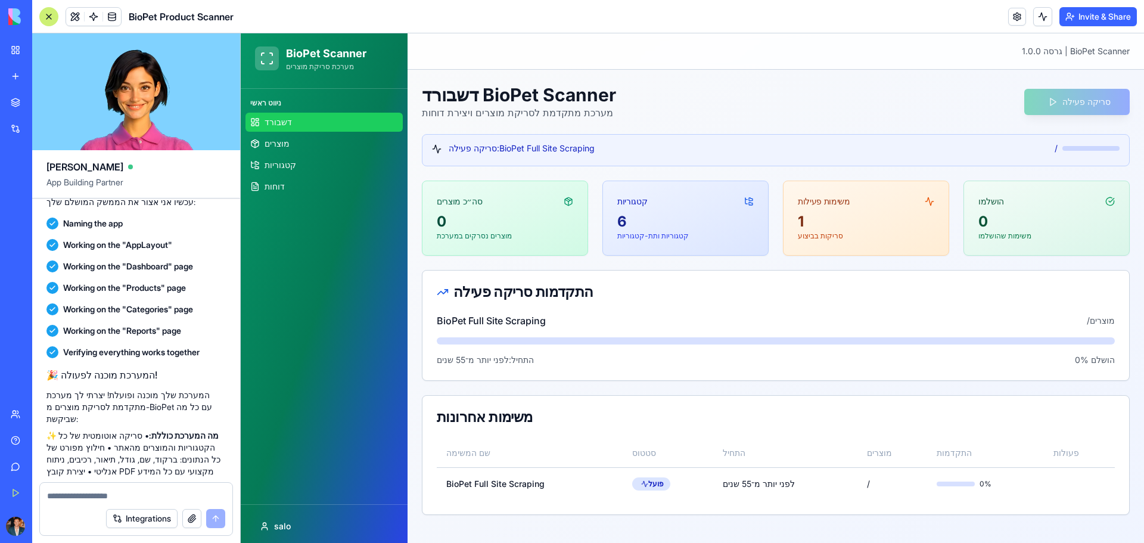
click at [622, 222] on div "6" at bounding box center [685, 221] width 136 height 19
click at [284, 170] on span "קטגוריות" at bounding box center [280, 165] width 32 height 12
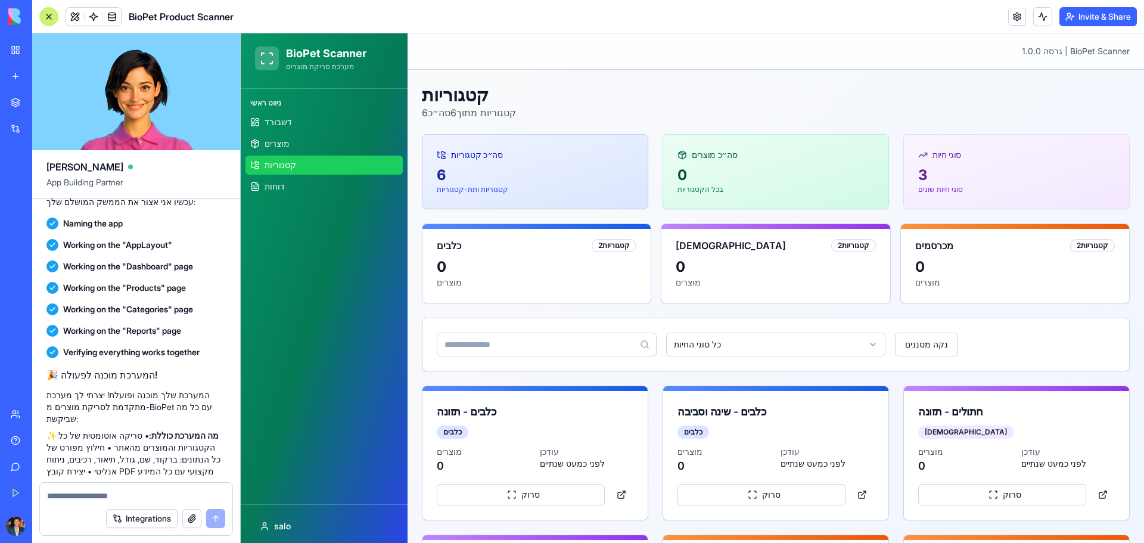
click at [239, 141] on video at bounding box center [136, 91] width 208 height 117
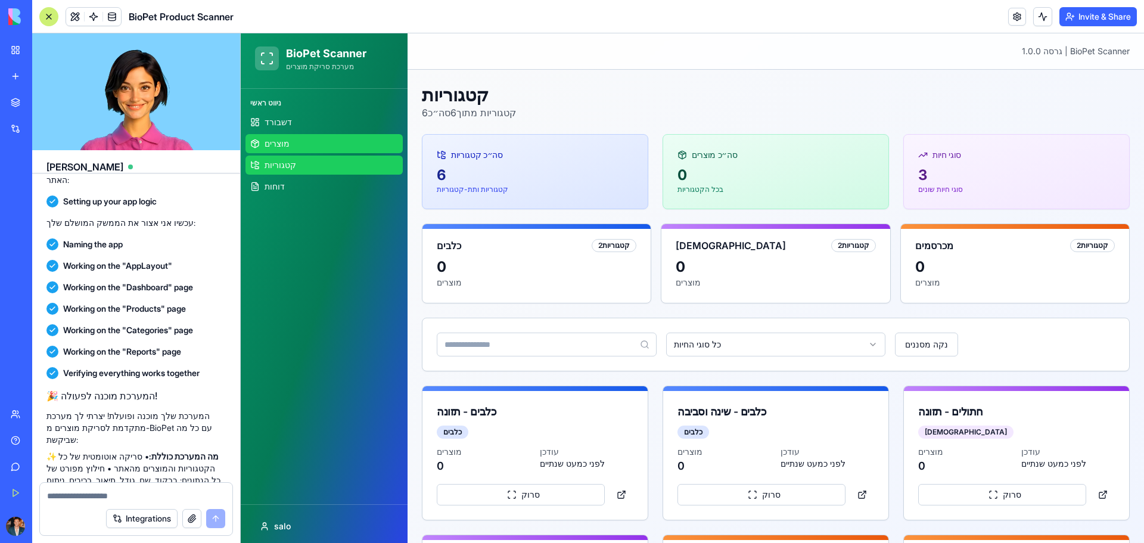
click at [263, 144] on link "מוצרים" at bounding box center [323, 143] width 157 height 19
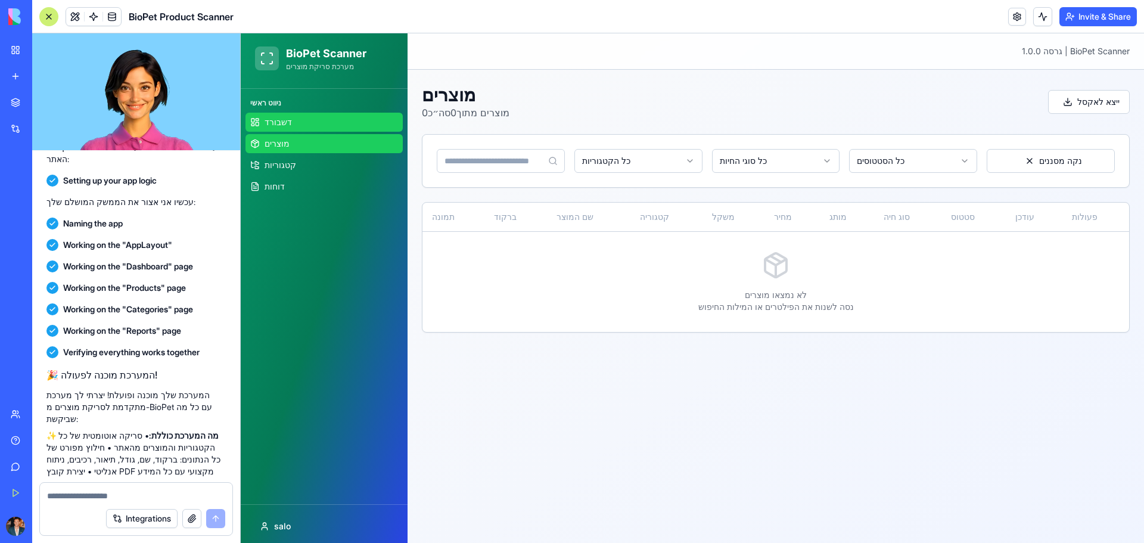
click at [274, 125] on span "דשבורד" at bounding box center [277, 122] width 27 height 12
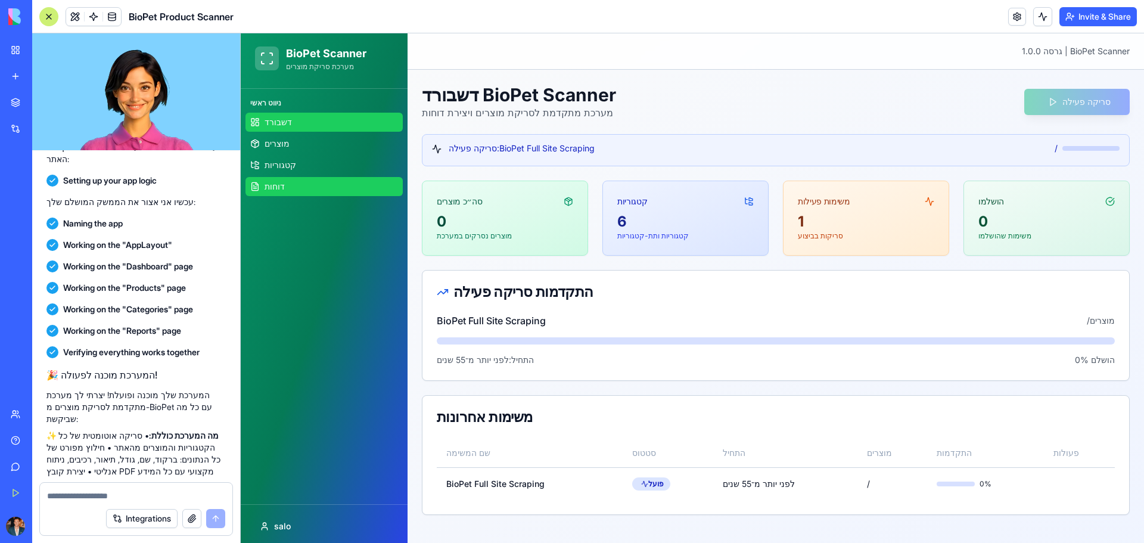
click at [288, 187] on link "דוחות" at bounding box center [323, 186] width 157 height 19
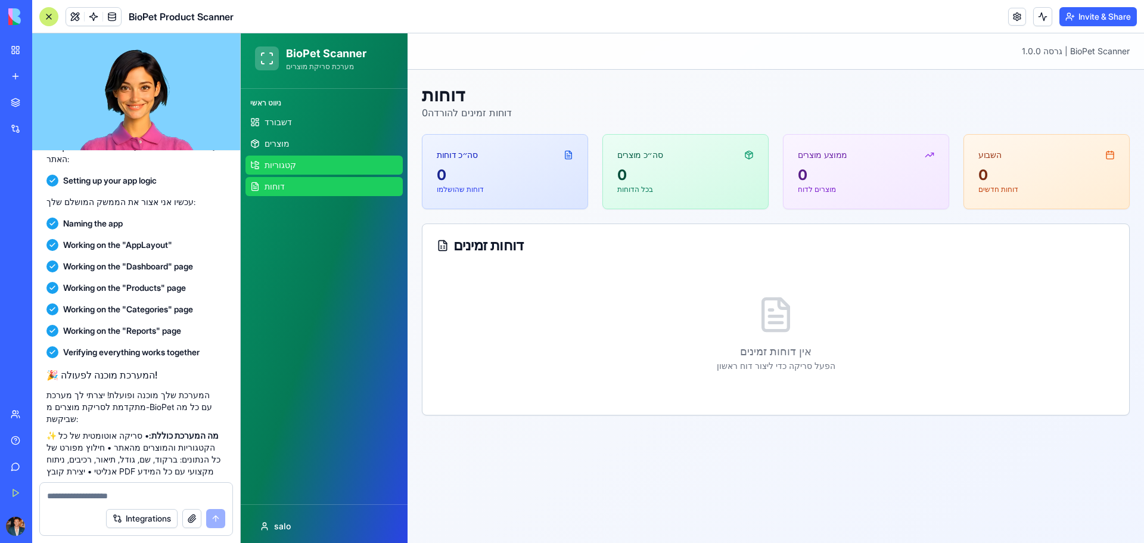
click at [297, 162] on link "קטגוריות" at bounding box center [323, 164] width 157 height 19
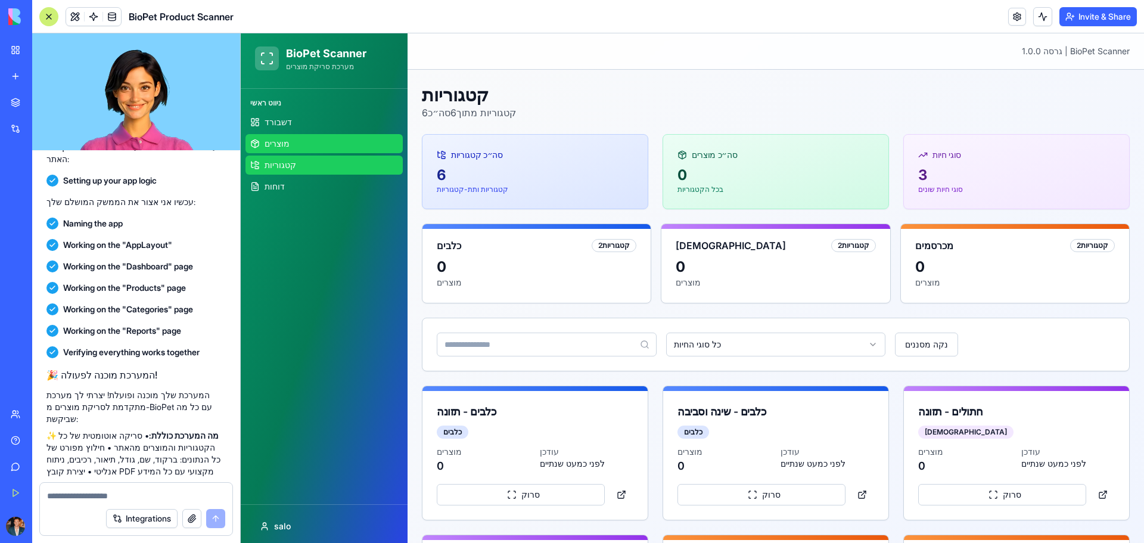
click at [304, 144] on link "מוצרים" at bounding box center [323, 143] width 157 height 19
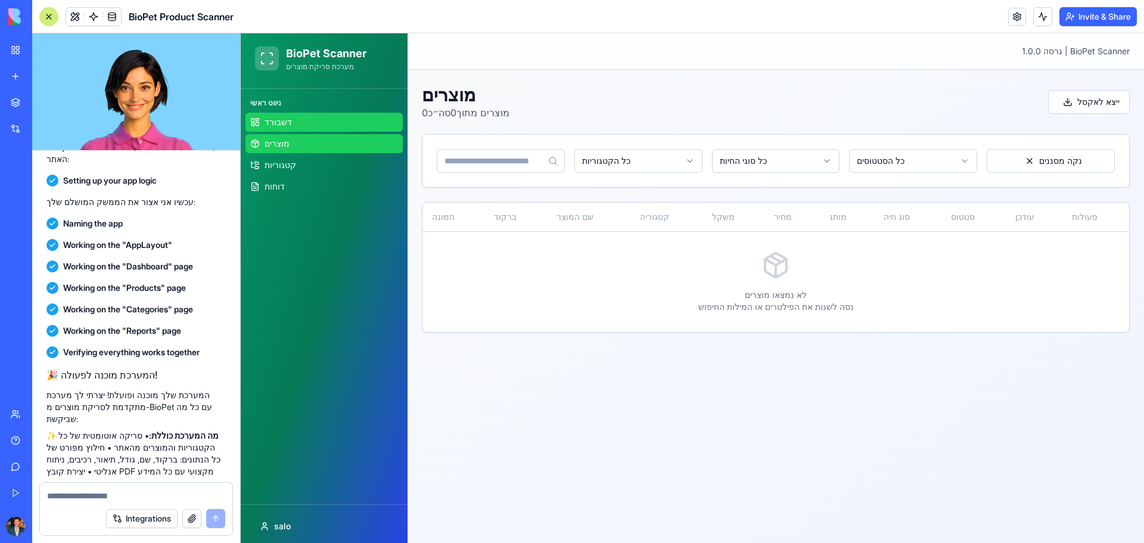
click at [295, 125] on link "דשבורד" at bounding box center [323, 122] width 157 height 19
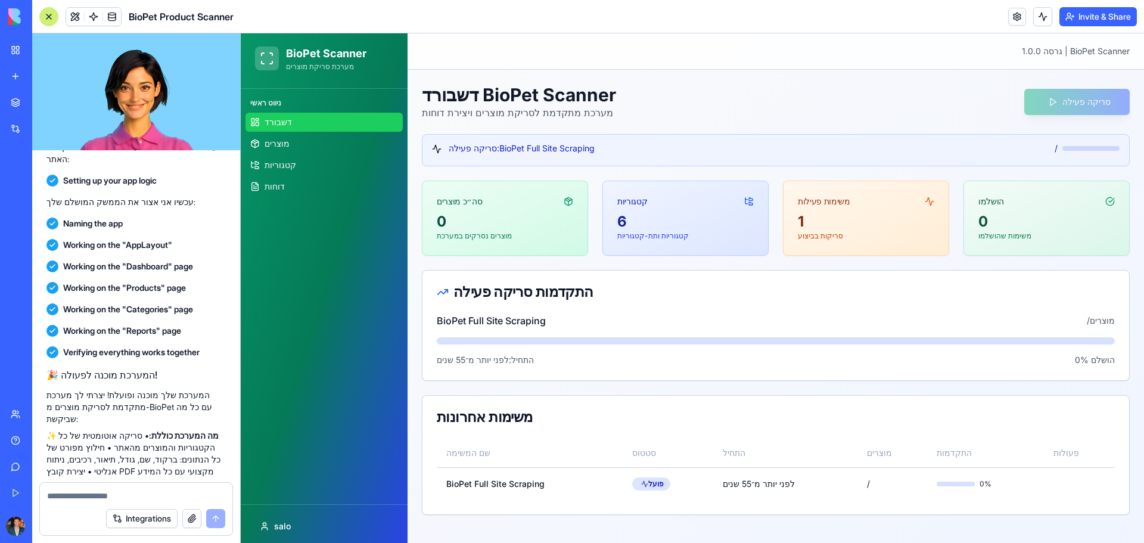
click at [773, 309] on div "התקדמות סריקה פעילה" at bounding box center [775, 291] width 706 height 43
click at [299, 169] on link "קטגוריות" at bounding box center [323, 164] width 157 height 19
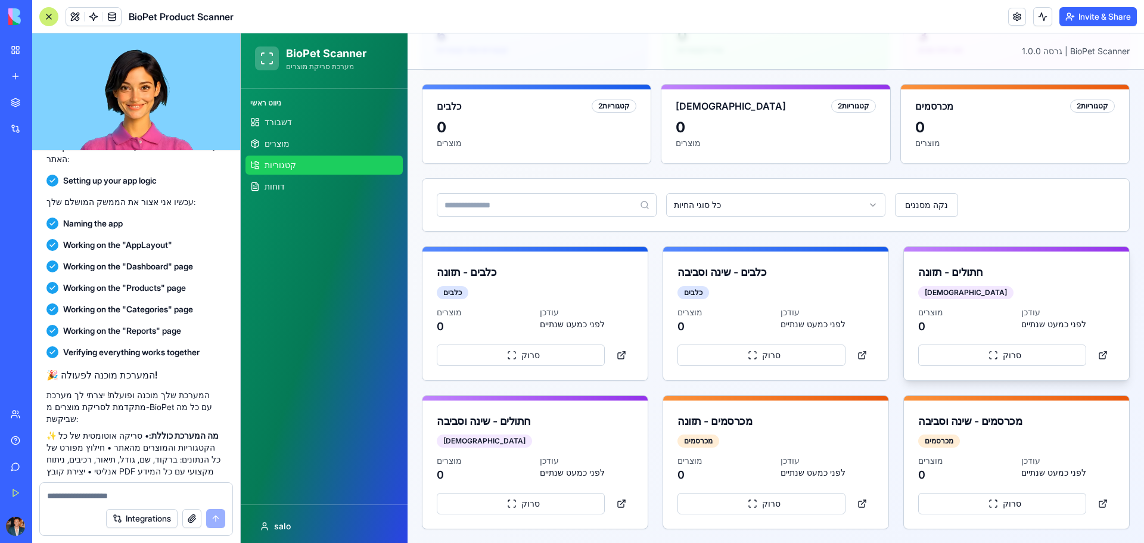
scroll to position [140, 0]
click at [269, 126] on span "דשבורד" at bounding box center [277, 122] width 27 height 12
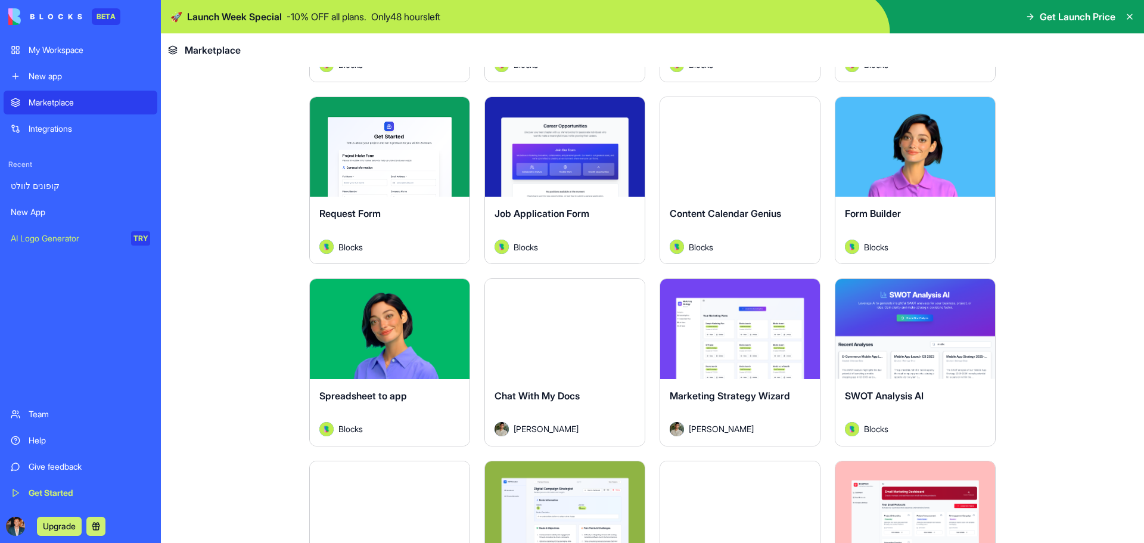
scroll to position [1489, 0]
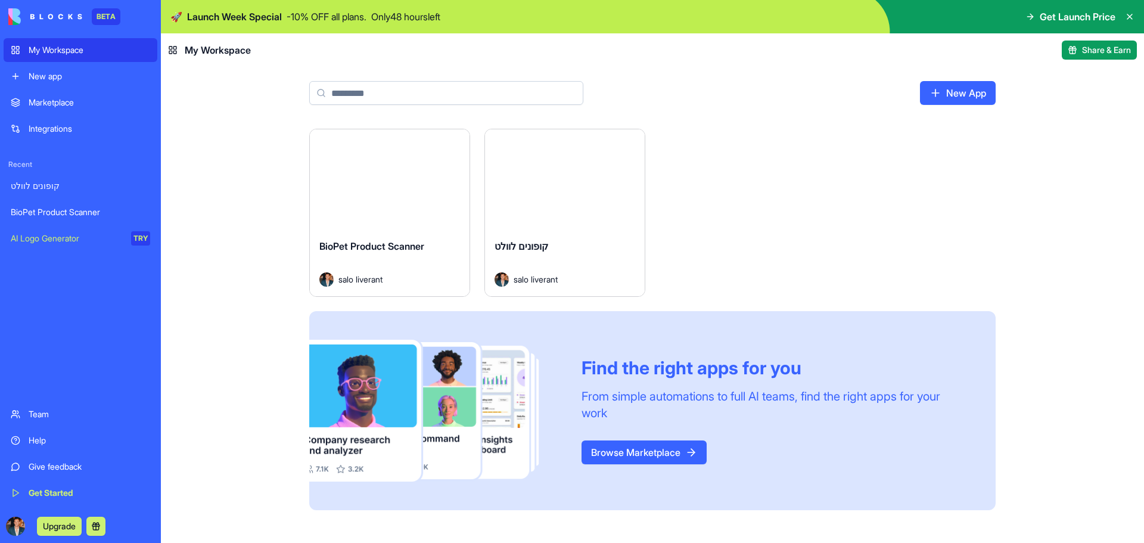
click at [426, 208] on div "Launch" at bounding box center [390, 179] width 160 height 100
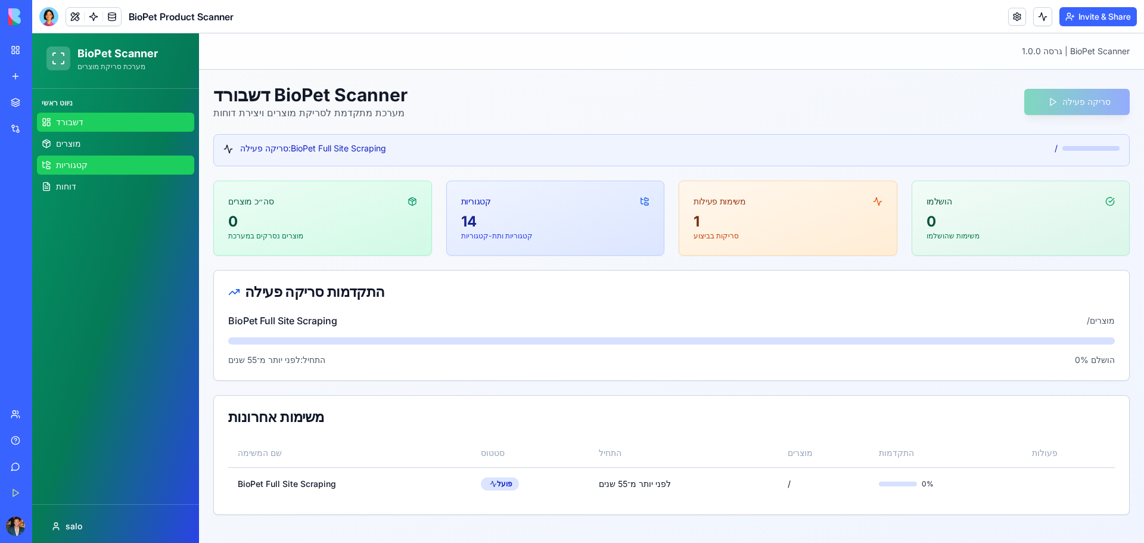
click at [79, 164] on span "קטגוריות" at bounding box center [72, 165] width 32 height 12
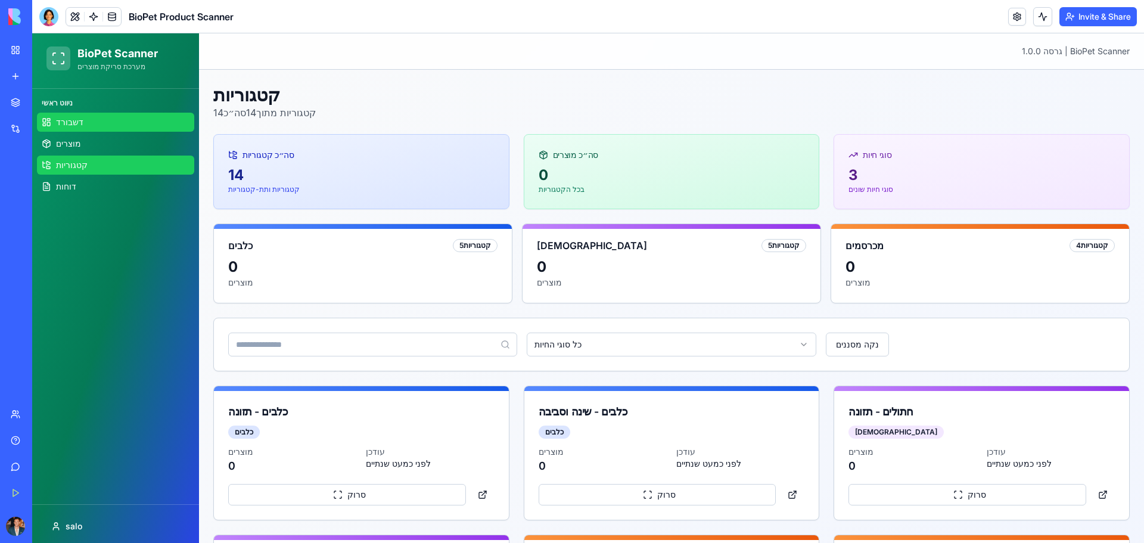
click at [68, 129] on link "דשבורד" at bounding box center [115, 122] width 157 height 19
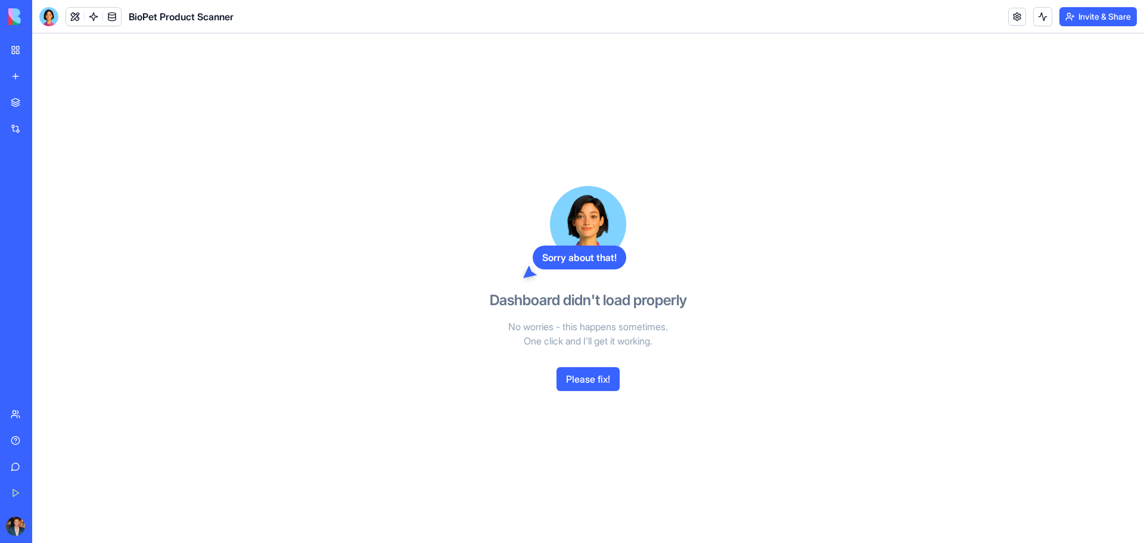
click at [581, 385] on button "Please fix!" at bounding box center [587, 379] width 63 height 24
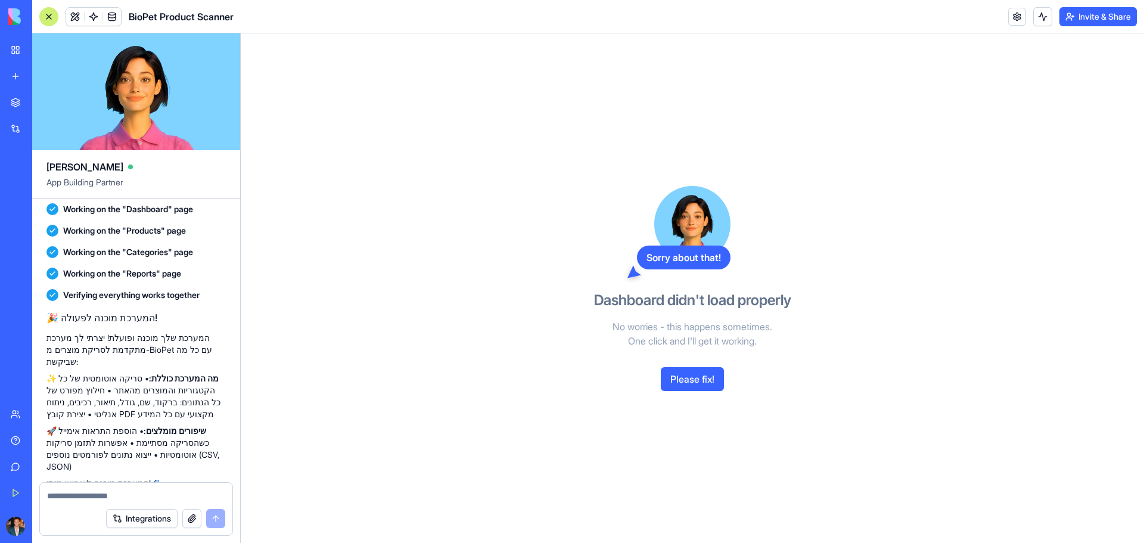
scroll to position [605, 0]
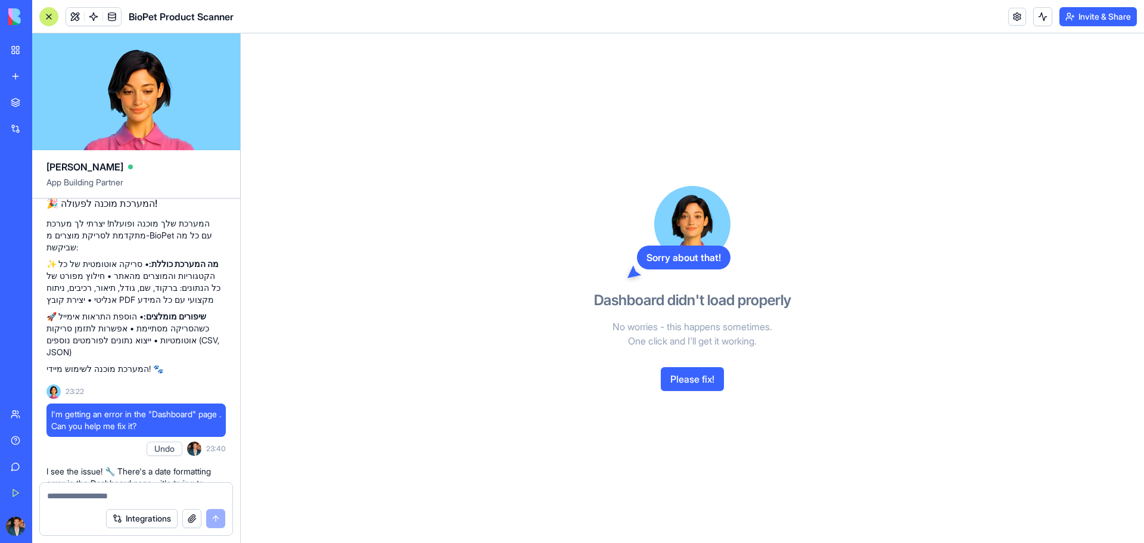
click at [687, 379] on button "Please fix!" at bounding box center [692, 379] width 63 height 24
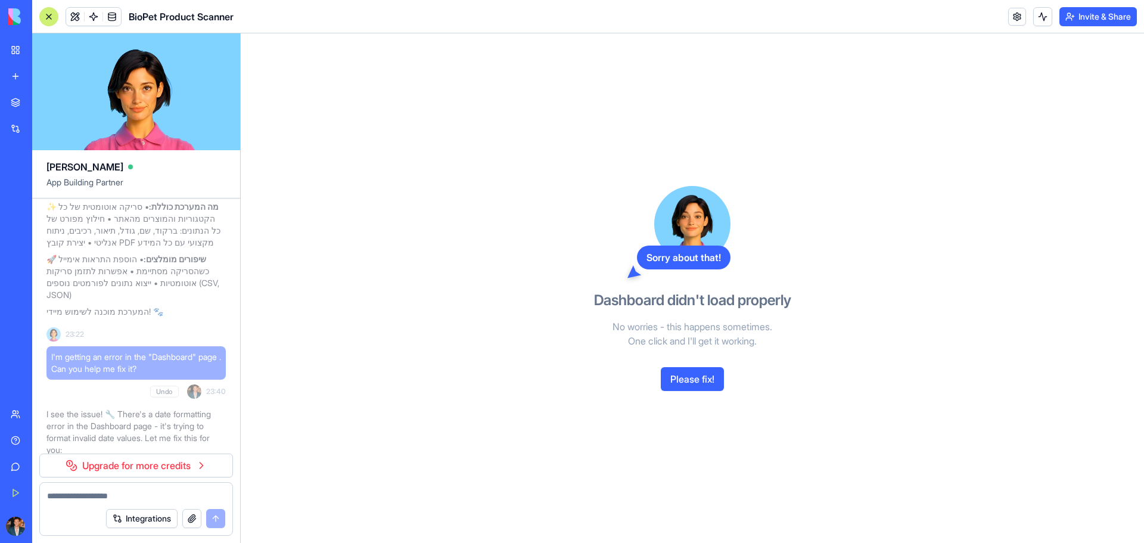
scroll to position [748, 0]
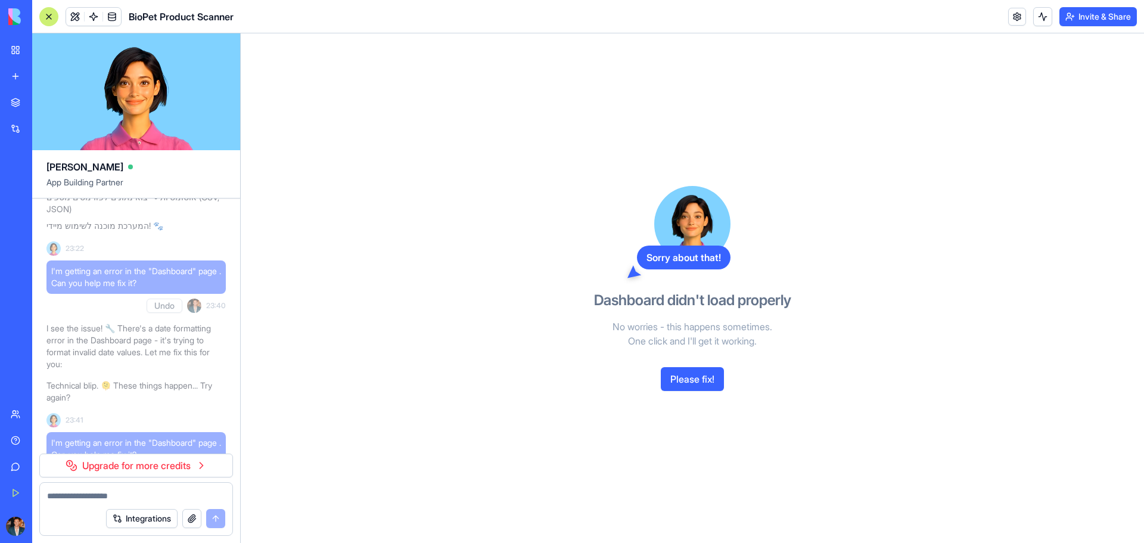
click at [171, 494] on textarea at bounding box center [136, 496] width 178 height 12
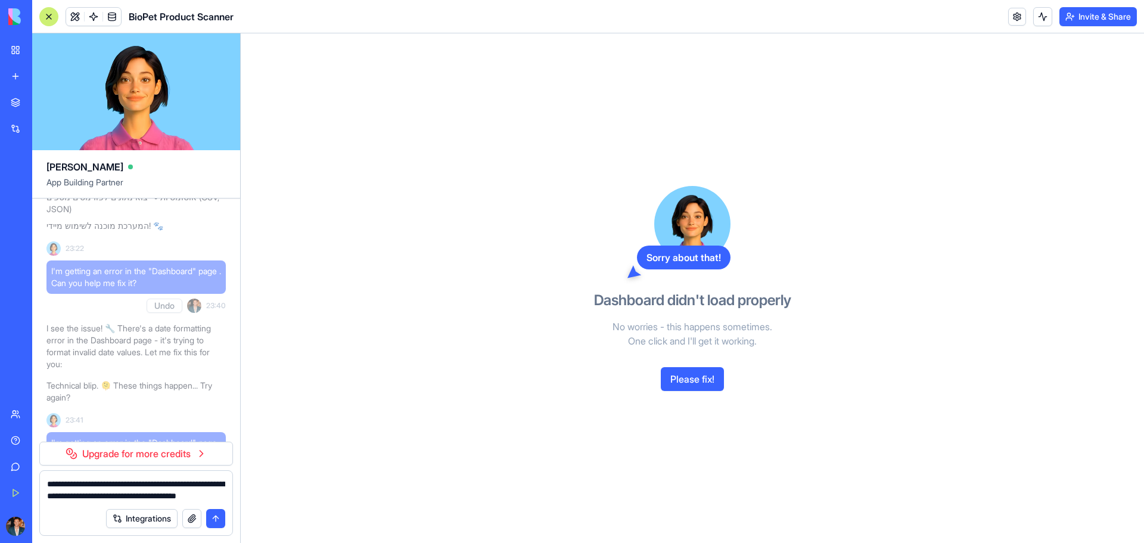
type textarea "**********"
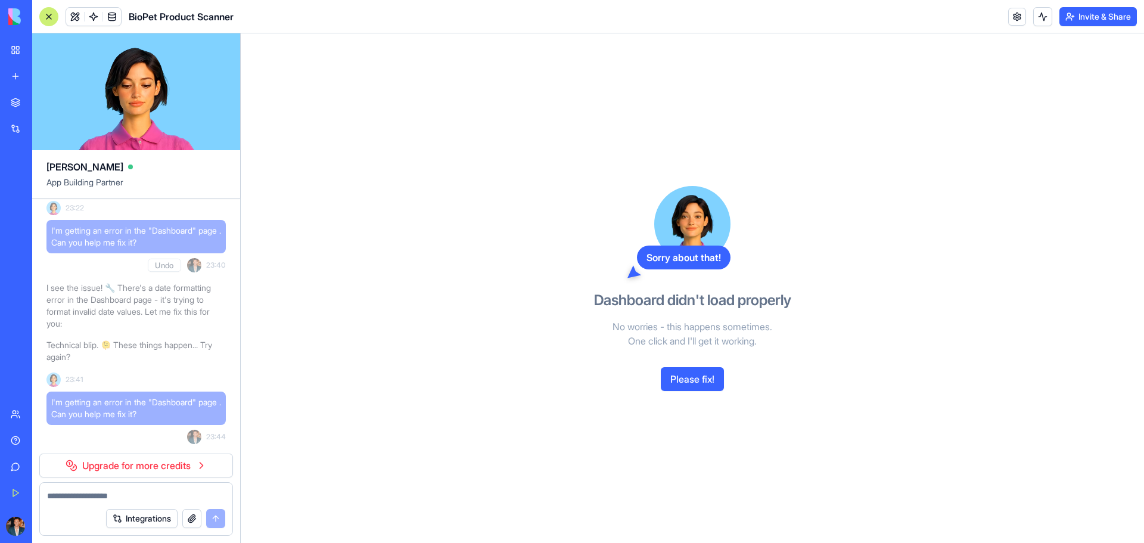
scroll to position [874, 0]
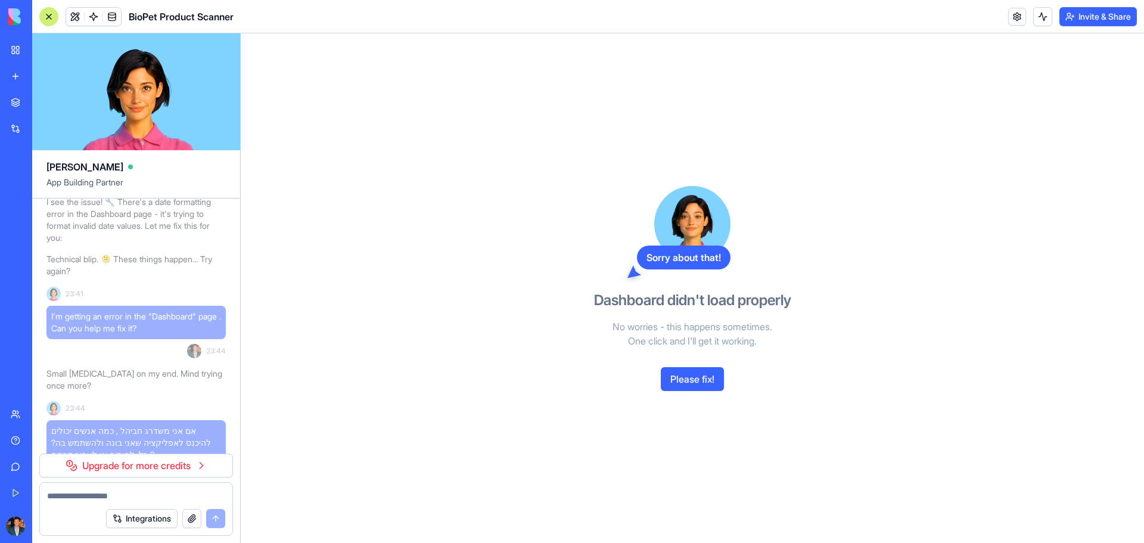
drag, startPoint x: 152, startPoint y: 409, endPoint x: 172, endPoint y: 409, distance: 19.7
click at [172, 494] on p "Odd, that usually works... 😅 Give it one more go." at bounding box center [135, 506] width 179 height 24
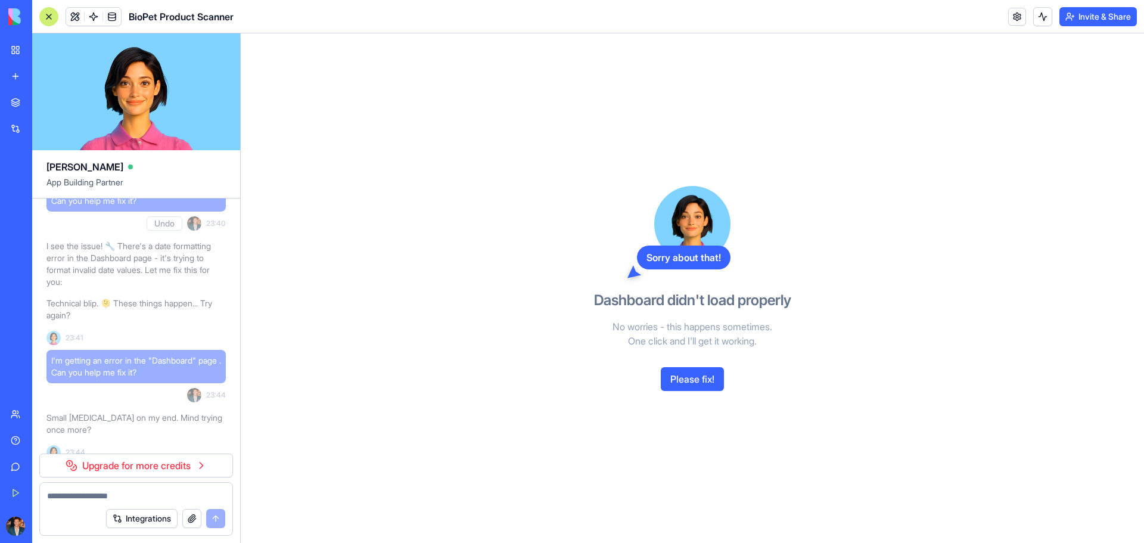
scroll to position [755, 0]
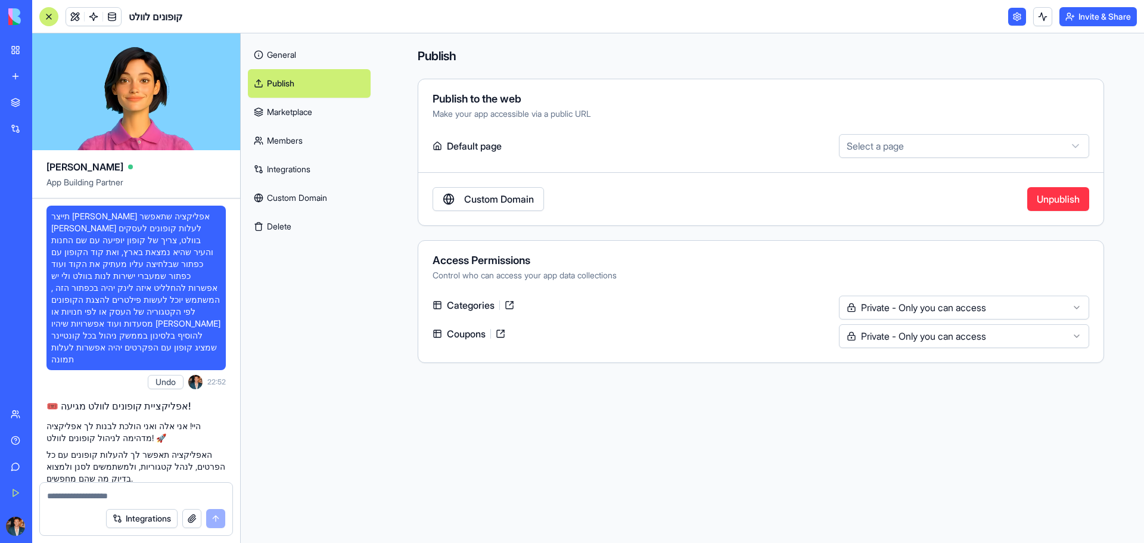
scroll to position [1658, 0]
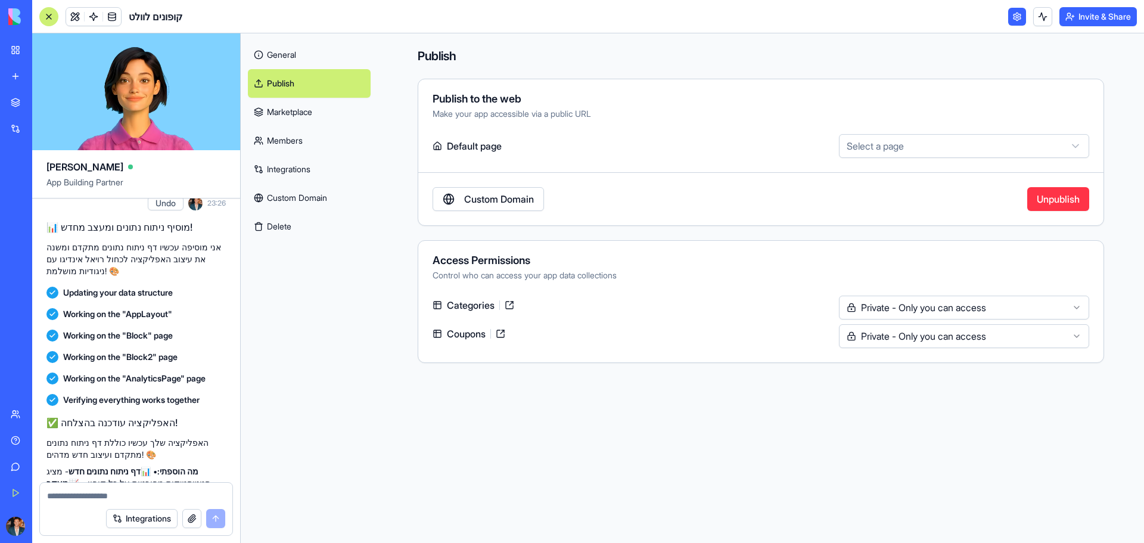
click at [783, 385] on main "**********" at bounding box center [761, 287] width 766 height 509
click at [525, 204] on link "Custom Domain" at bounding box center [487, 199] width 111 height 24
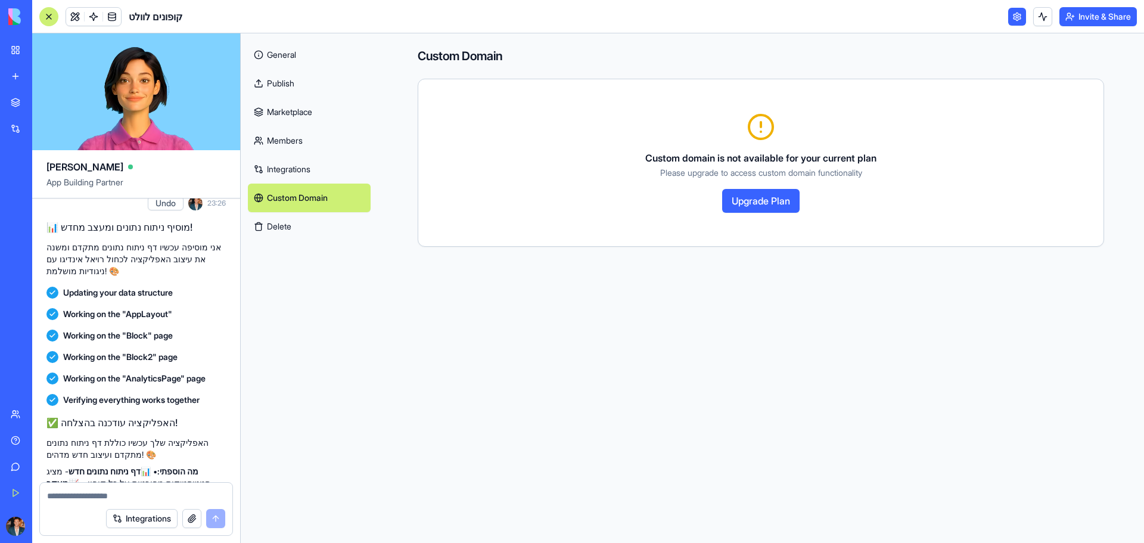
click at [737, 207] on button "Upgrade Plan" at bounding box center [760, 201] width 77 height 24
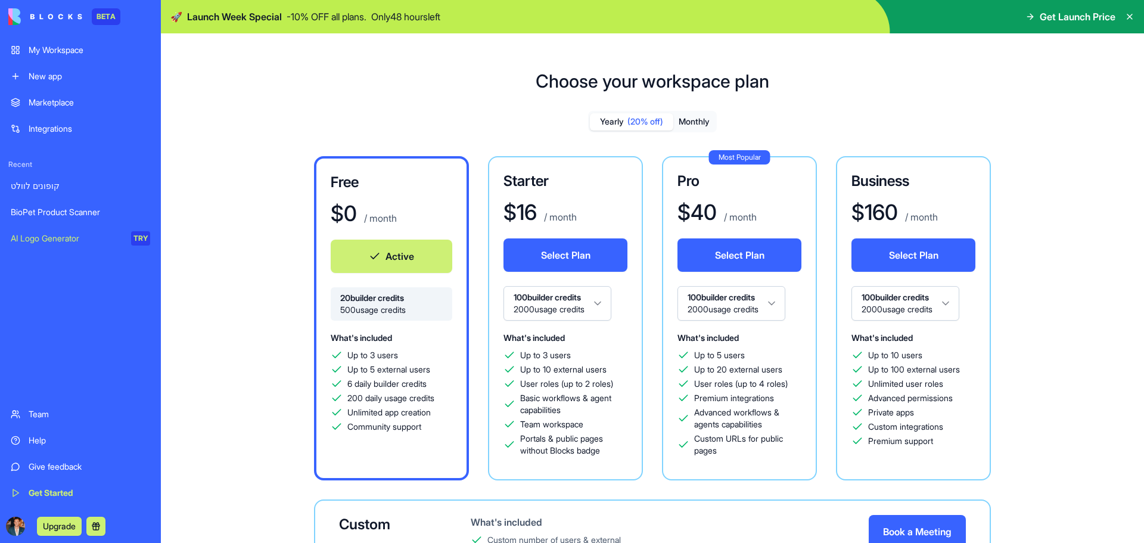
click at [568, 348] on div "What's included Up to 3 users Up to 10 external users User roles (up to 2 roles…" at bounding box center [565, 393] width 124 height 126
click at [765, 339] on div "What's included Up to 5 users Up to 20 external users User roles (up to 4 roles…" at bounding box center [739, 393] width 124 height 126
click at [700, 127] on button "Monthly" at bounding box center [694, 121] width 42 height 17
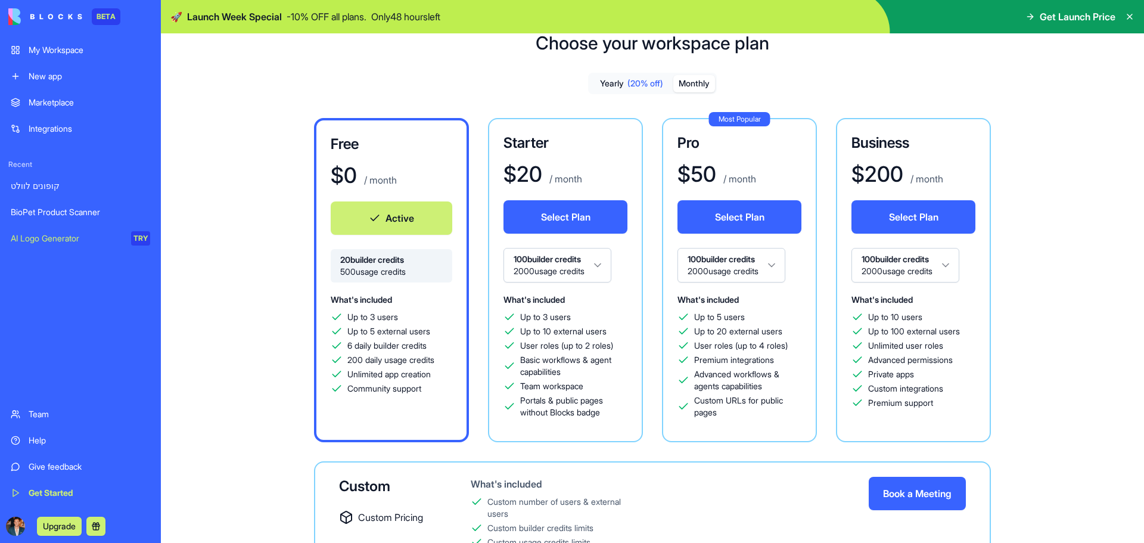
scroll to position [60, 0]
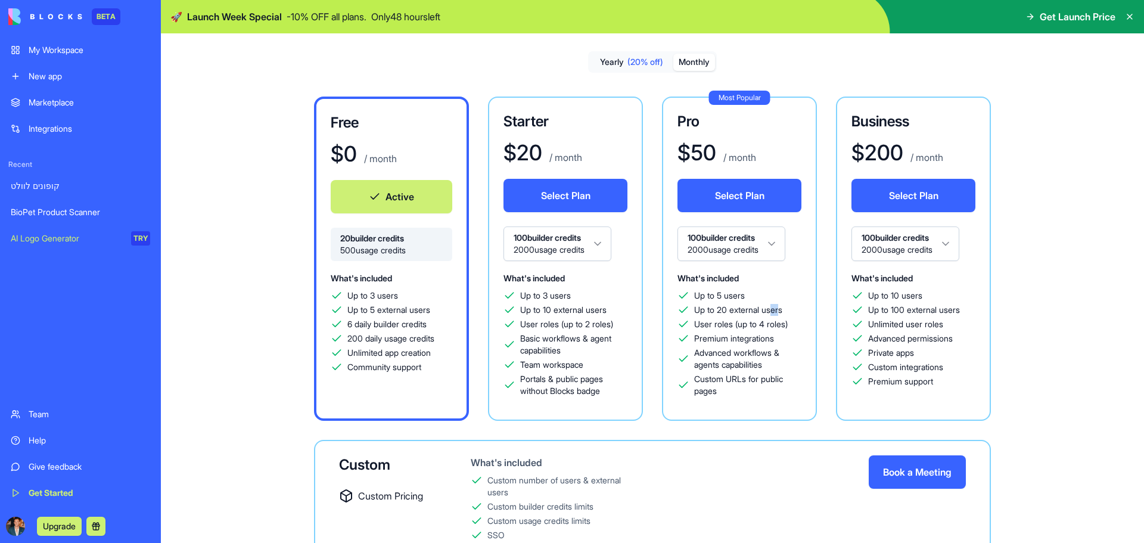
drag, startPoint x: 782, startPoint y: 307, endPoint x: 776, endPoint y: 306, distance: 6.6
click at [776, 306] on span "Up to 20 external users" at bounding box center [738, 310] width 88 height 12
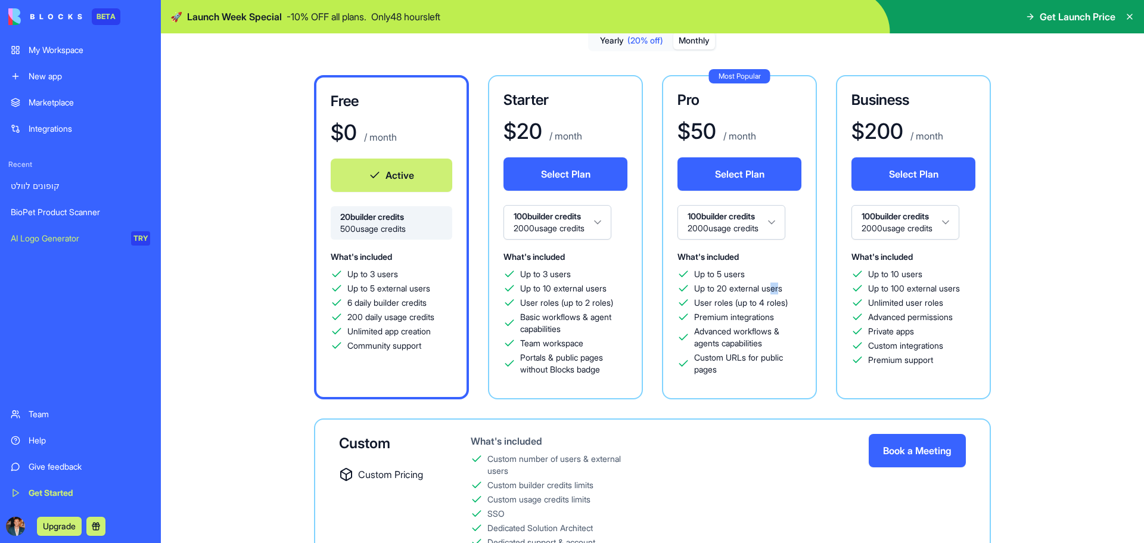
scroll to position [121, 0]
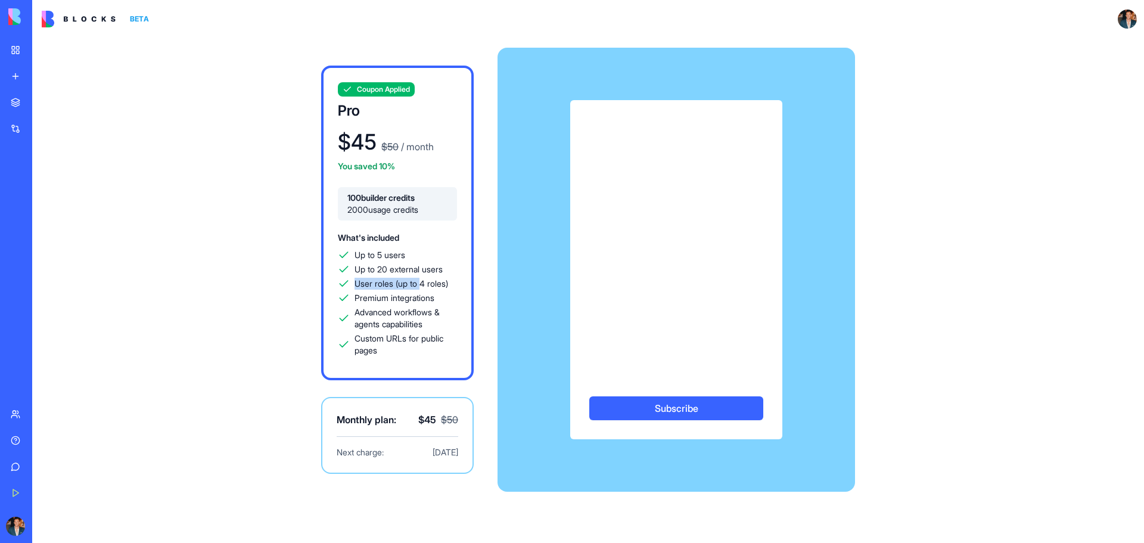
drag, startPoint x: 425, startPoint y: 280, endPoint x: 351, endPoint y: 278, distance: 73.9
click at [351, 278] on div "User roles (up to 4 roles)" at bounding box center [397, 284] width 119 height 12
drag, startPoint x: 408, startPoint y: 254, endPoint x: 344, endPoint y: 262, distance: 64.2
click at [344, 262] on div "Up to 5 users Up to 20 external users User roles (up to 4 roles) Premium integr…" at bounding box center [397, 302] width 119 height 107
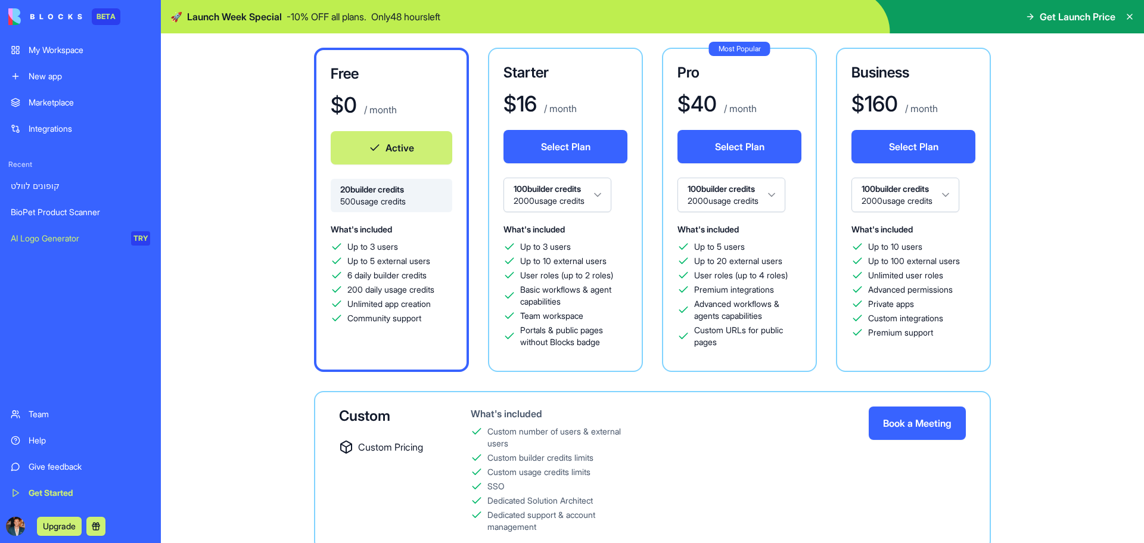
scroll to position [119, 0]
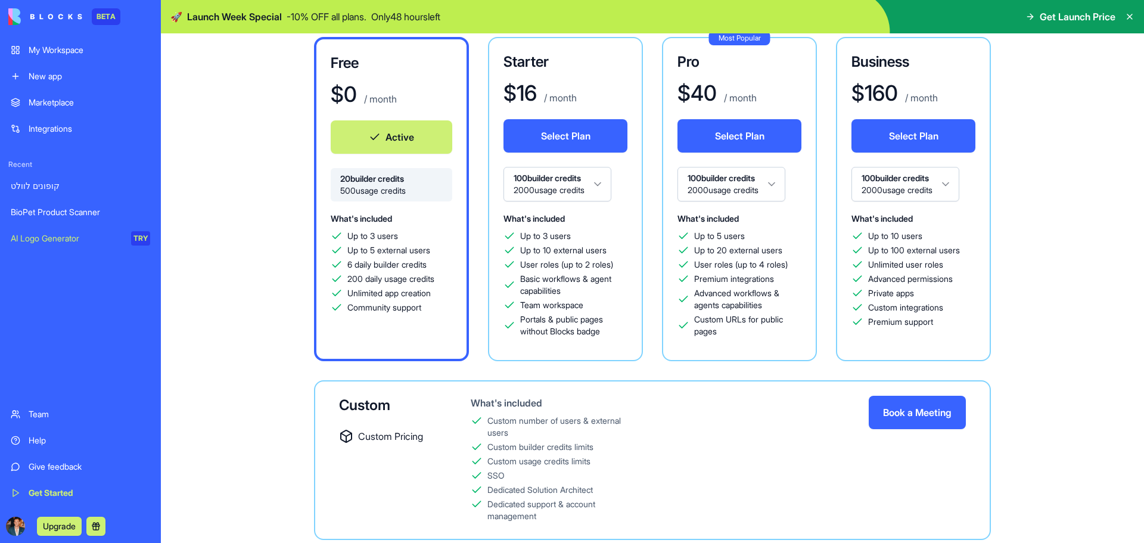
click at [50, 443] on div "Help" at bounding box center [90, 440] width 122 height 12
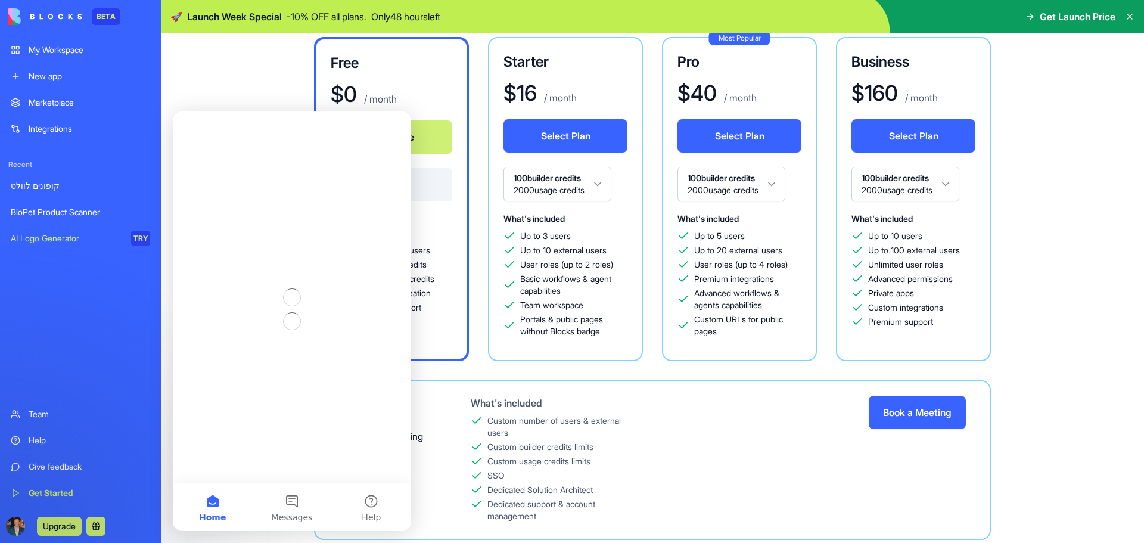
scroll to position [0, 0]
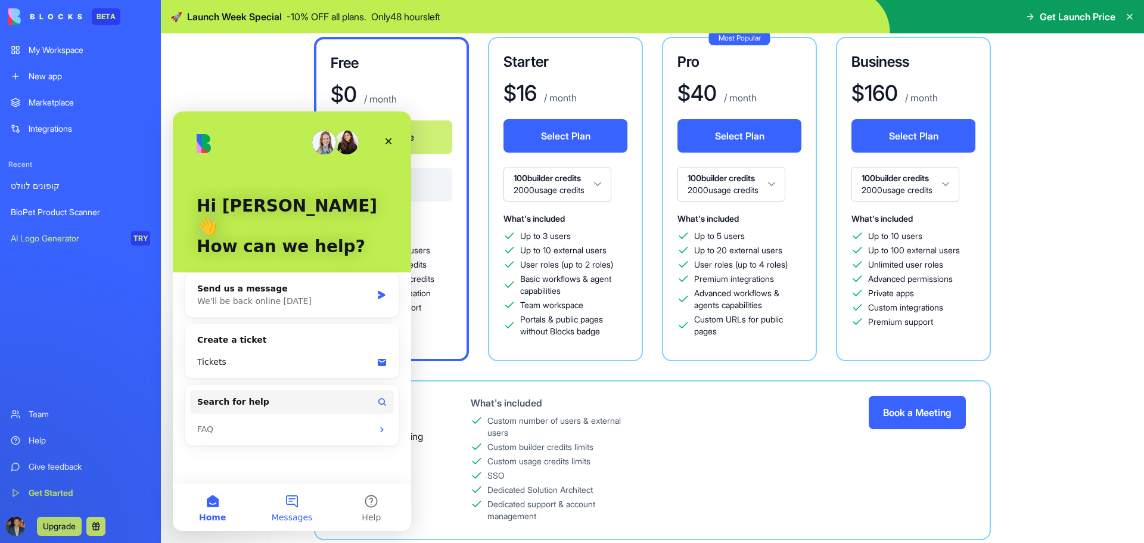
click at [287, 496] on button "Messages" at bounding box center [291, 507] width 79 height 48
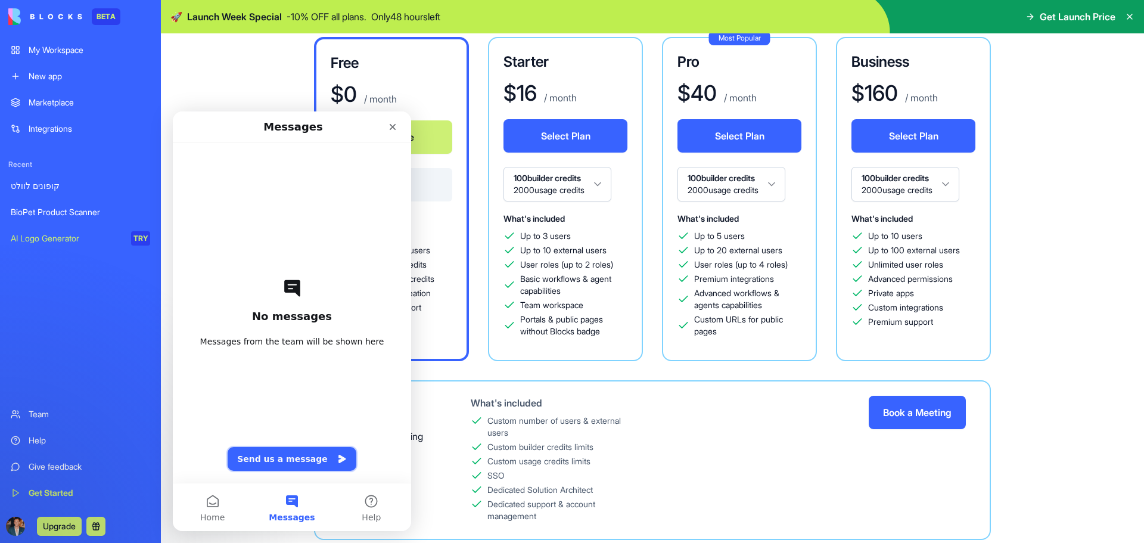
click at [300, 457] on button "Send us a message" at bounding box center [292, 459] width 129 height 24
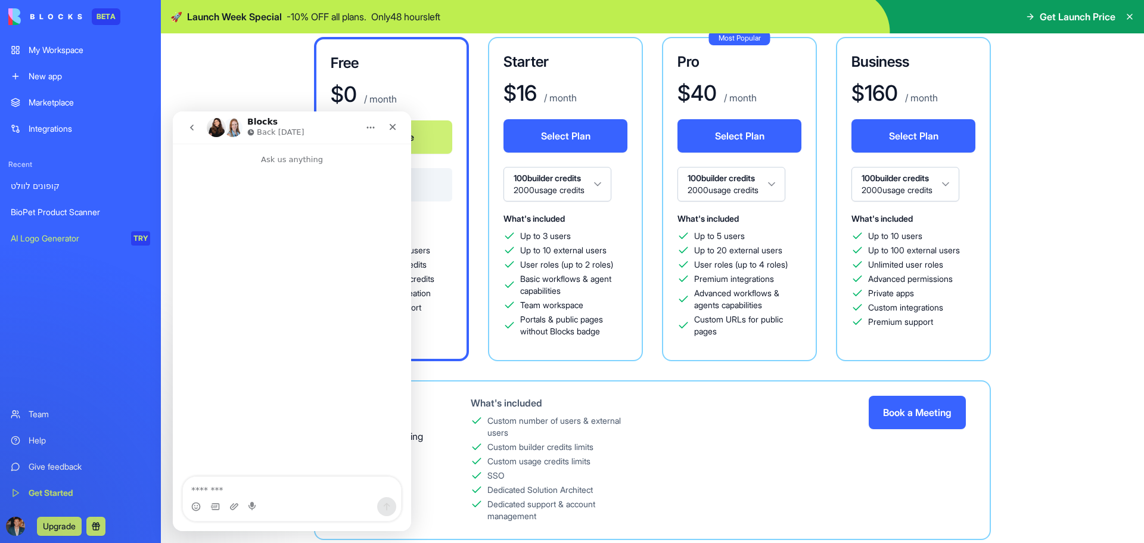
click at [299, 487] on textarea "Message…" at bounding box center [292, 487] width 218 height 20
type textarea "*"
type textarea "**********"
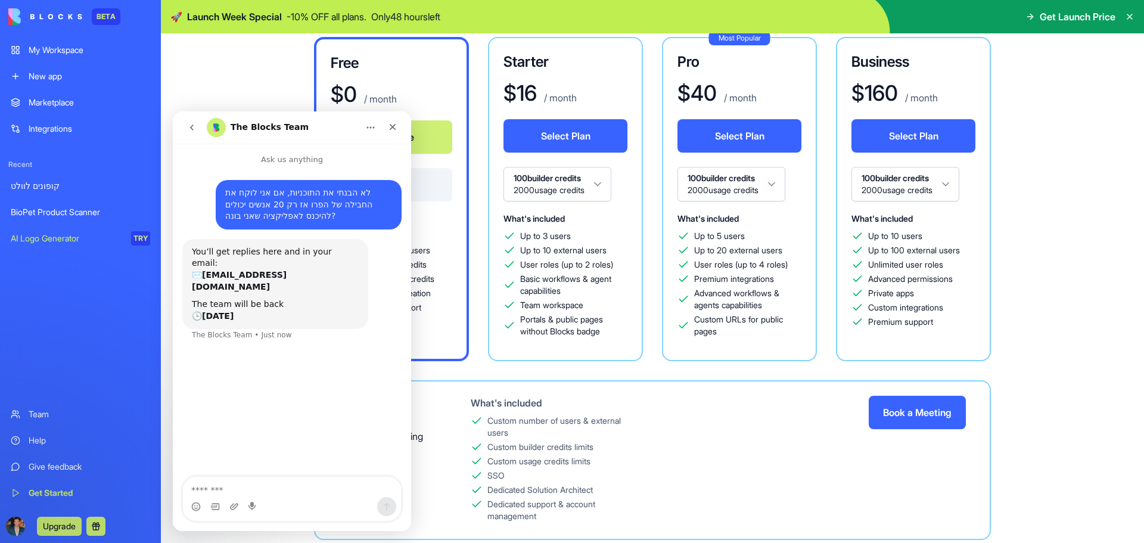
click at [362, 129] on button "Home" at bounding box center [370, 127] width 23 height 23
click at [319, 127] on div "The Blocks Team" at bounding box center [282, 127] width 151 height 19
click at [195, 129] on icon "go back" at bounding box center [192, 128] width 10 height 10
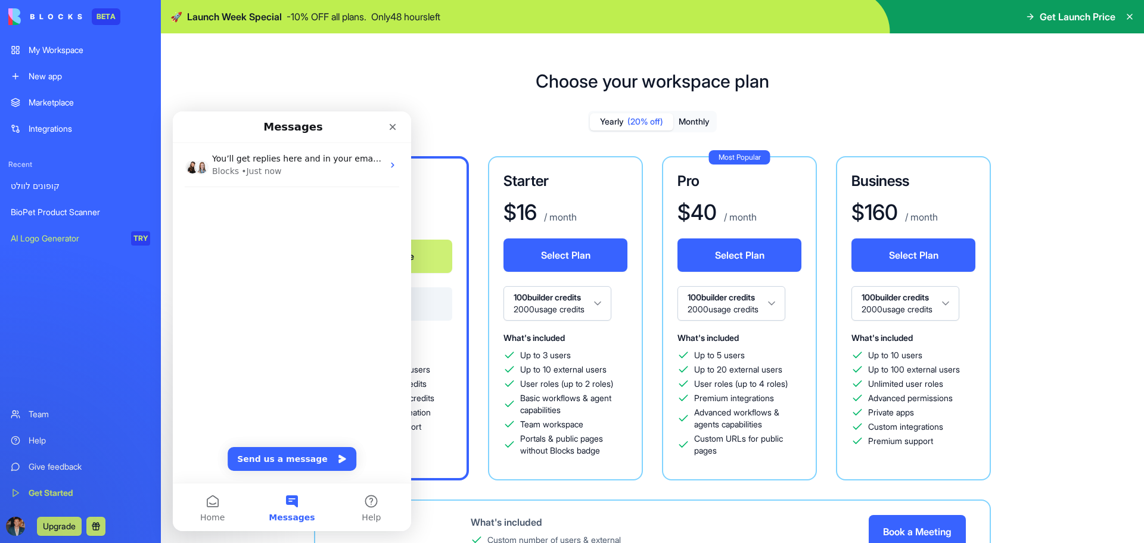
click at [79, 52] on div "My Workspace" at bounding box center [90, 50] width 122 height 12
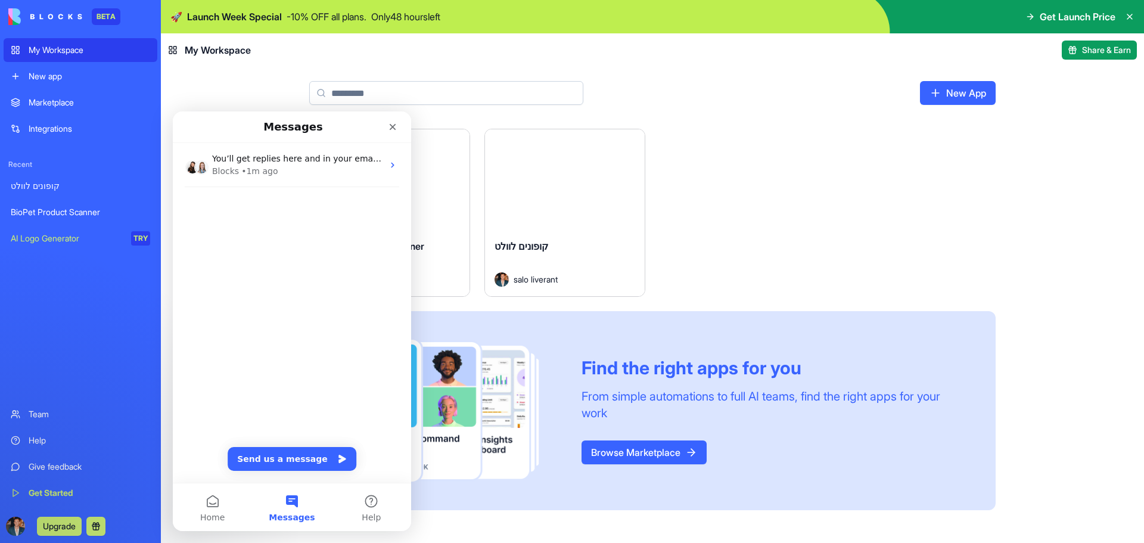
click at [595, 250] on div "קופונים לוולט" at bounding box center [564, 255] width 141 height 33
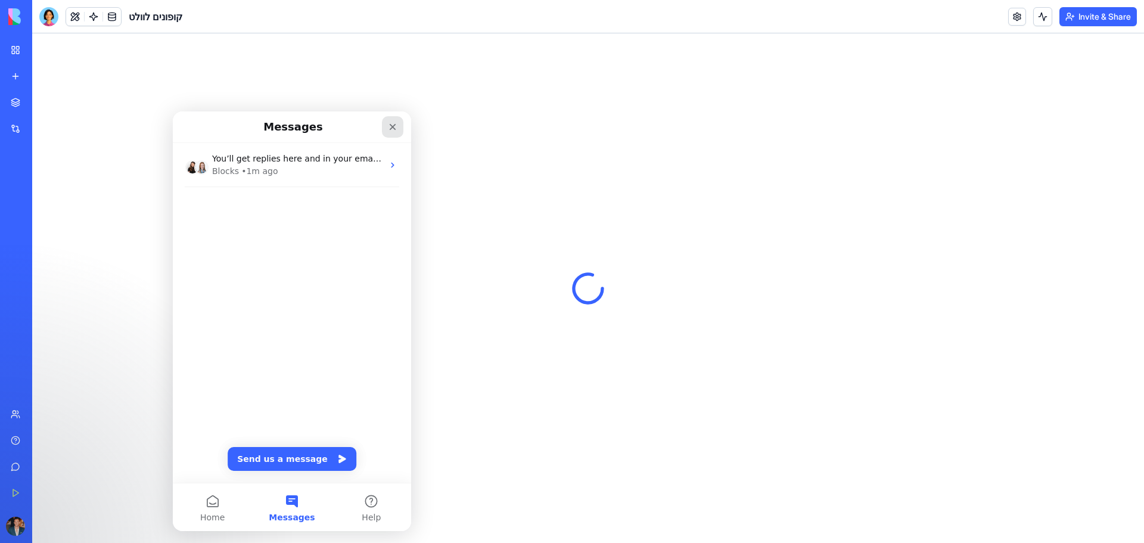
click at [391, 123] on icon "Close" at bounding box center [393, 127] width 10 height 10
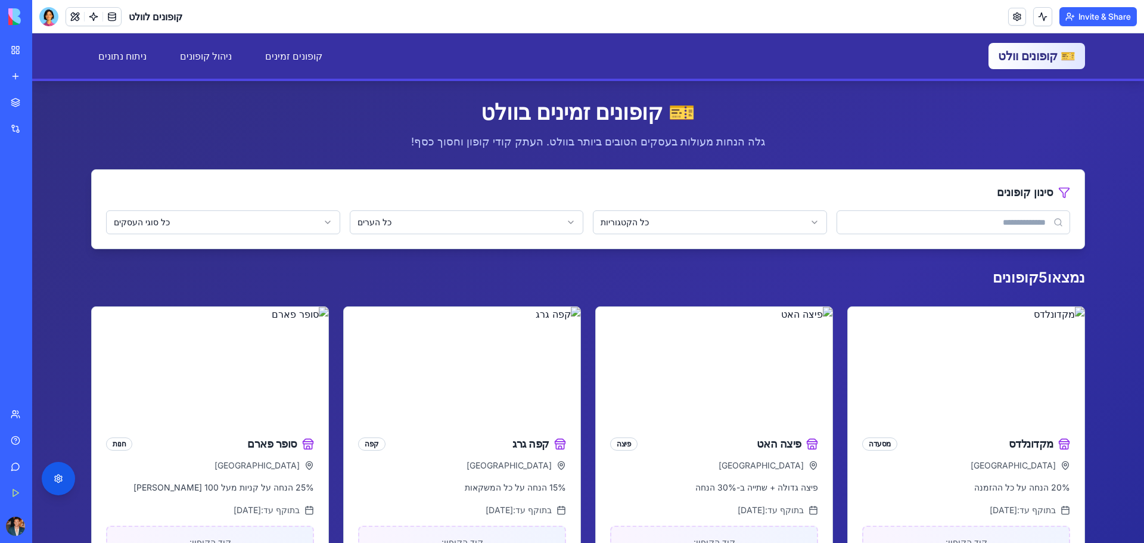
click at [1076, 13] on button "Invite & Share" at bounding box center [1097, 16] width 77 height 19
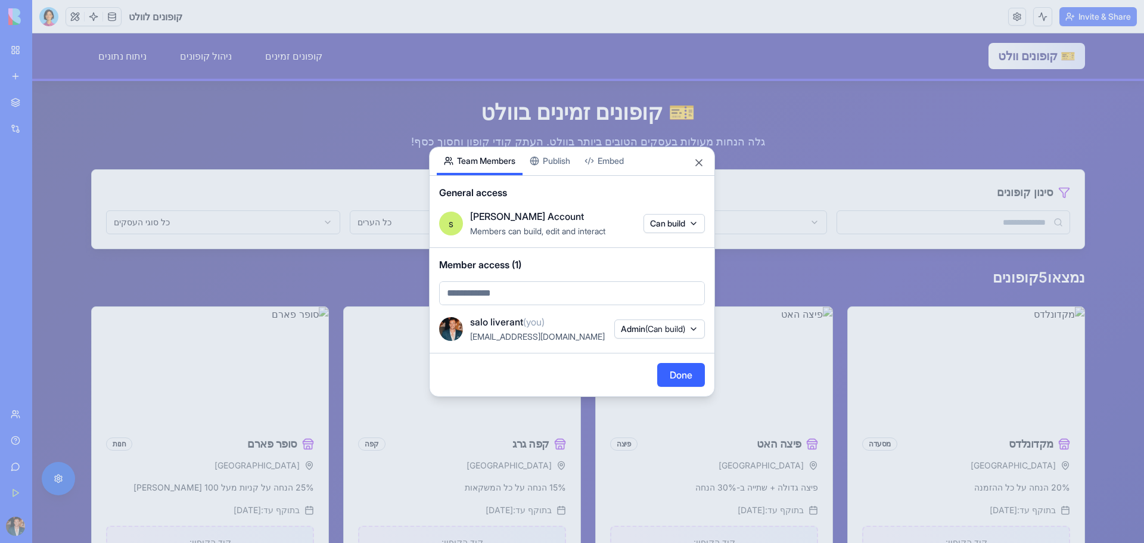
click at [544, 226] on span "Members can build, edit and interact" at bounding box center [537, 231] width 135 height 10
click at [560, 160] on div "Share App Team Members Publish Embed General access s [PERSON_NAME] Account Mem…" at bounding box center [572, 272] width 286 height 250
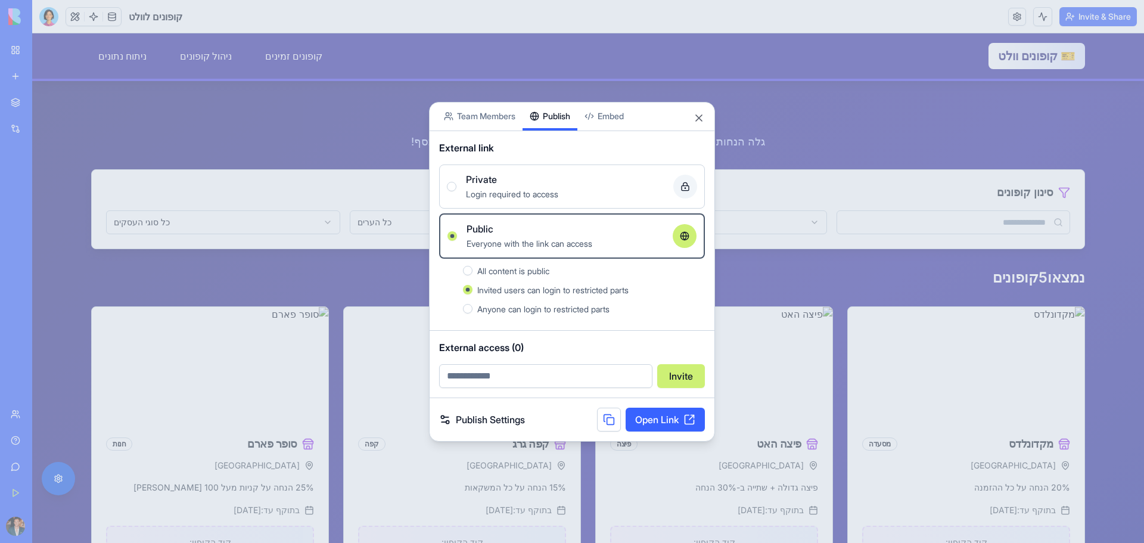
click at [670, 421] on link "Open Link" at bounding box center [664, 419] width 79 height 24
click at [698, 119] on button "Close" at bounding box center [699, 118] width 12 height 12
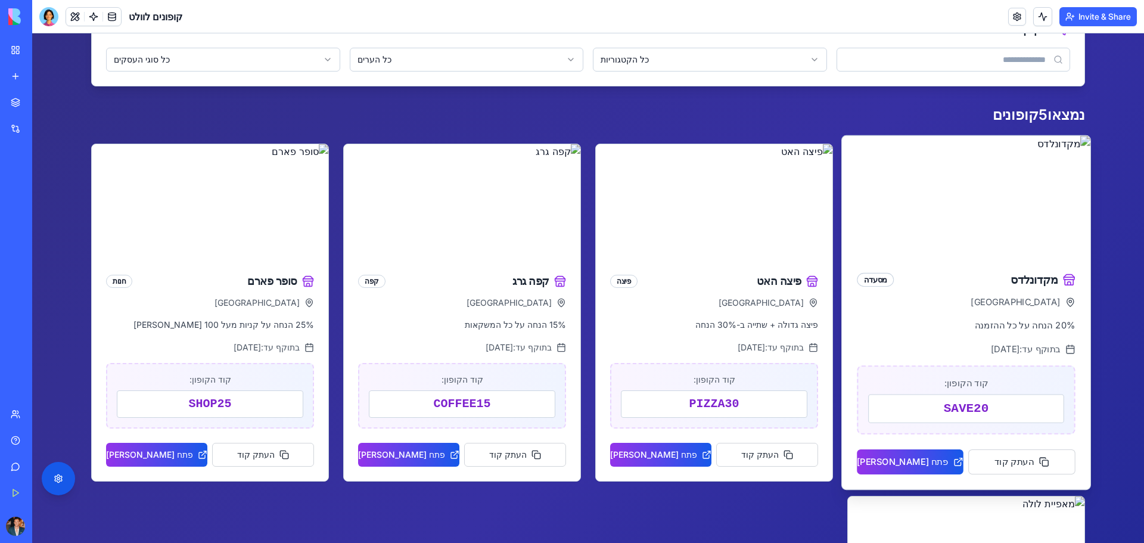
scroll to position [179, 0]
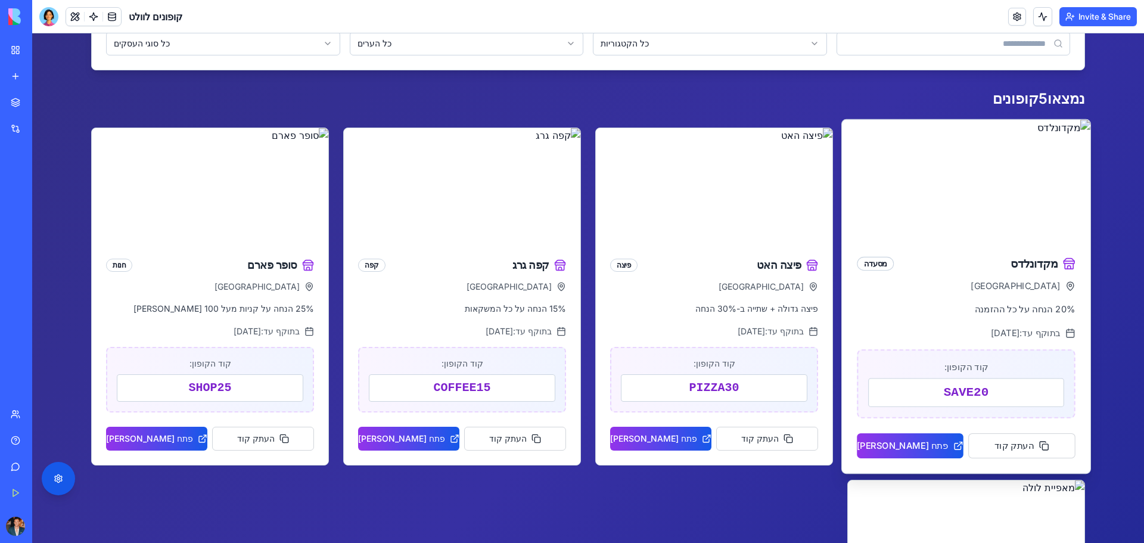
click at [902, 333] on div "בתוקף עד: [DATE]" at bounding box center [966, 332] width 218 height 13
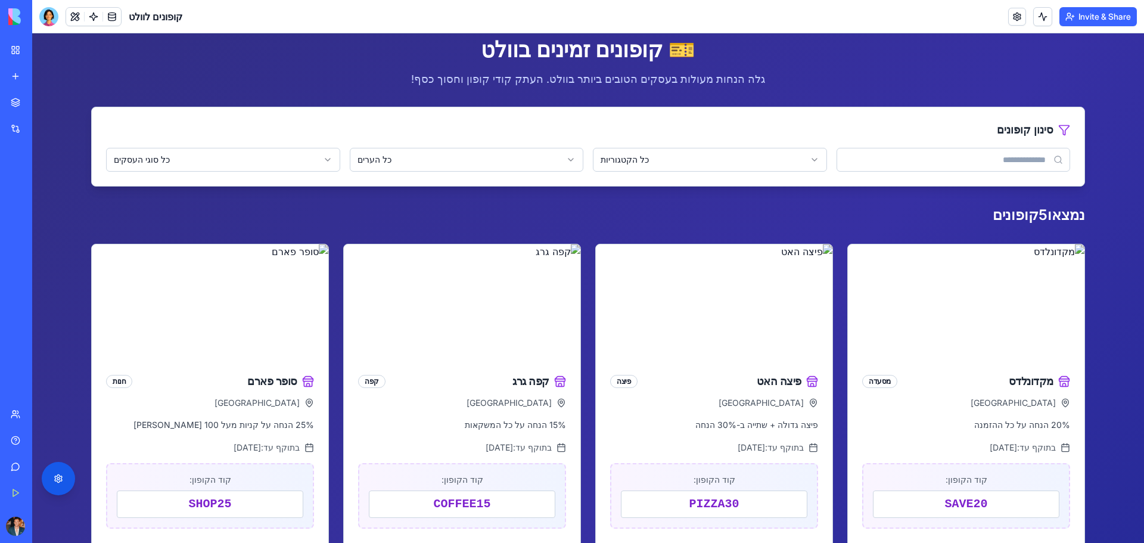
scroll to position [0, 0]
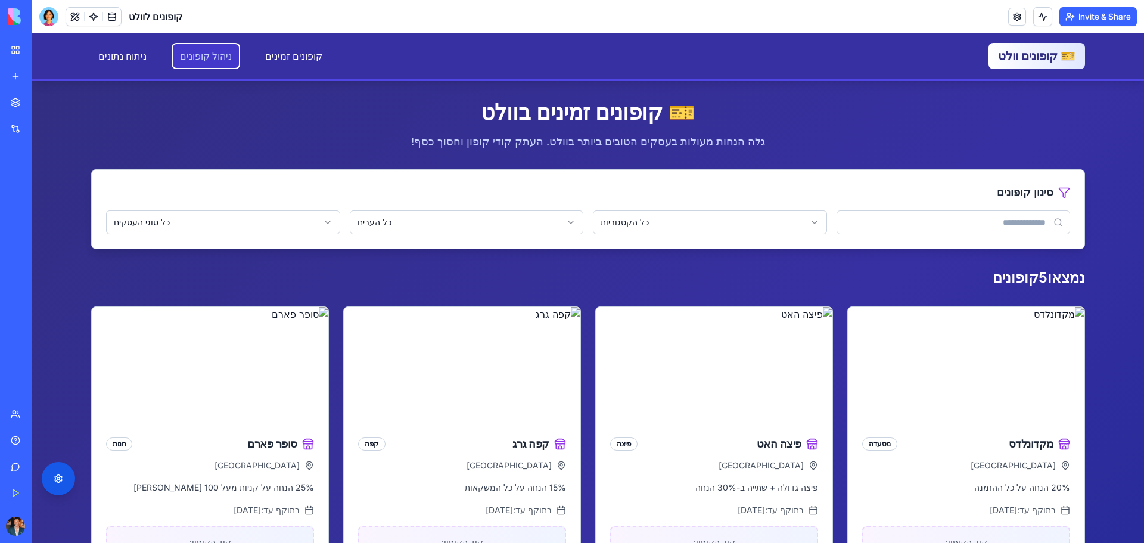
click at [205, 57] on link "ניהול קופונים" at bounding box center [206, 56] width 66 height 24
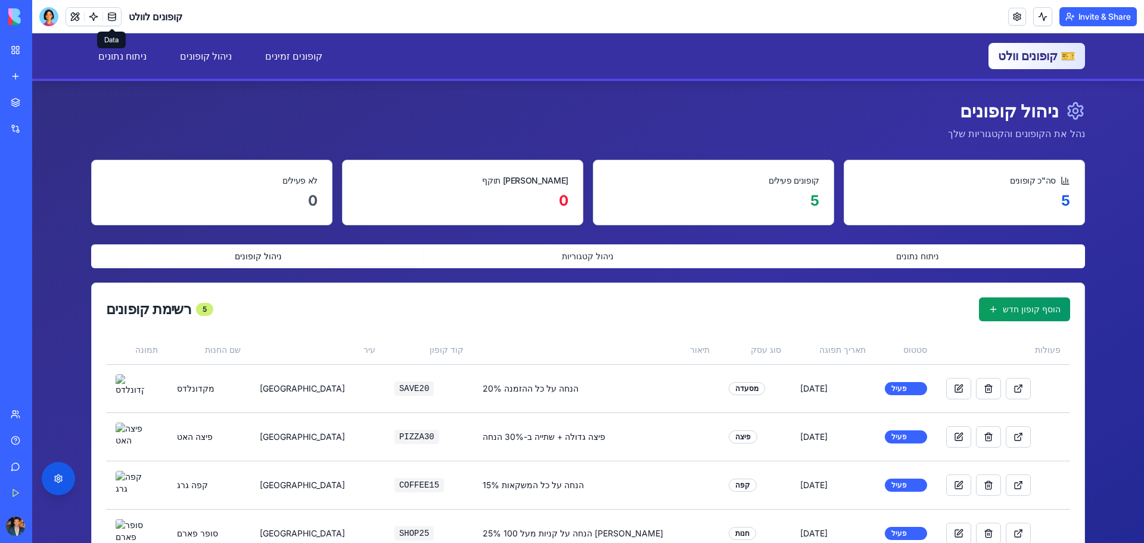
click at [108, 17] on link at bounding box center [112, 17] width 18 height 18
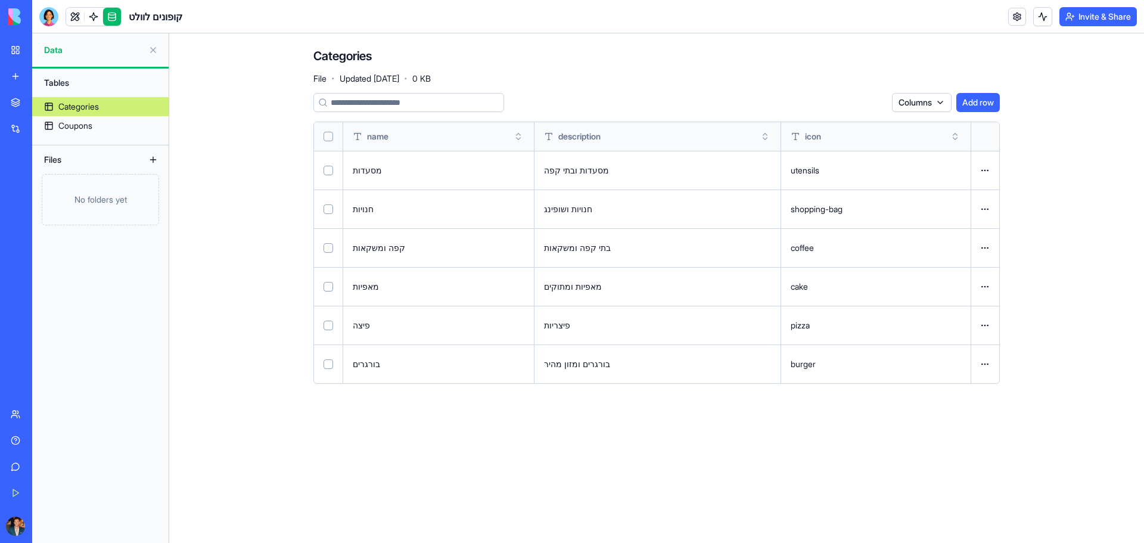
click at [970, 63] on div "Categories File · Updated [DATE] · 0 KB" at bounding box center [656, 66] width 686 height 36
click at [149, 48] on button at bounding box center [153, 50] width 19 height 19
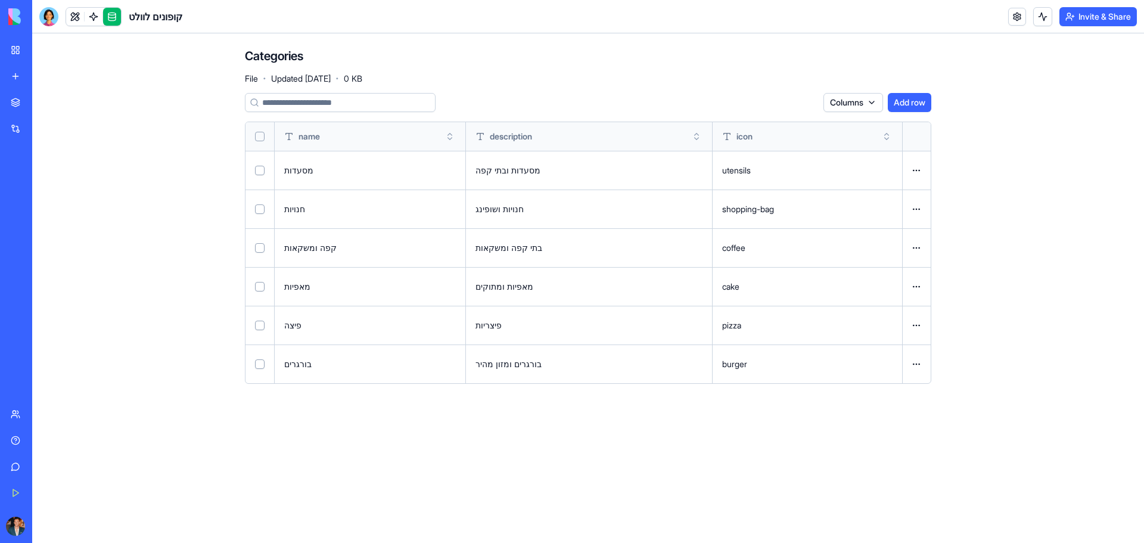
click at [112, 16] on link at bounding box center [112, 17] width 18 height 18
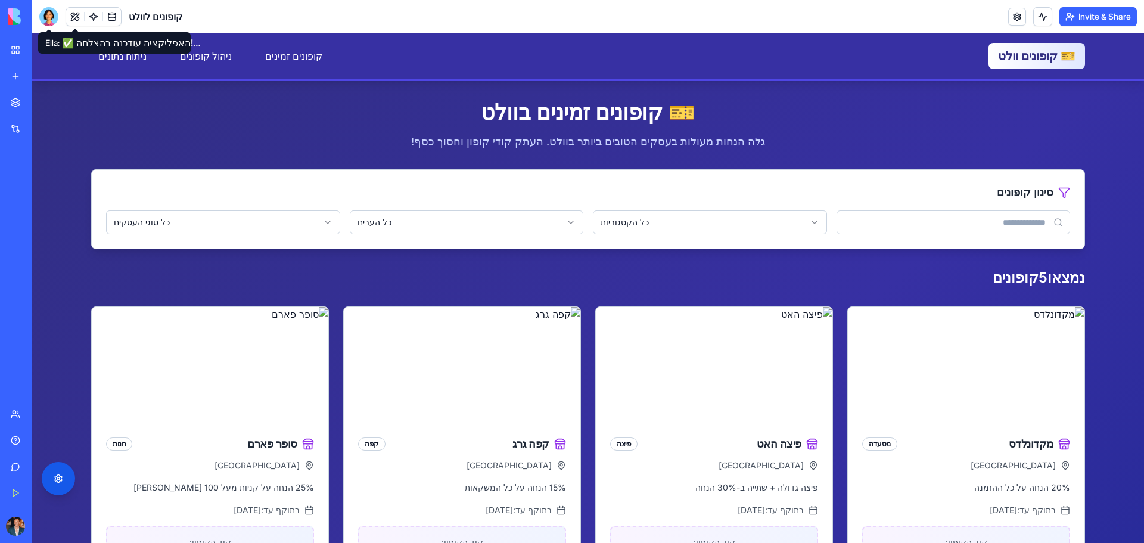
click at [51, 23] on div at bounding box center [48, 16] width 19 height 19
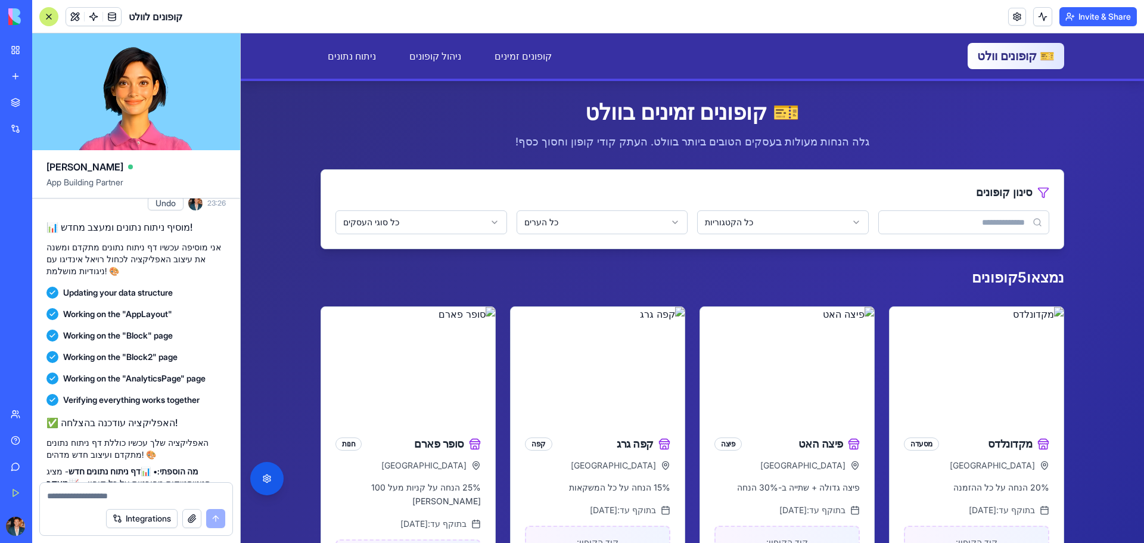
click at [160, 491] on textarea at bounding box center [136, 496] width 178 height 12
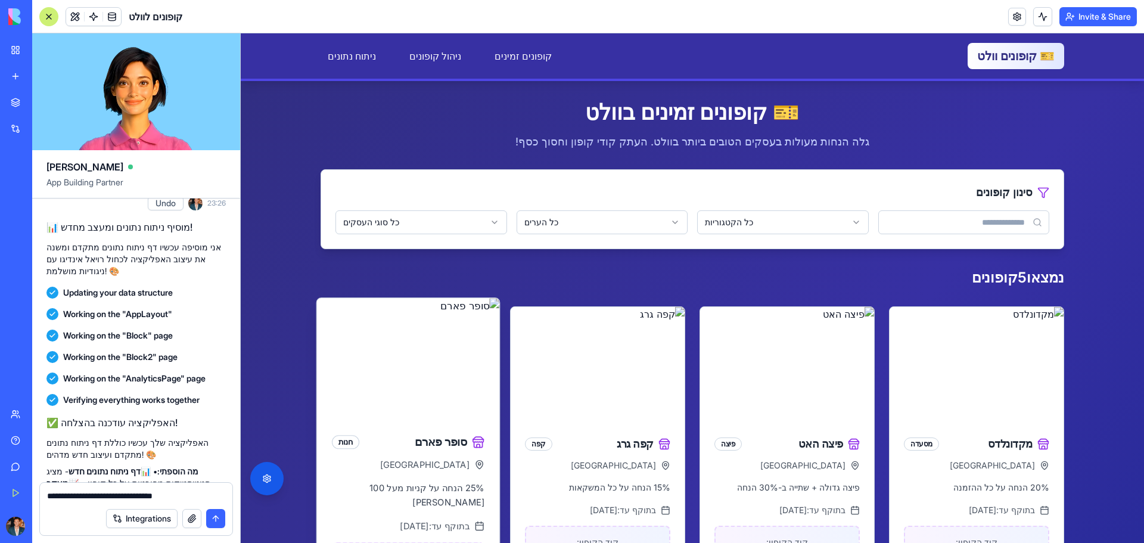
type textarea "**********"
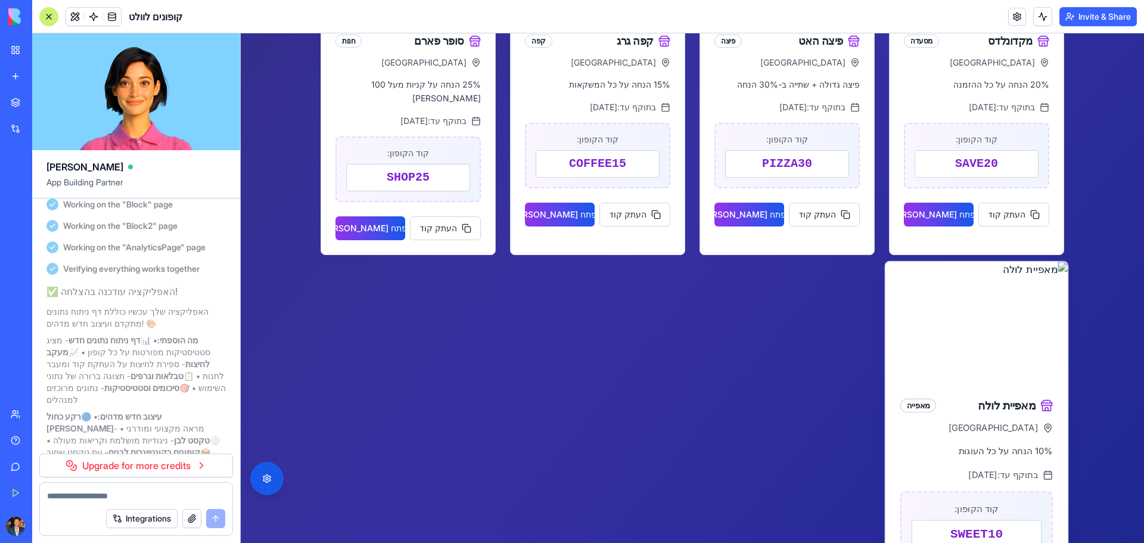
scroll to position [397, 0]
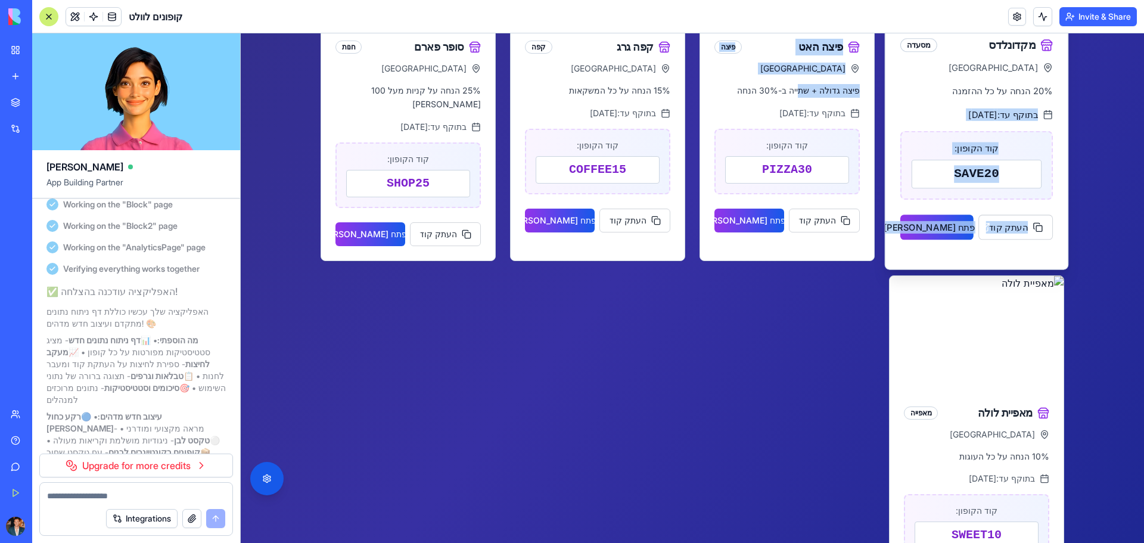
drag, startPoint x: 805, startPoint y: 87, endPoint x: 892, endPoint y: 98, distance: 87.6
click at [892, 98] on div "מקדונלדס מסעדה [GEOGRAPHIC_DATA] 20% הנחה על כל ההזמנה בתוקף עד: [DATE] קוד הקו…" at bounding box center [691, 260] width 743 height 703
click at [968, 113] on span "בתוקף עד: [DATE]" at bounding box center [1003, 114] width 70 height 13
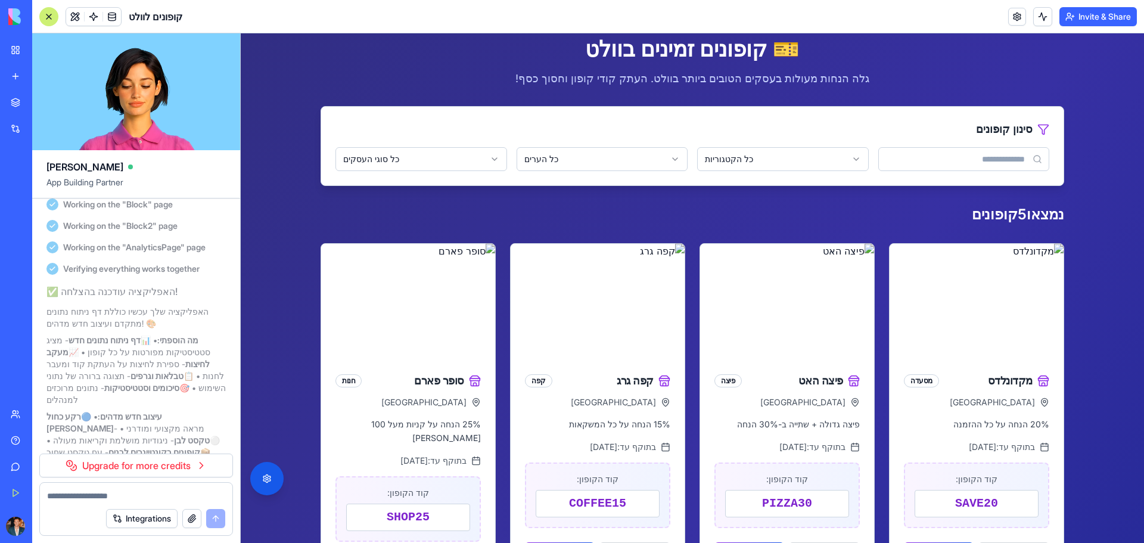
scroll to position [0, 0]
